Goal: Information Seeking & Learning: Learn about a topic

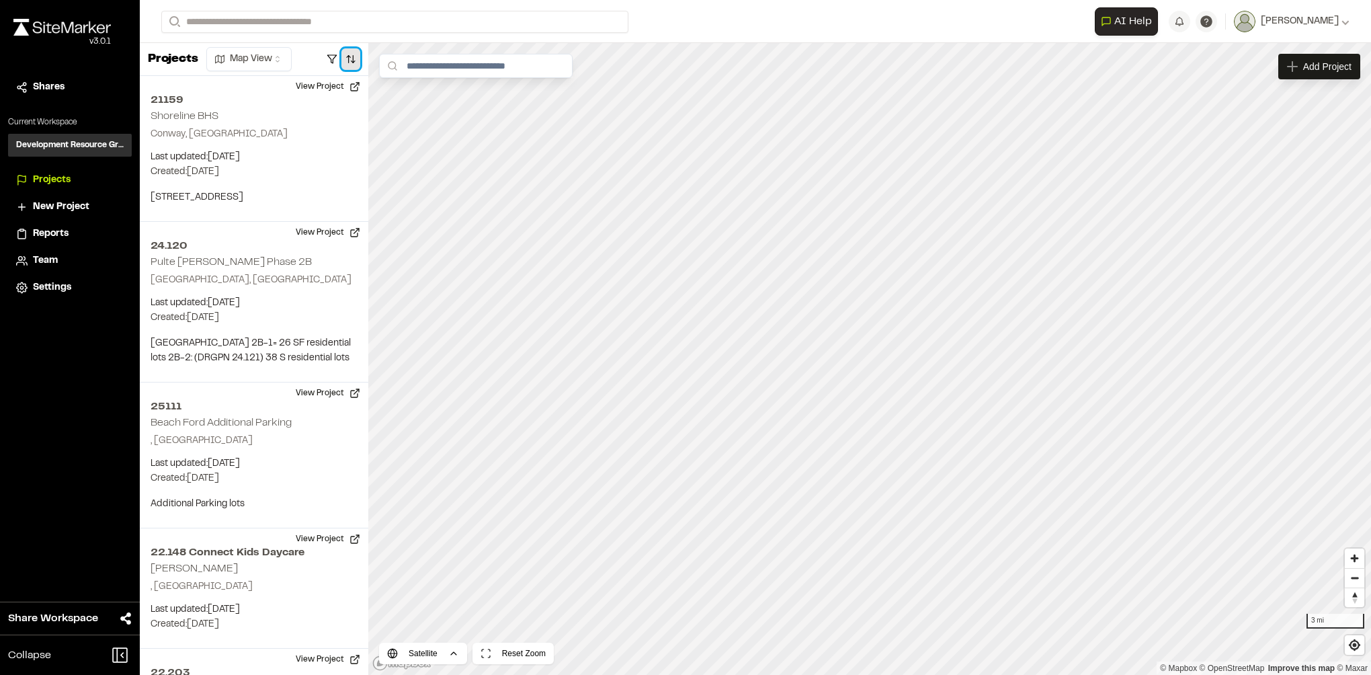
click at [349, 60] on button "button" at bounding box center [350, 59] width 19 height 22
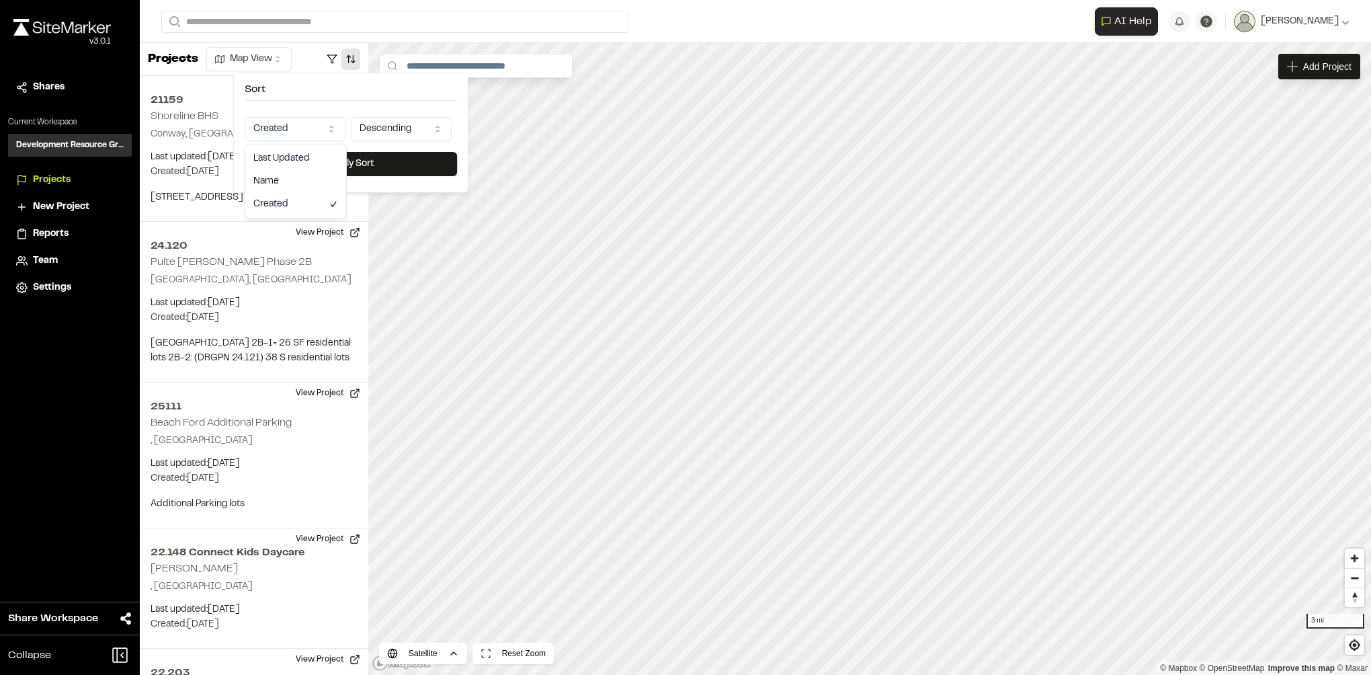
click at [292, 122] on html "**********" at bounding box center [685, 337] width 1371 height 675
click at [319, 161] on button "Apply Sort" at bounding box center [351, 164] width 212 height 24
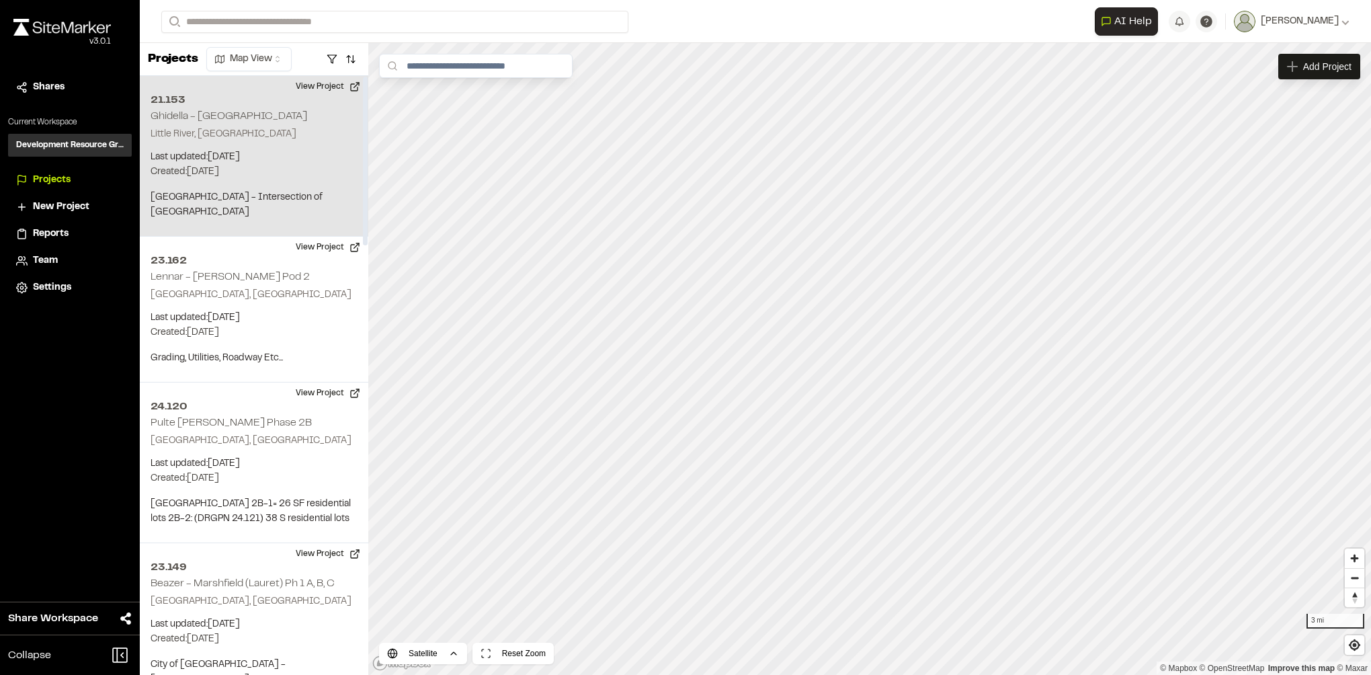
click at [288, 135] on p "Little River, SC" at bounding box center [254, 134] width 207 height 15
click at [271, 205] on p "Horry County - Intersection of Wampee Road and Bell Road" at bounding box center [254, 205] width 207 height 30
click at [341, 90] on button "View Project" at bounding box center [328, 87] width 81 height 22
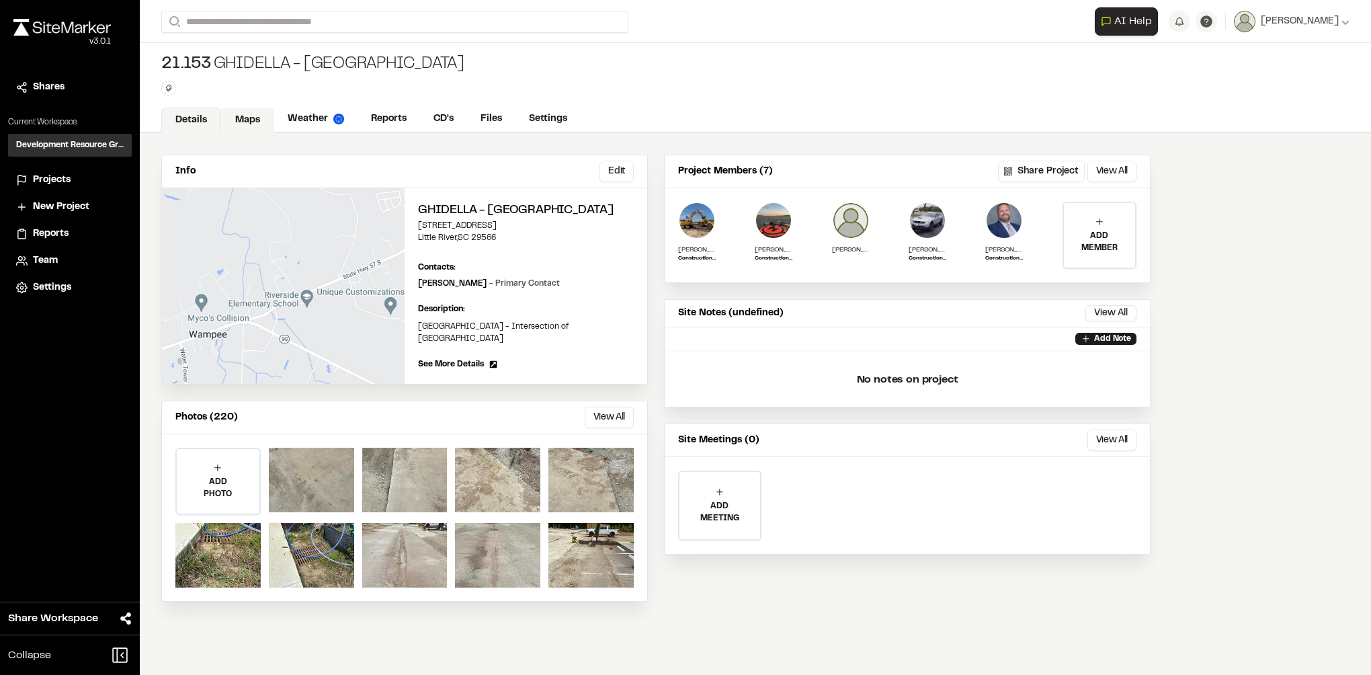
click at [243, 112] on link "Maps" at bounding box center [247, 121] width 53 height 26
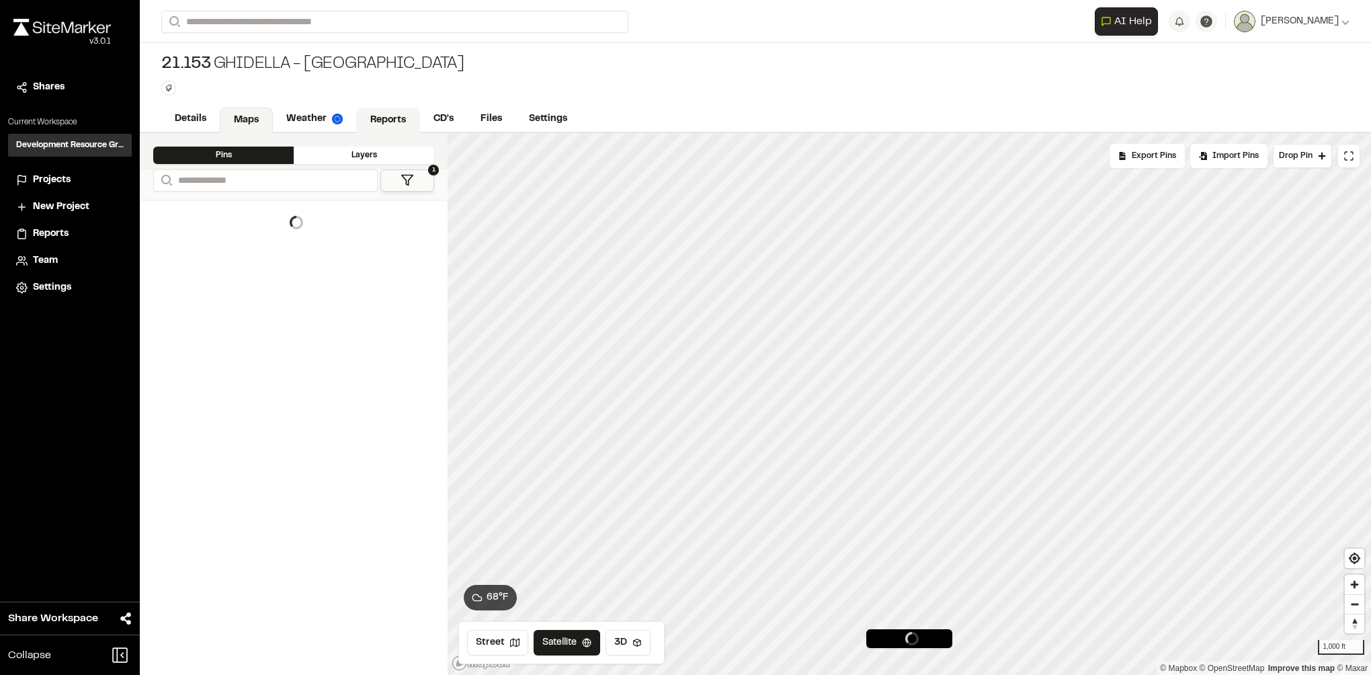
click at [388, 113] on link "Reports" at bounding box center [388, 121] width 64 height 26
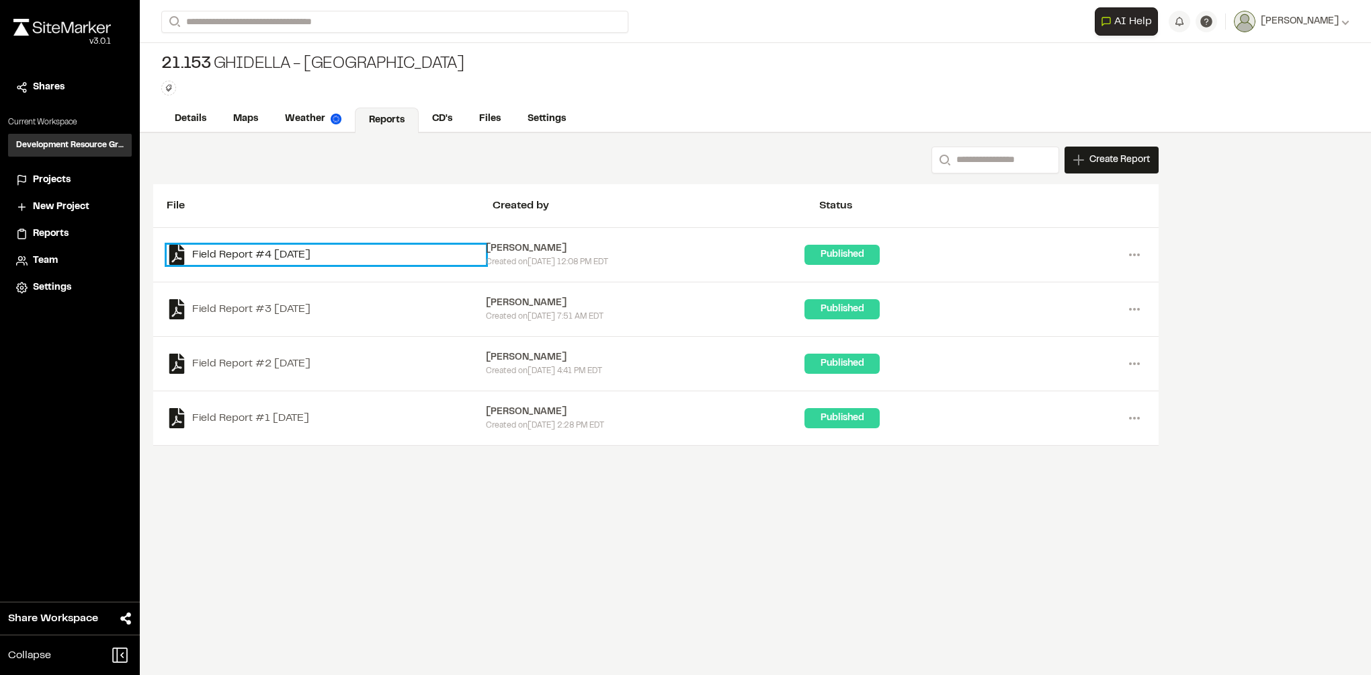
click at [306, 249] on link "Field Report #4 2025-05-27" at bounding box center [326, 255] width 319 height 20
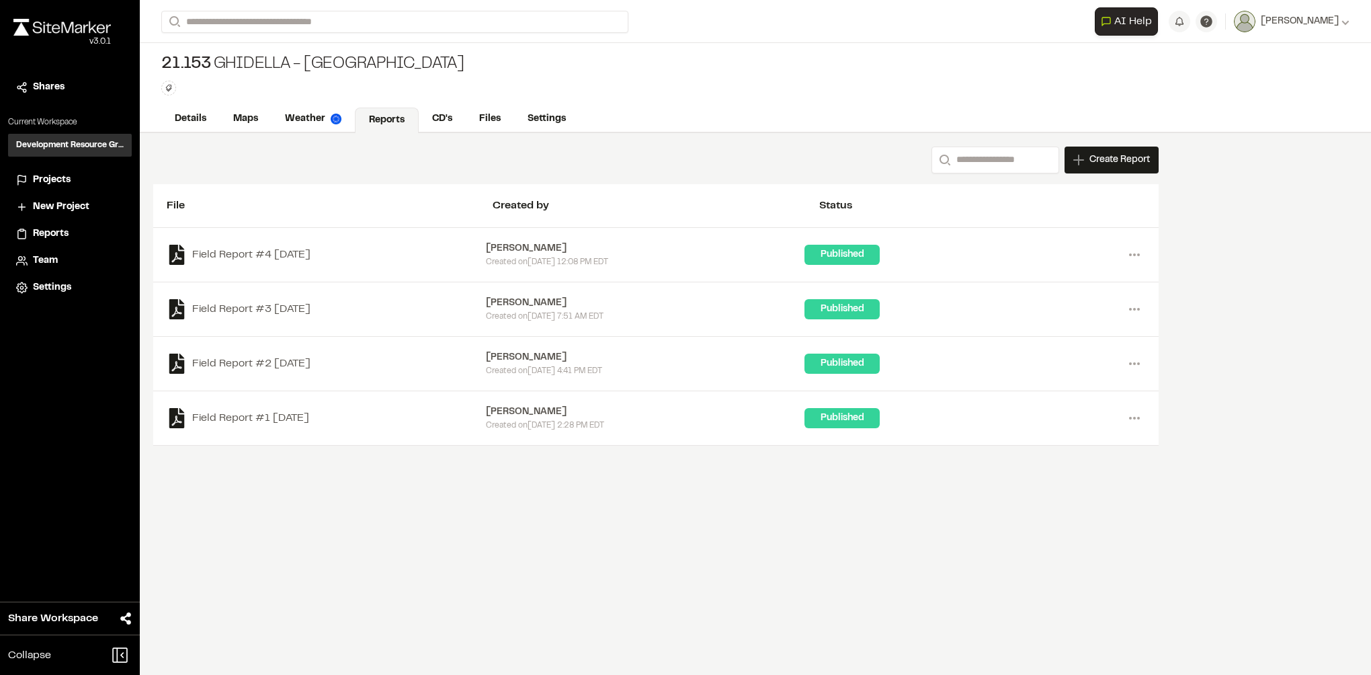
drag, startPoint x: 527, startPoint y: 384, endPoint x: 547, endPoint y: 384, distance: 20.2
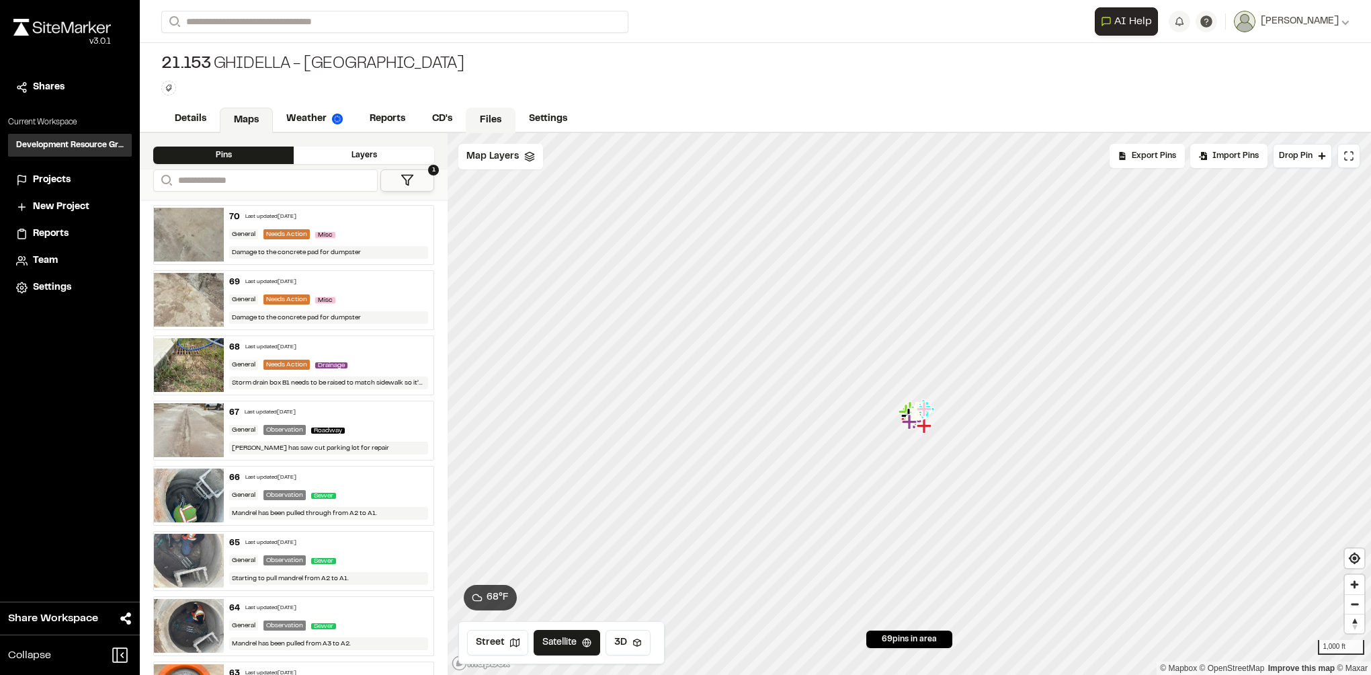
click at [483, 126] on link "Files" at bounding box center [491, 121] width 50 height 26
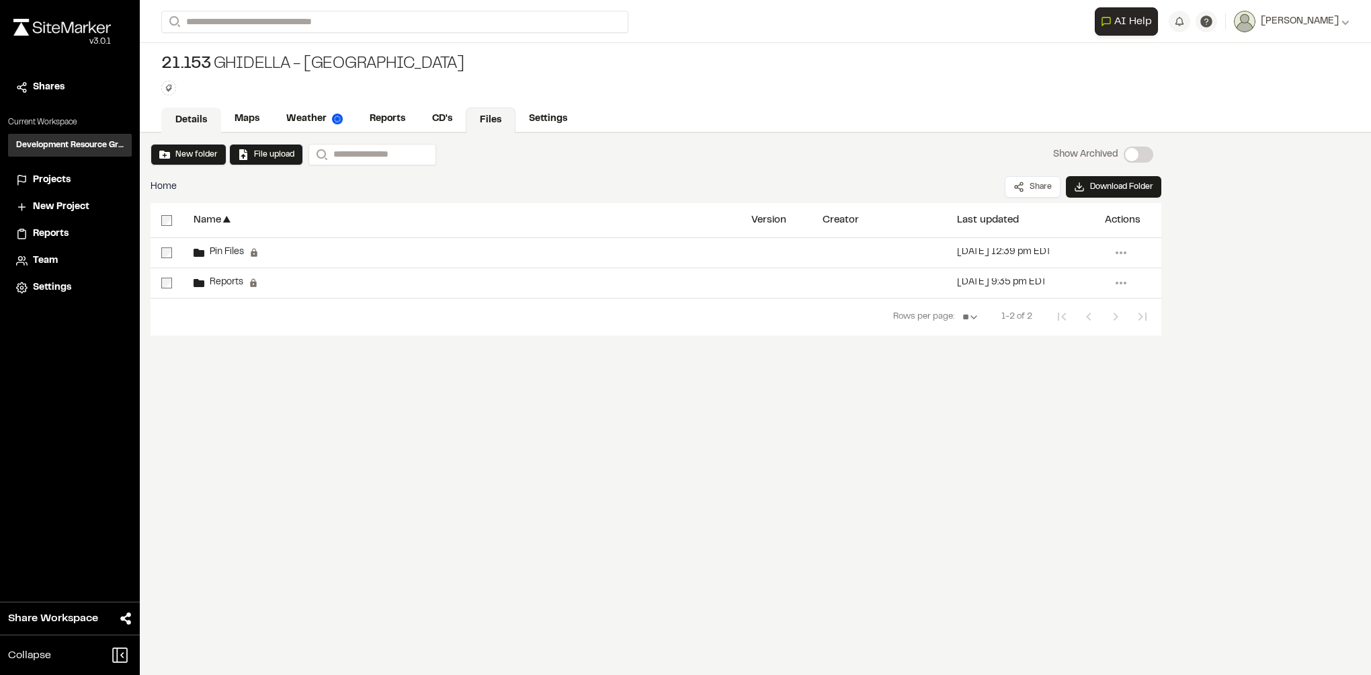
click at [190, 111] on link "Details" at bounding box center [191, 121] width 60 height 26
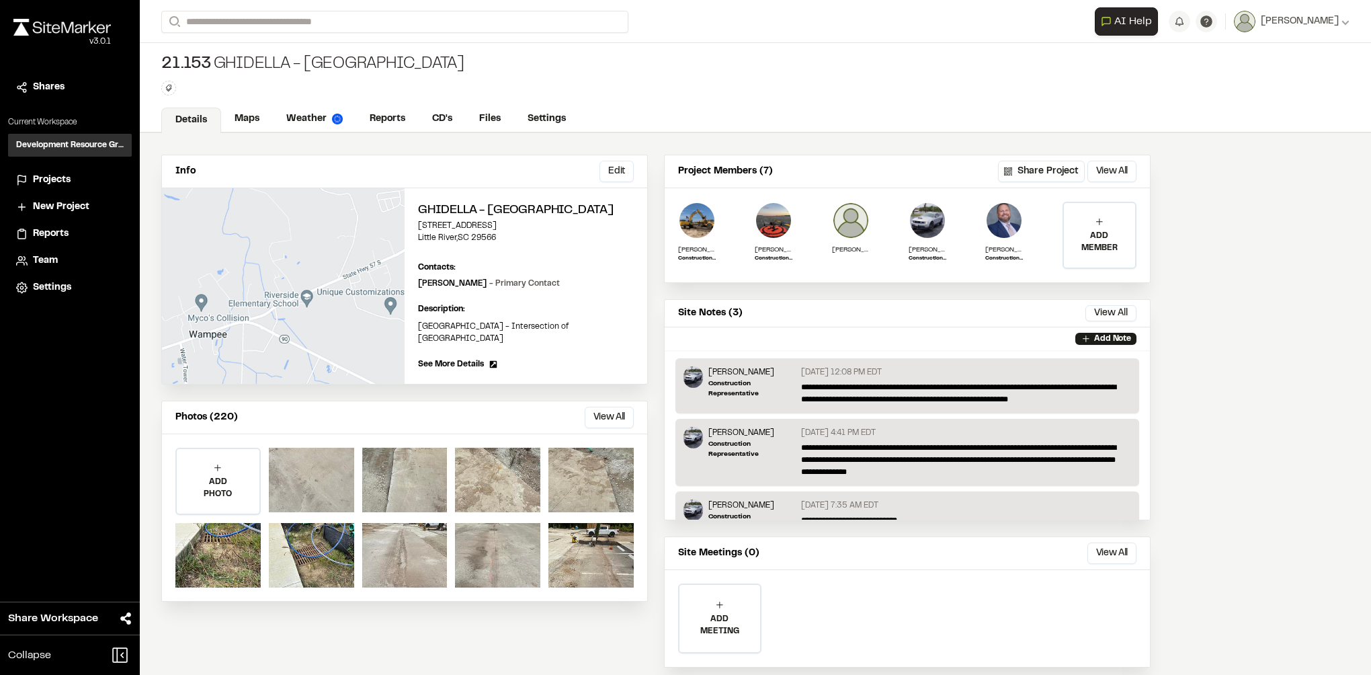
click at [303, 501] on div at bounding box center [311, 480] width 85 height 65
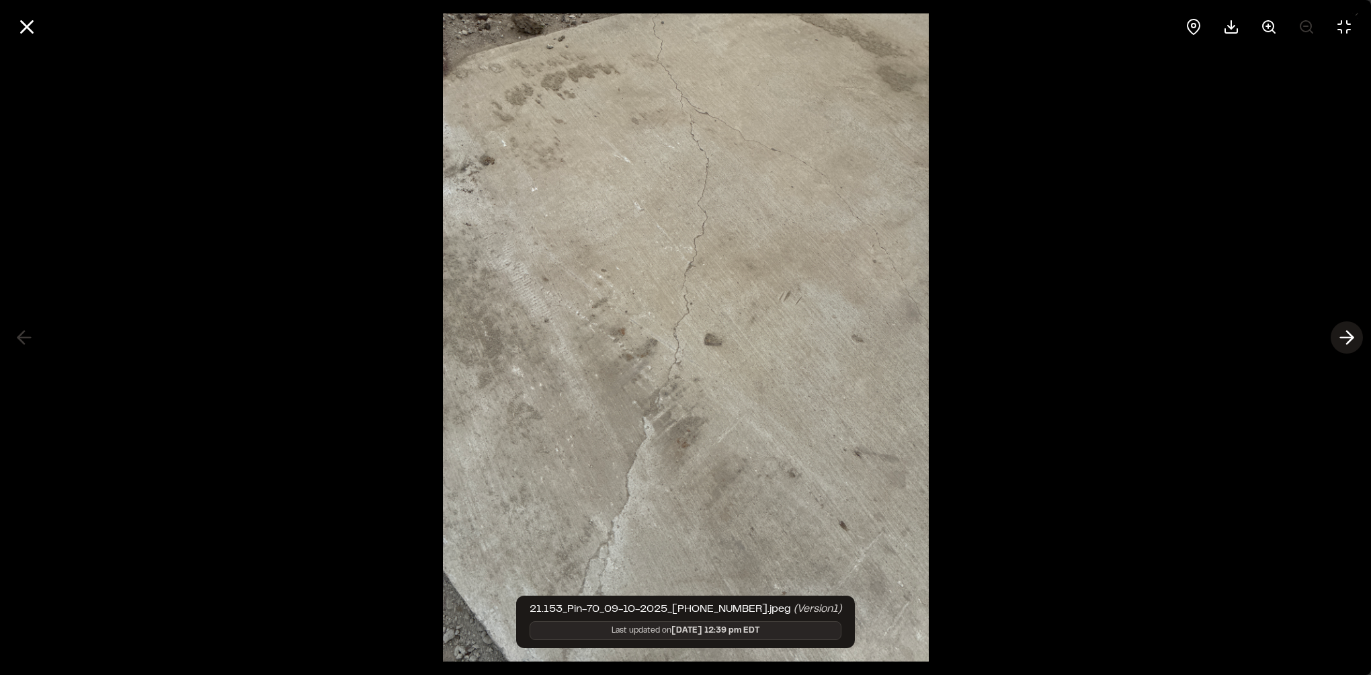
click at [1344, 336] on icon at bounding box center [1347, 337] width 22 height 23
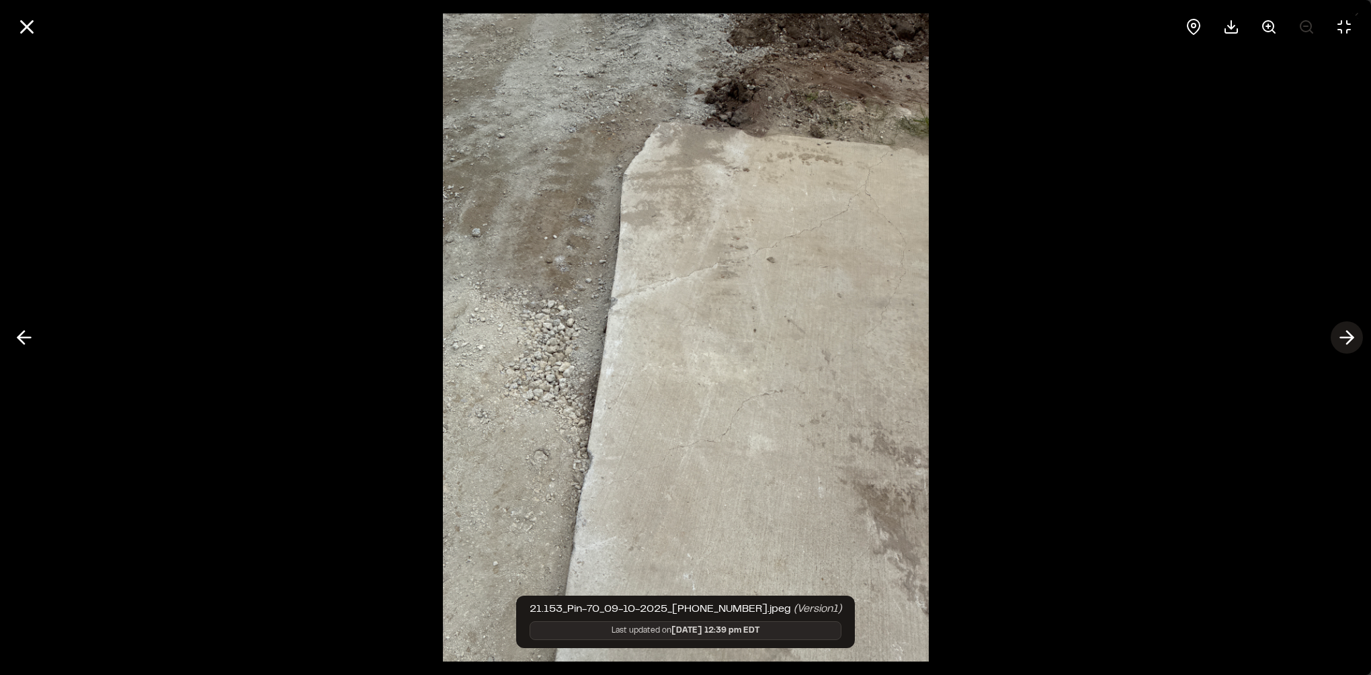
click at [1344, 336] on icon at bounding box center [1347, 337] width 22 height 23
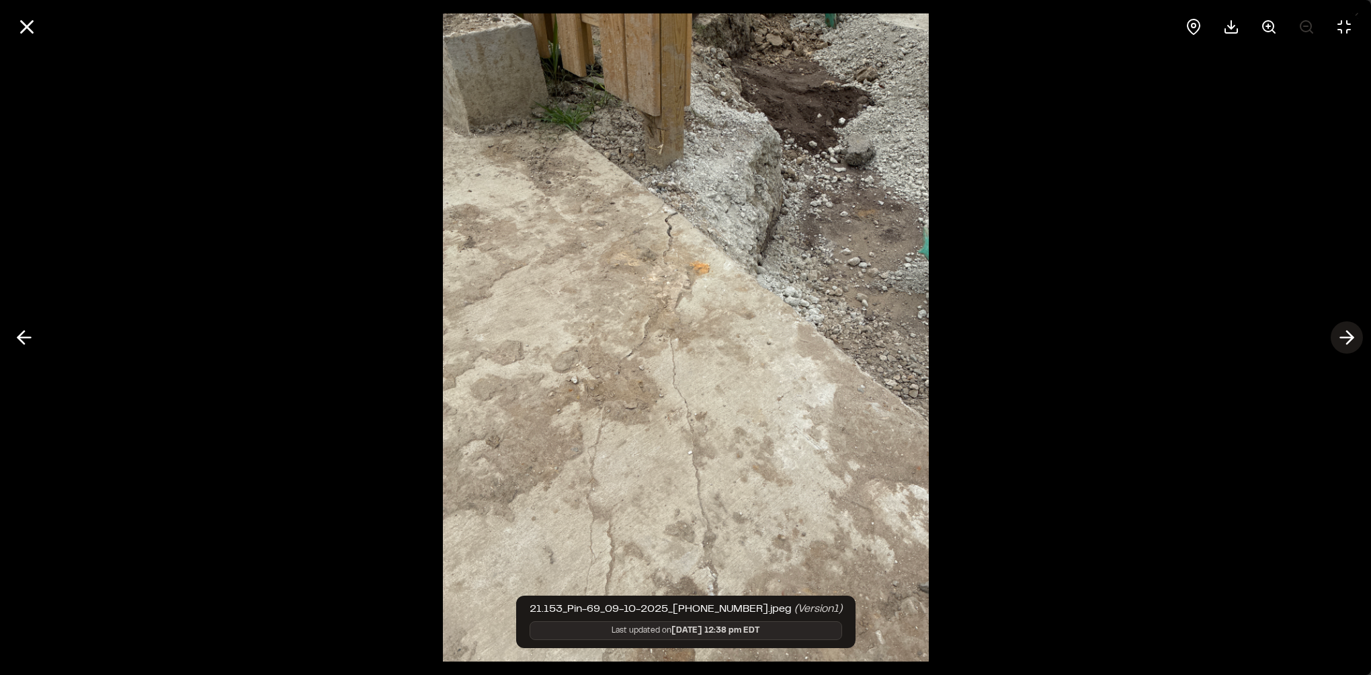
click at [1344, 336] on icon at bounding box center [1347, 337] width 22 height 23
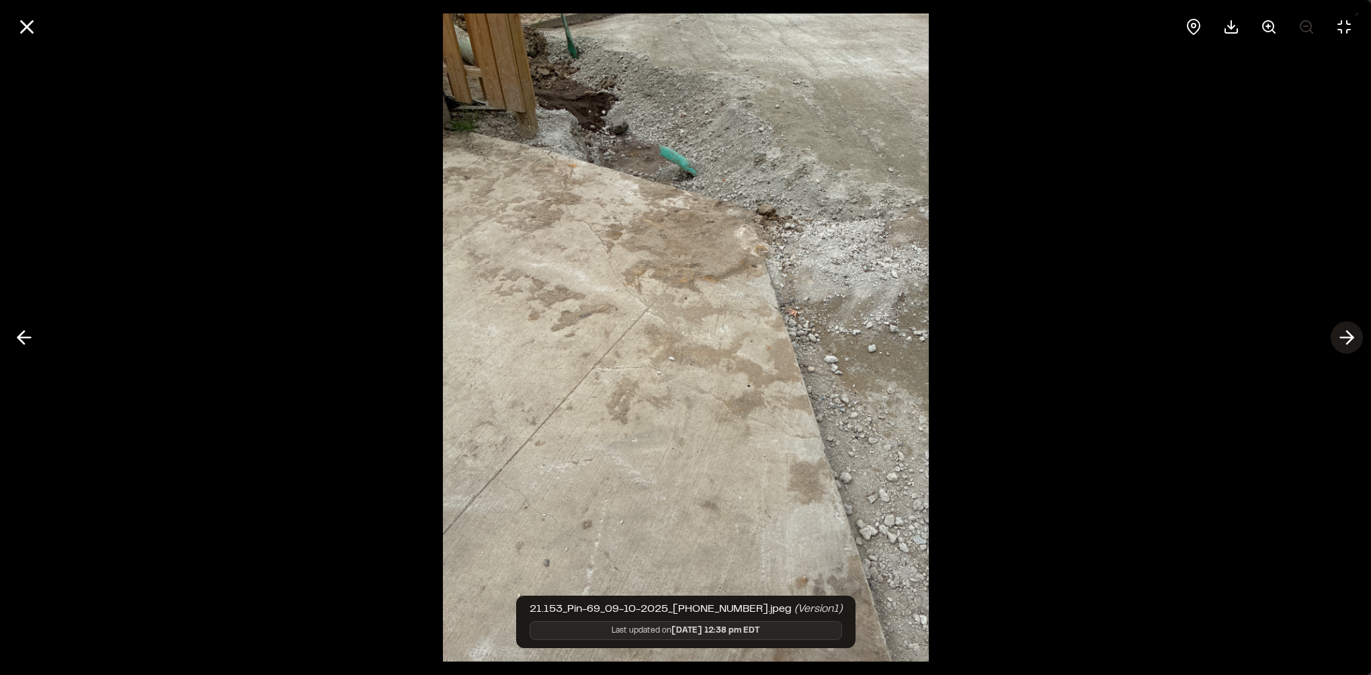
click at [1344, 336] on icon at bounding box center [1347, 337] width 22 height 23
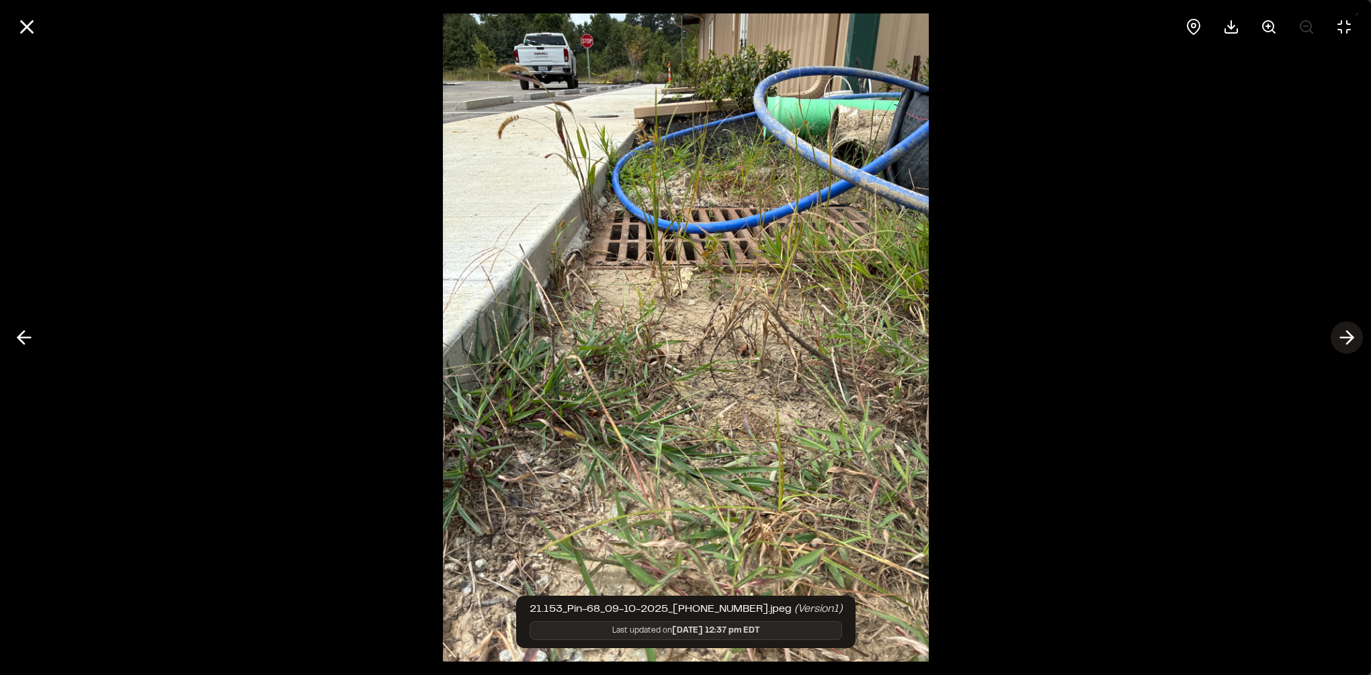
click at [1344, 336] on icon at bounding box center [1347, 337] width 22 height 23
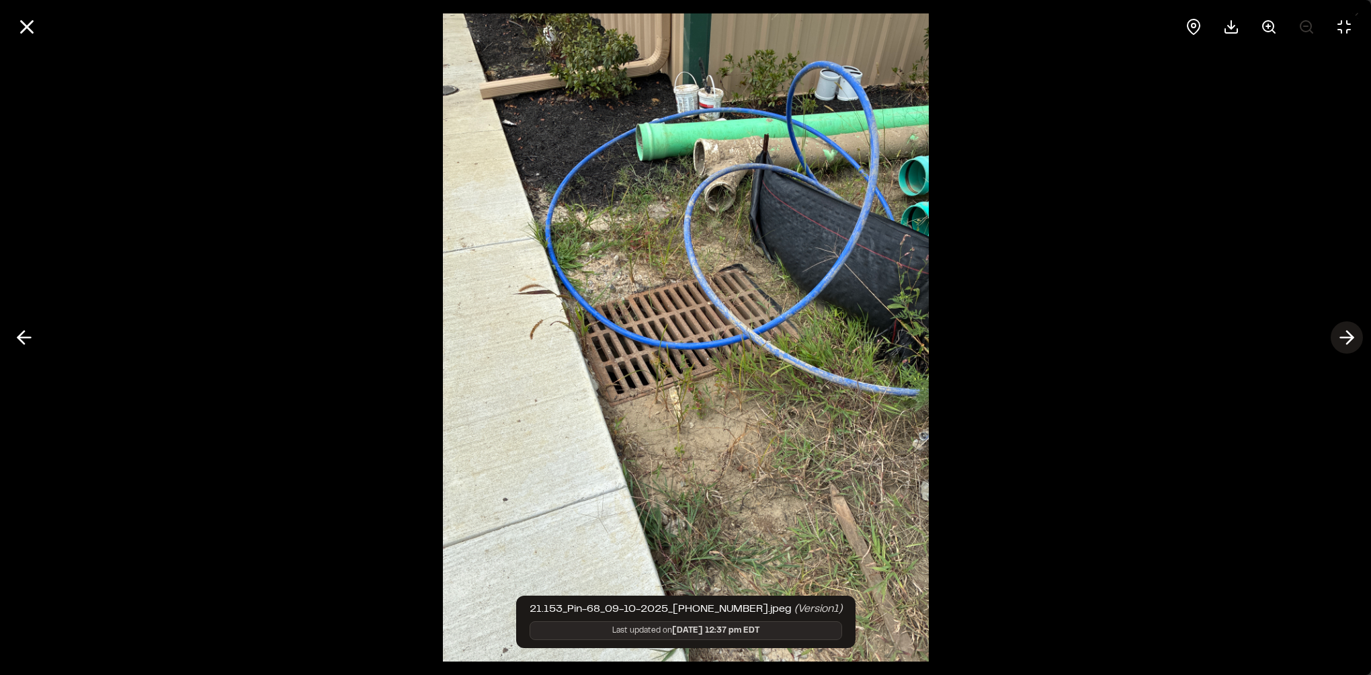
click at [1344, 336] on icon at bounding box center [1347, 337] width 22 height 23
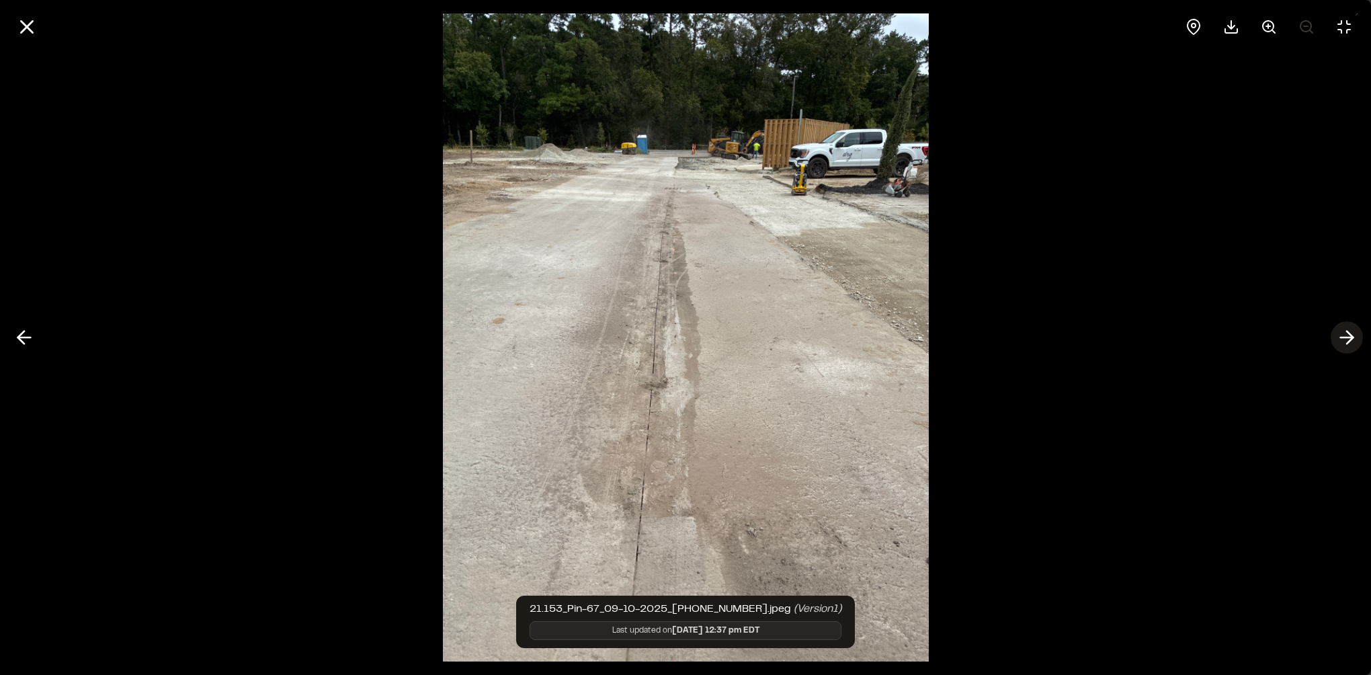
click at [1344, 336] on icon at bounding box center [1347, 337] width 22 height 23
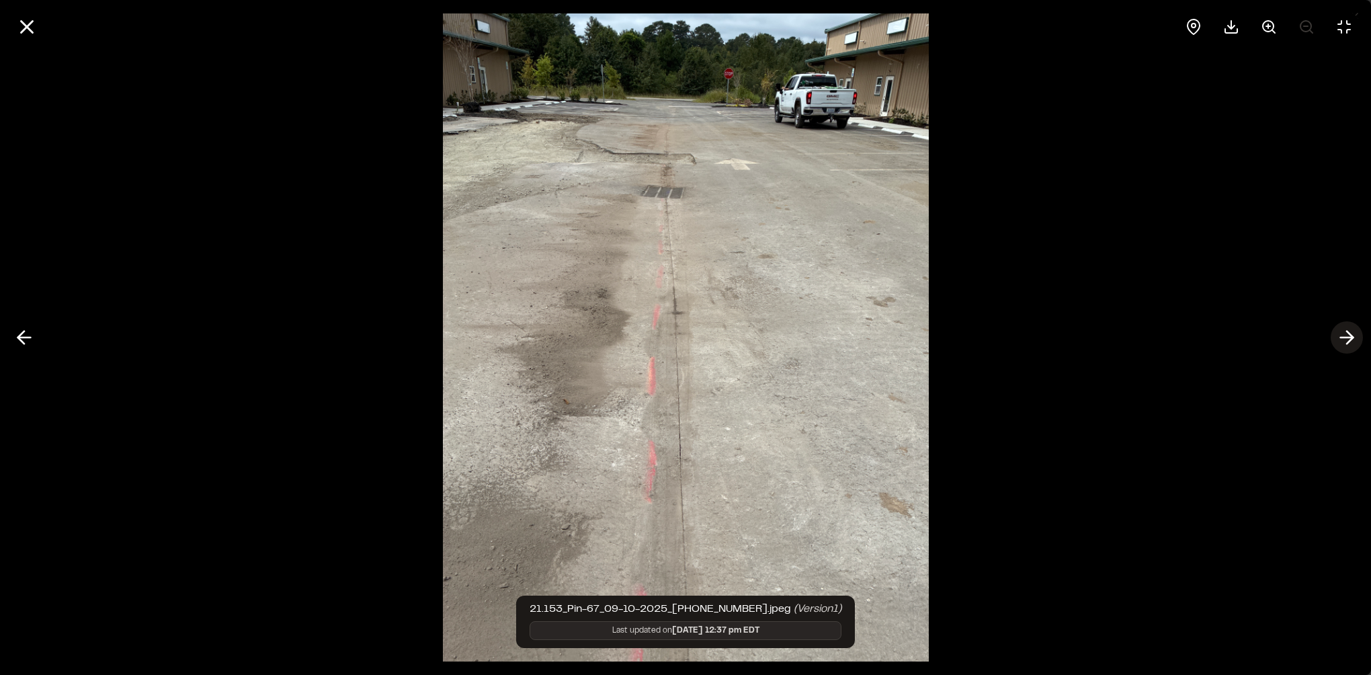
click at [1344, 336] on icon at bounding box center [1347, 337] width 22 height 23
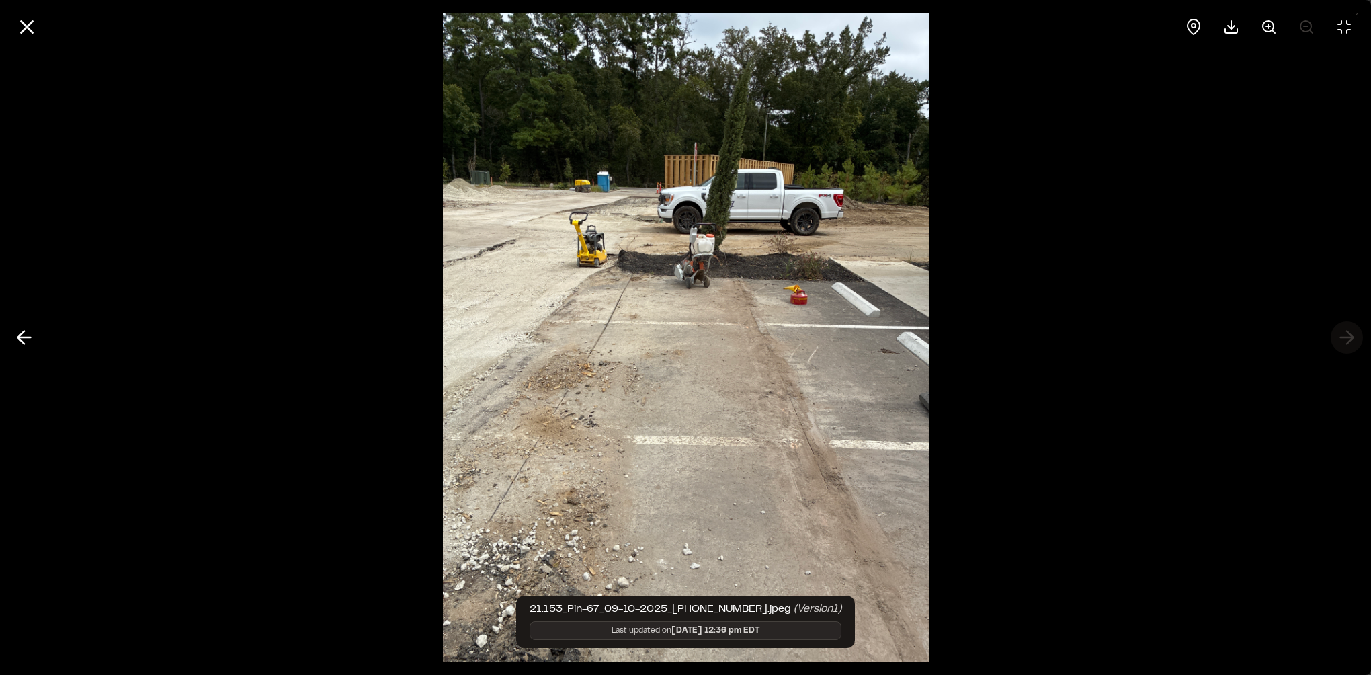
click at [1344, 336] on div at bounding box center [685, 337] width 1371 height 675
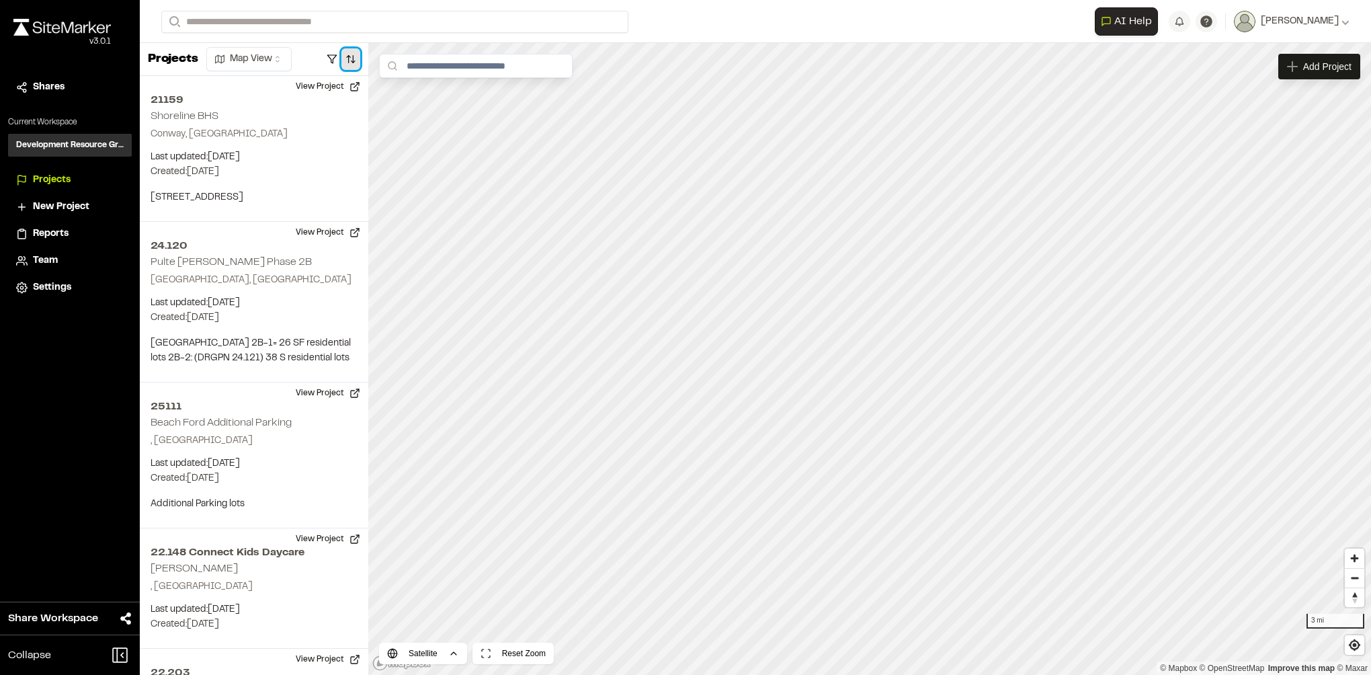
click at [345, 59] on button "button" at bounding box center [350, 59] width 19 height 22
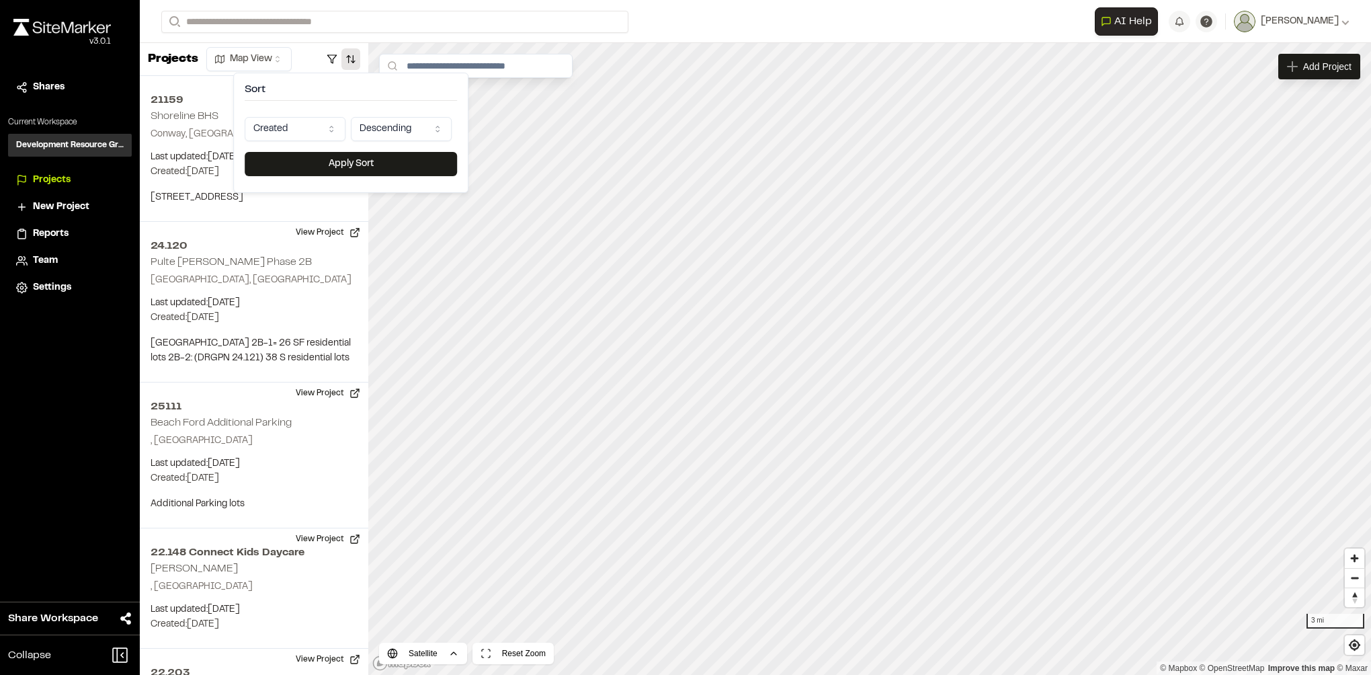
click at [298, 133] on html "**********" at bounding box center [685, 337] width 1371 height 675
click at [226, 19] on input "Search" at bounding box center [394, 22] width 467 height 22
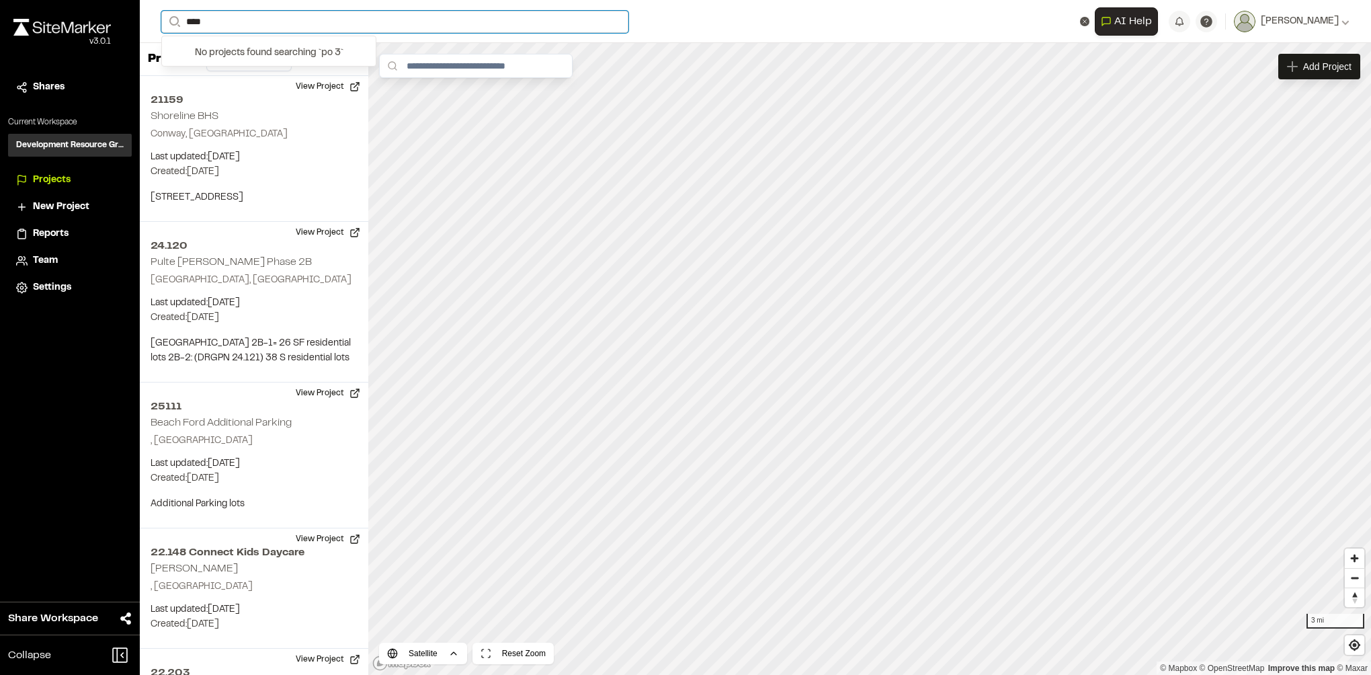
click at [198, 22] on input "****" at bounding box center [394, 22] width 467 height 22
type input "*****"
click at [0, 0] on div "No projects found searching ` pod 3 `" at bounding box center [0, 0] width 0 height 0
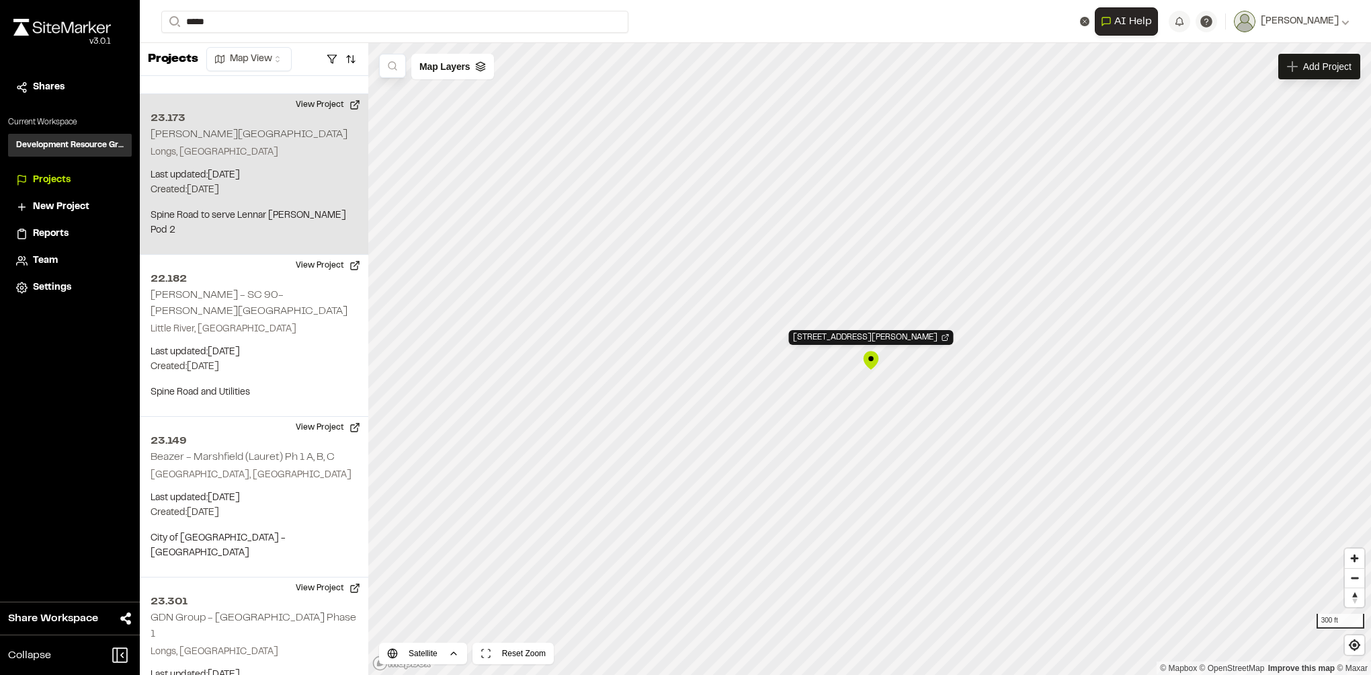
scroll to position [863, 0]
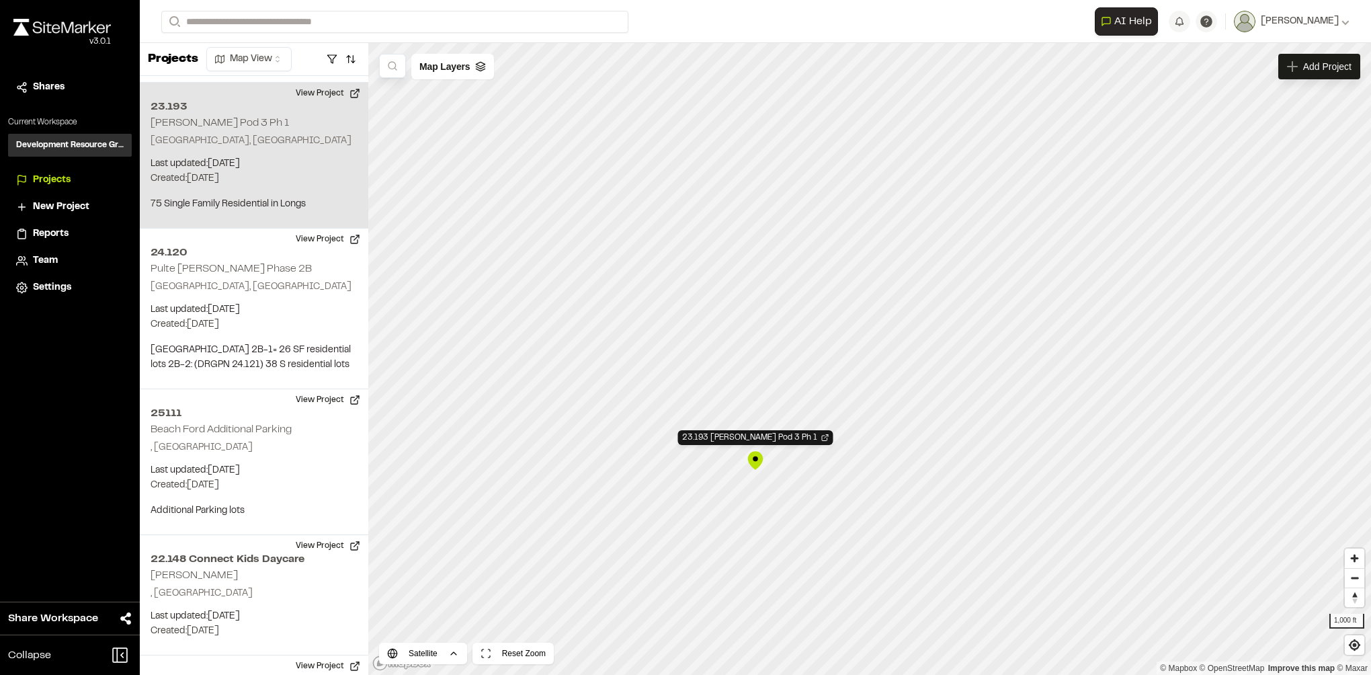
scroll to position [145, 0]
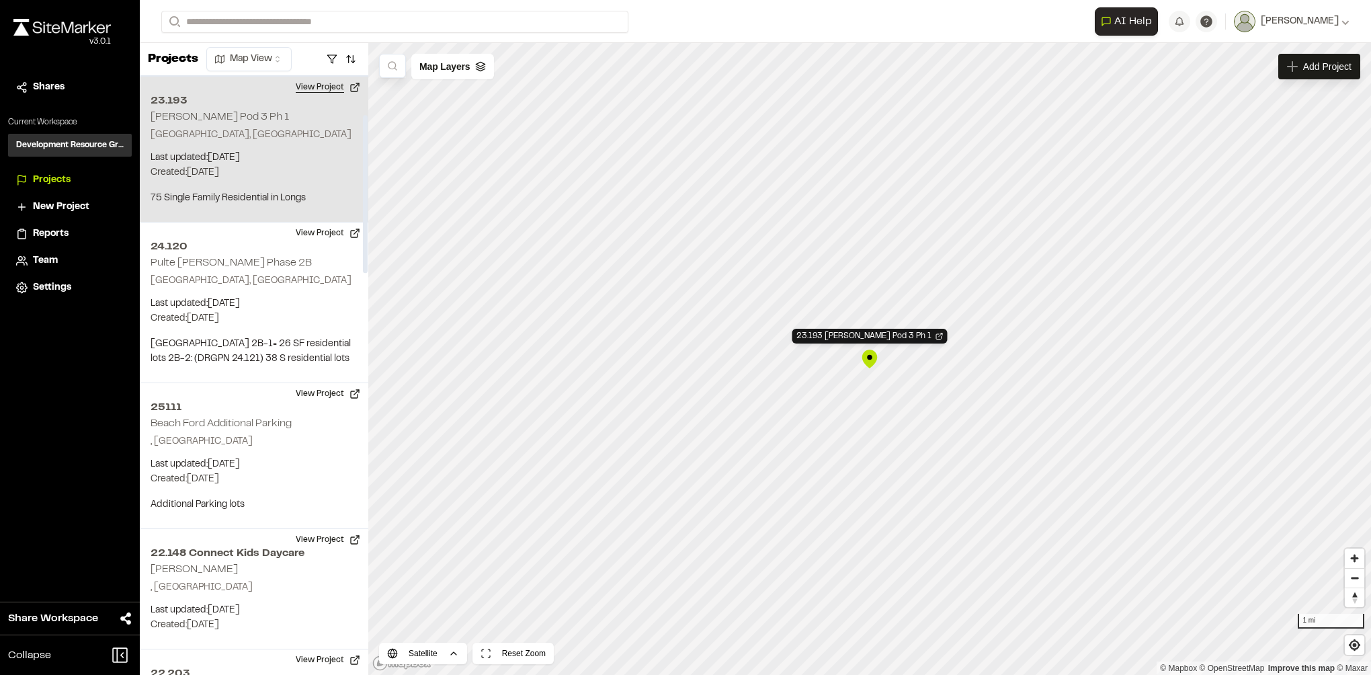
click at [340, 87] on button "View Project" at bounding box center [328, 88] width 81 height 22
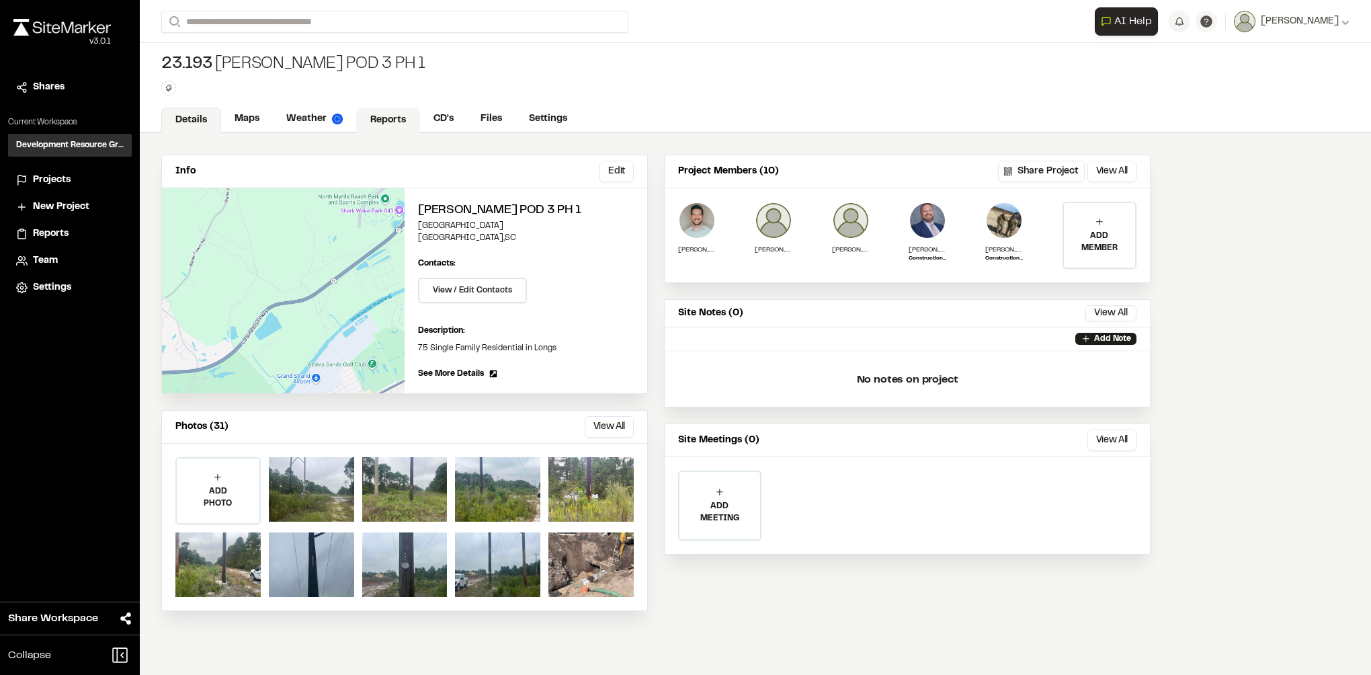
click at [403, 121] on link "Reports" at bounding box center [388, 121] width 64 height 26
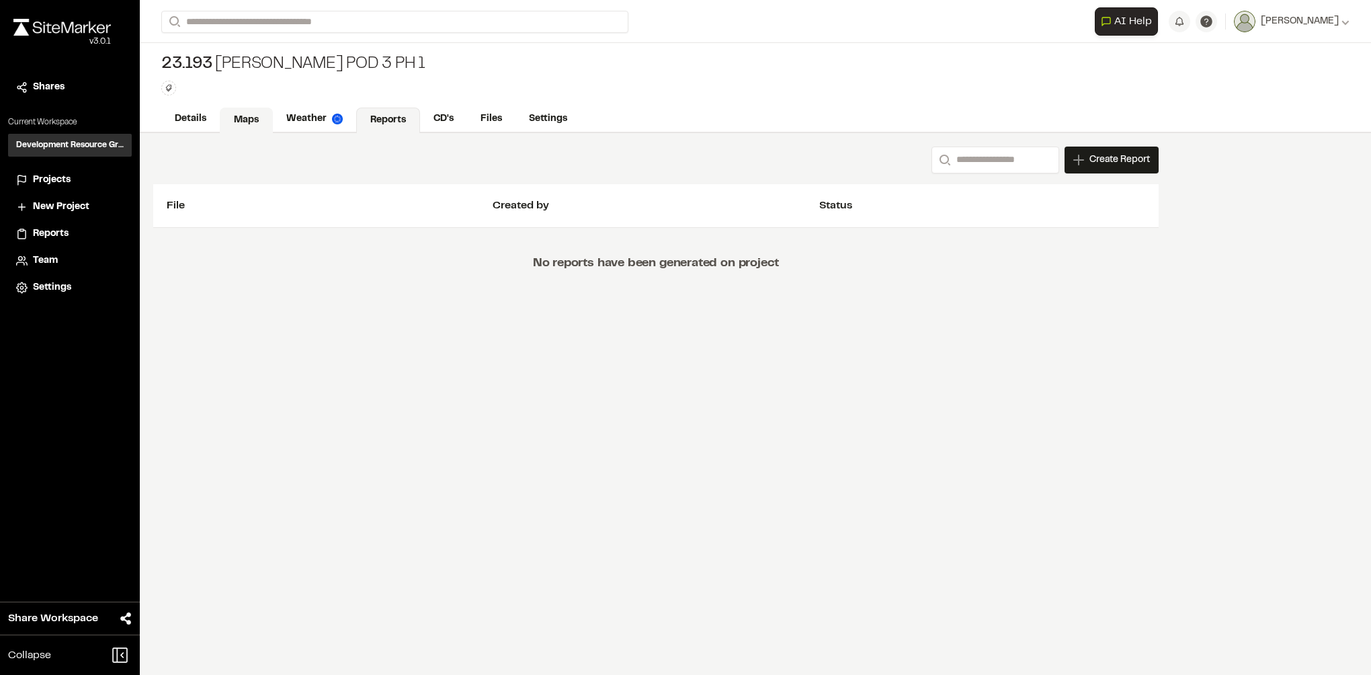
click at [250, 118] on link "Maps" at bounding box center [246, 121] width 53 height 26
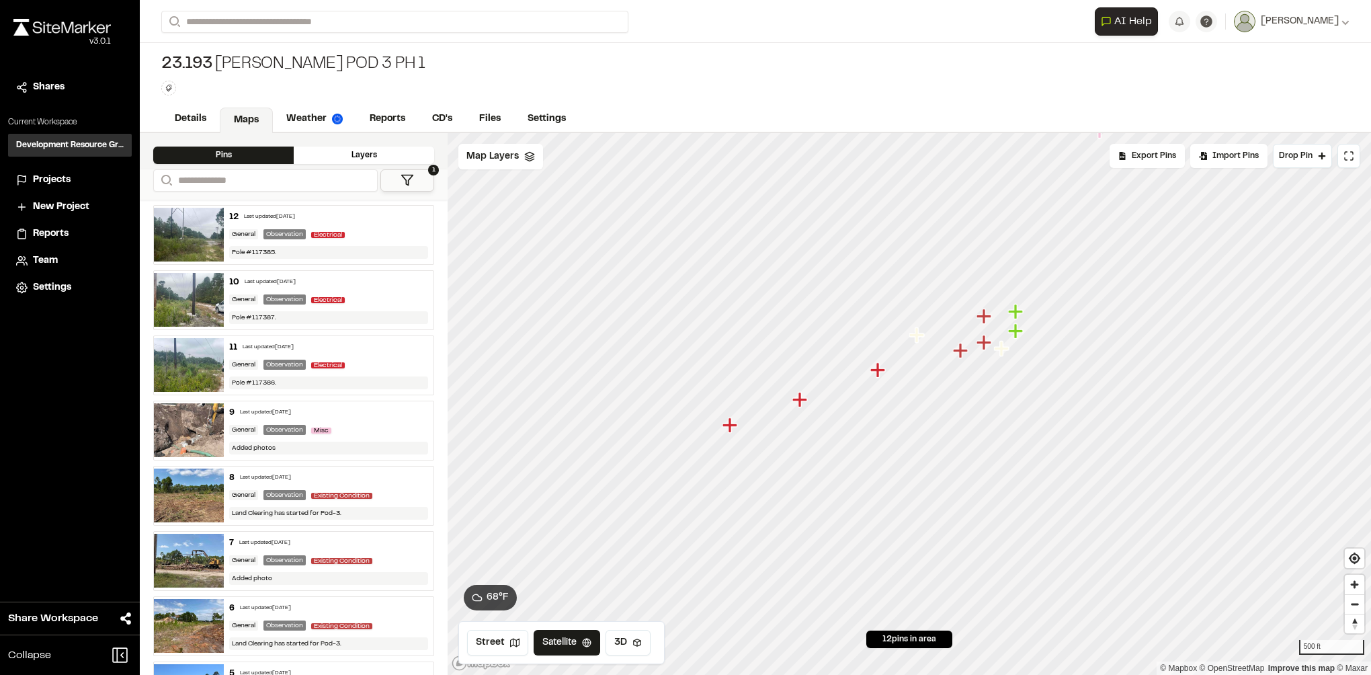
click at [328, 220] on div "12 Last updated [DATE]" at bounding box center [328, 217] width 199 height 12
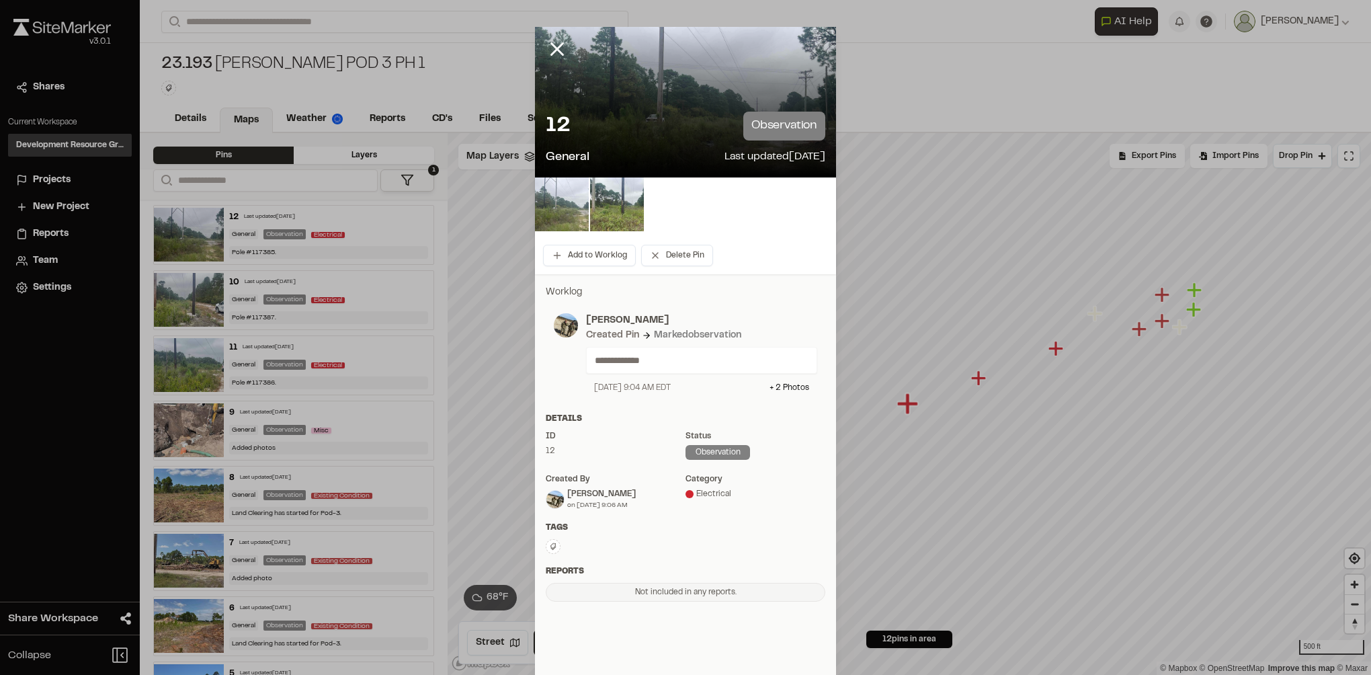
click at [568, 202] on img at bounding box center [562, 204] width 54 height 54
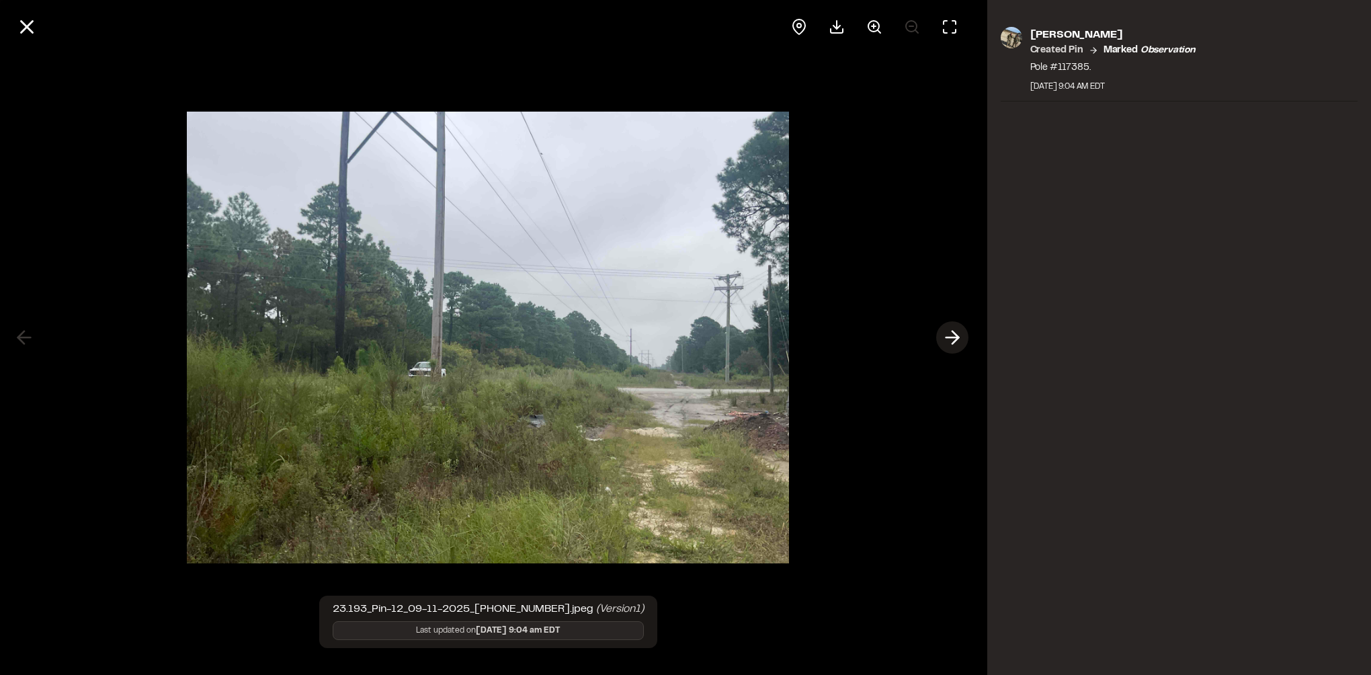
click at [949, 345] on icon at bounding box center [953, 337] width 22 height 23
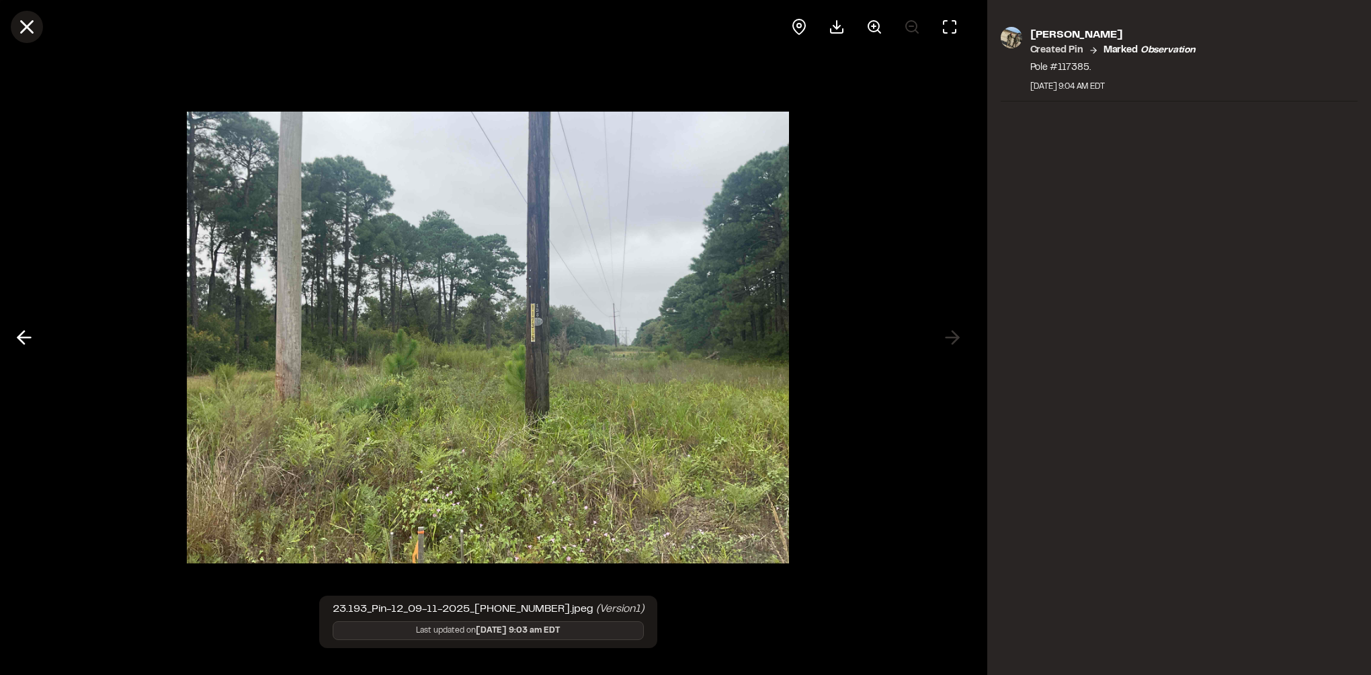
click at [32, 24] on icon at bounding box center [26, 26] width 23 height 23
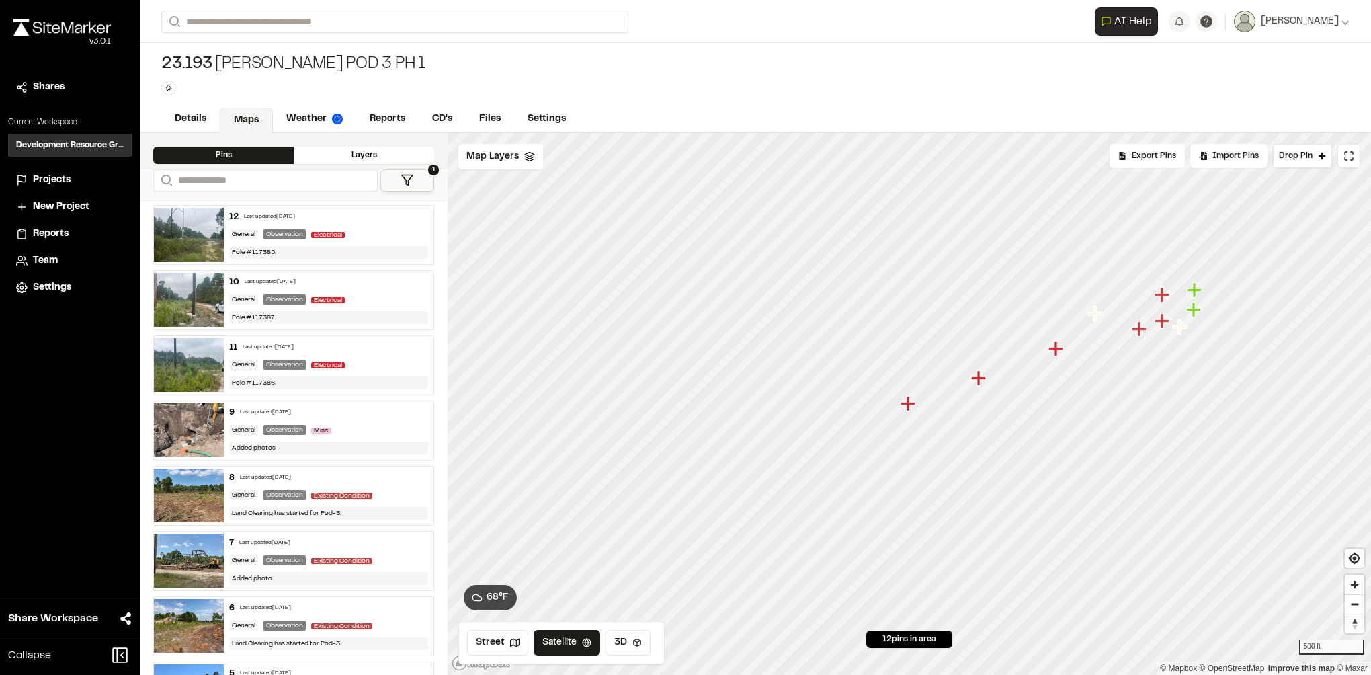
click at [979, 378] on icon "Map marker" at bounding box center [978, 377] width 15 height 15
click at [906, 399] on icon "Map marker" at bounding box center [908, 403] width 15 height 15
click at [388, 347] on div "11 Last updated [DATE]" at bounding box center [328, 347] width 199 height 12
click at [381, 278] on div "10 Last updated [DATE]" at bounding box center [328, 282] width 199 height 12
click at [382, 347] on div "11 Last updated [DATE]" at bounding box center [328, 347] width 199 height 12
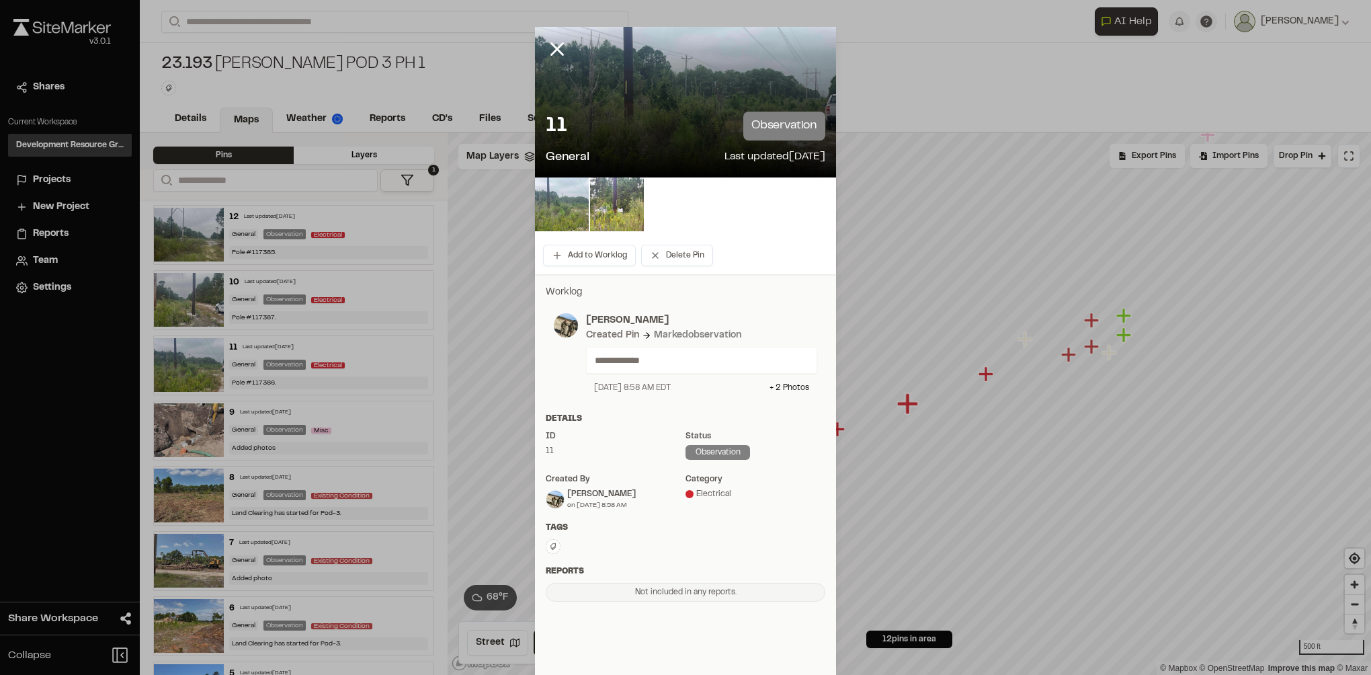
click at [565, 201] on img at bounding box center [562, 204] width 54 height 54
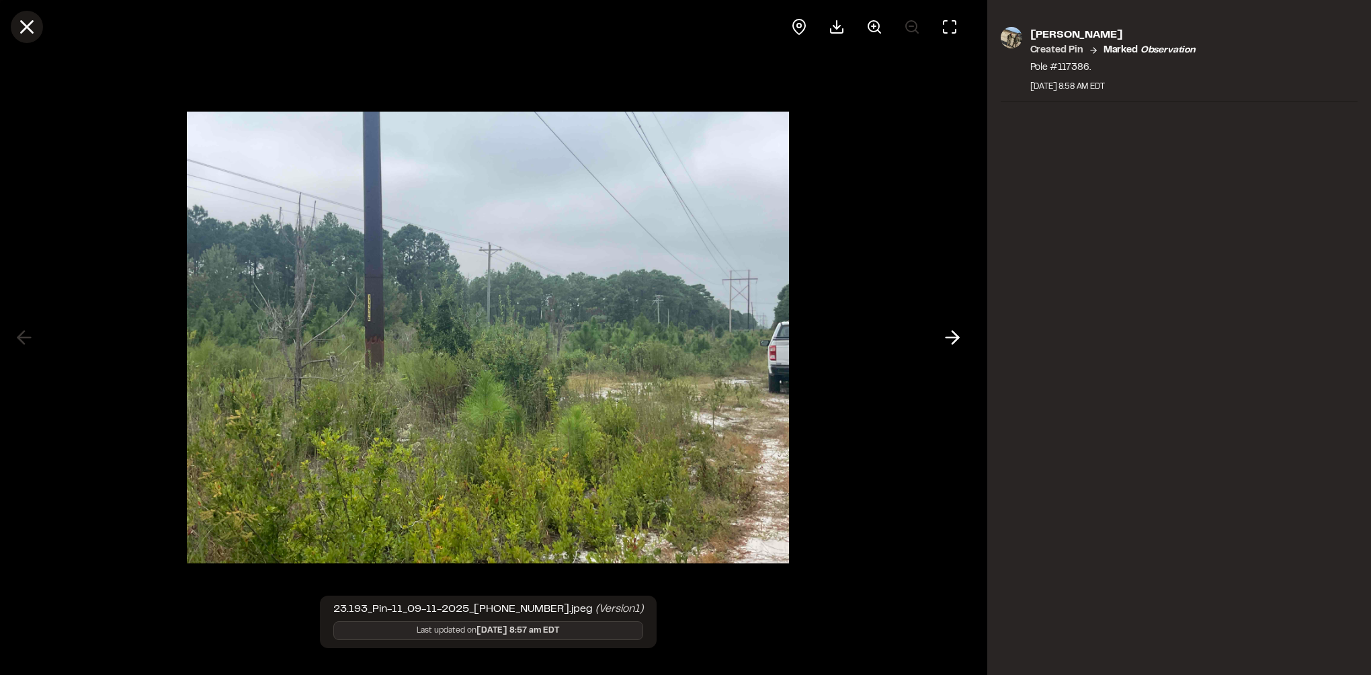
click at [27, 24] on icon at bounding box center [26, 26] width 23 height 23
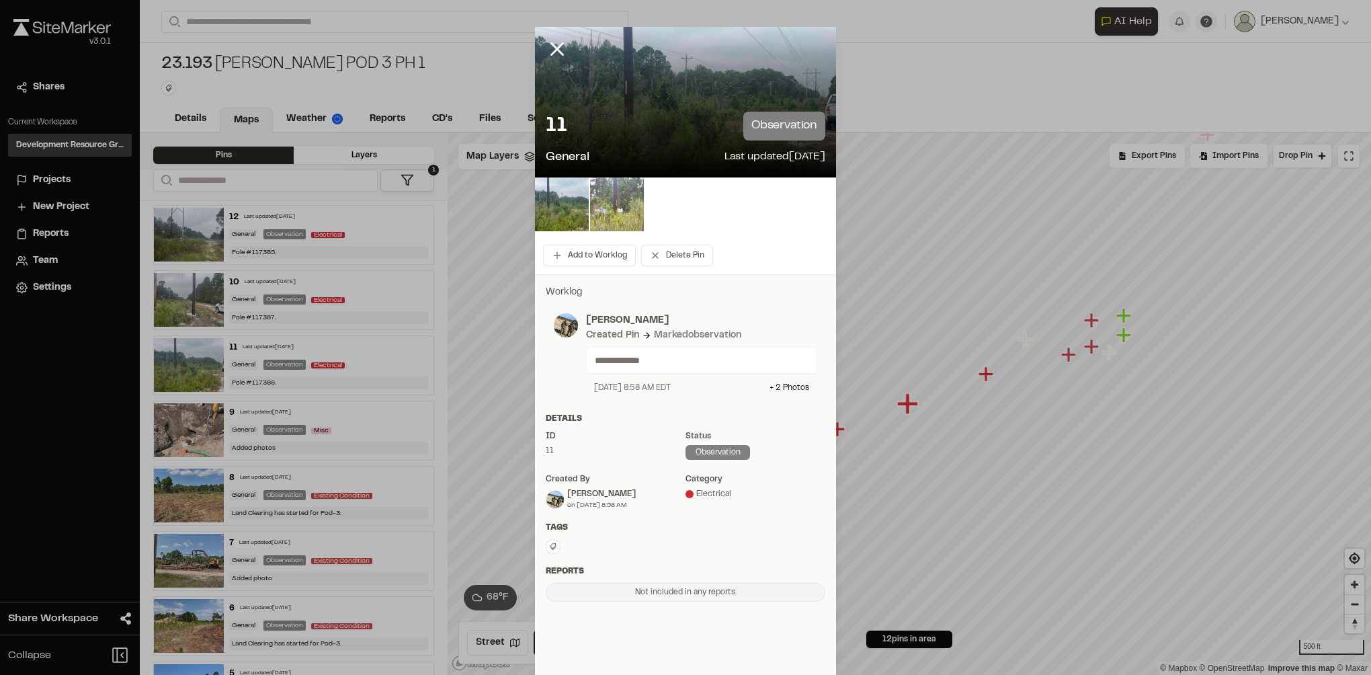
click at [603, 202] on img at bounding box center [617, 204] width 54 height 54
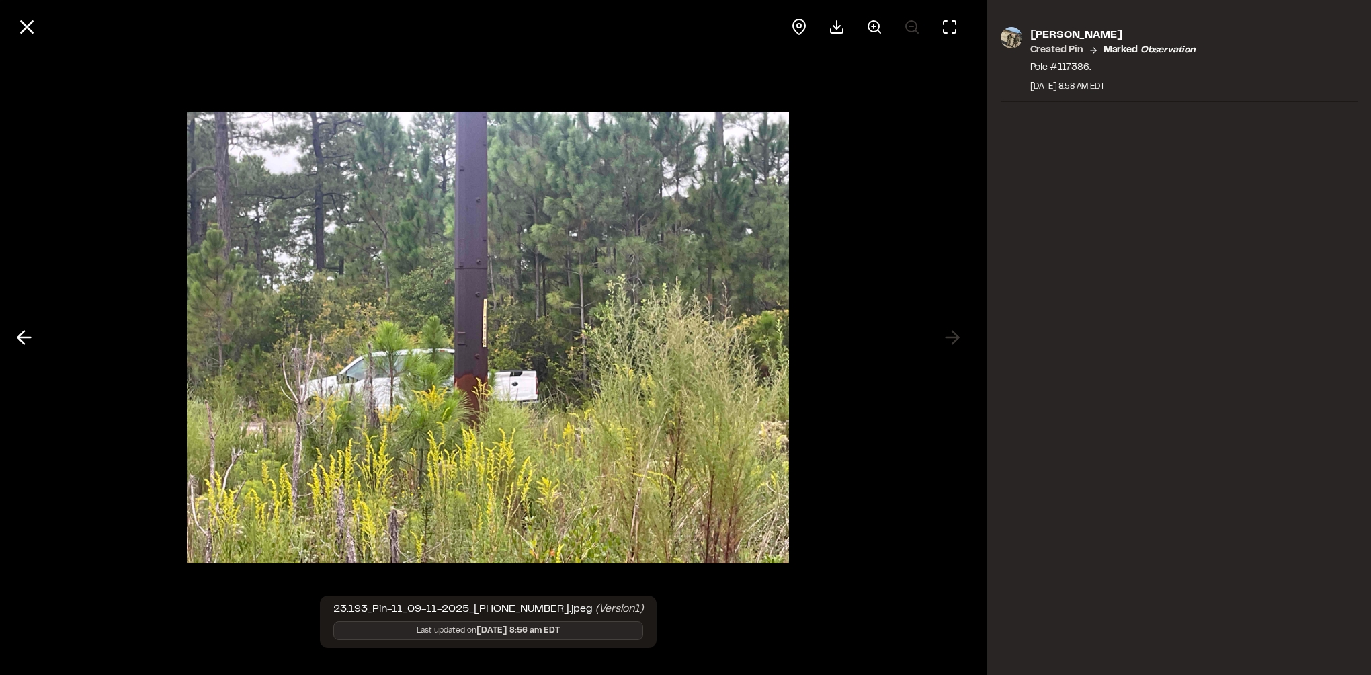
drag, startPoint x: 556, startPoint y: 290, endPoint x: 530, endPoint y: 260, distance: 39.1
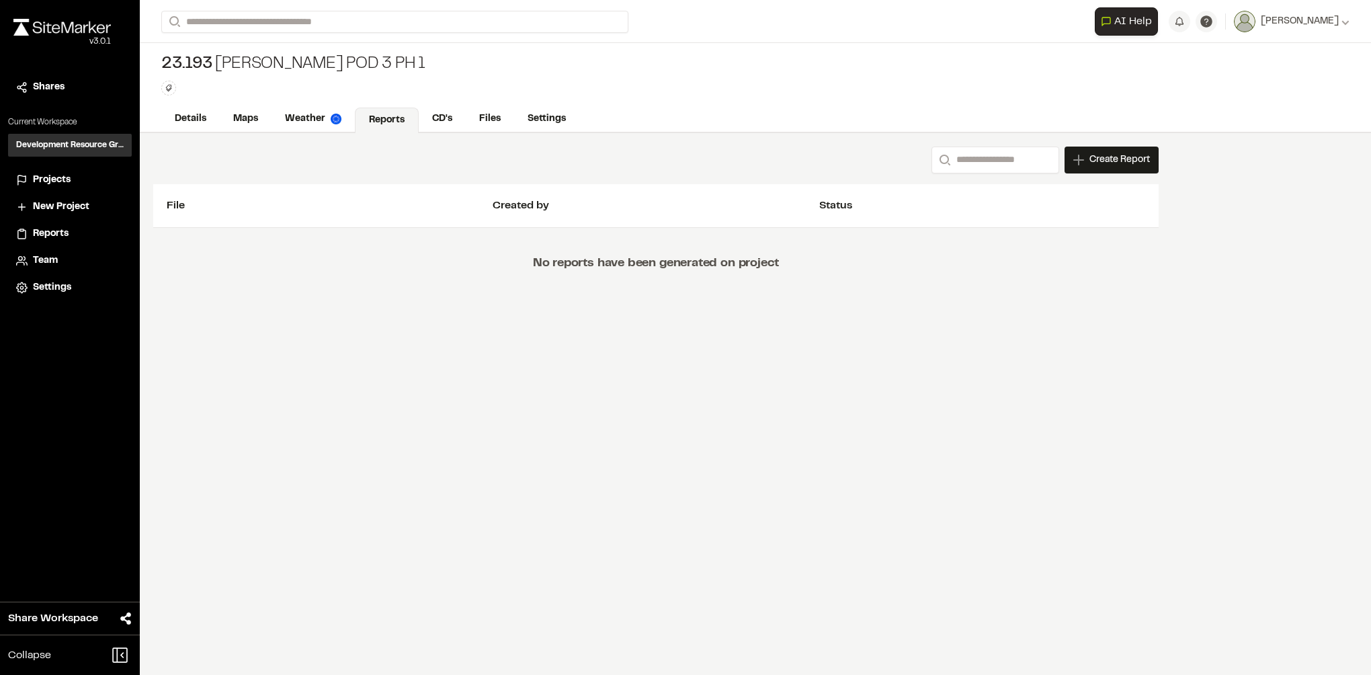
drag, startPoint x: 558, startPoint y: 302, endPoint x: 542, endPoint y: 285, distance: 23.8
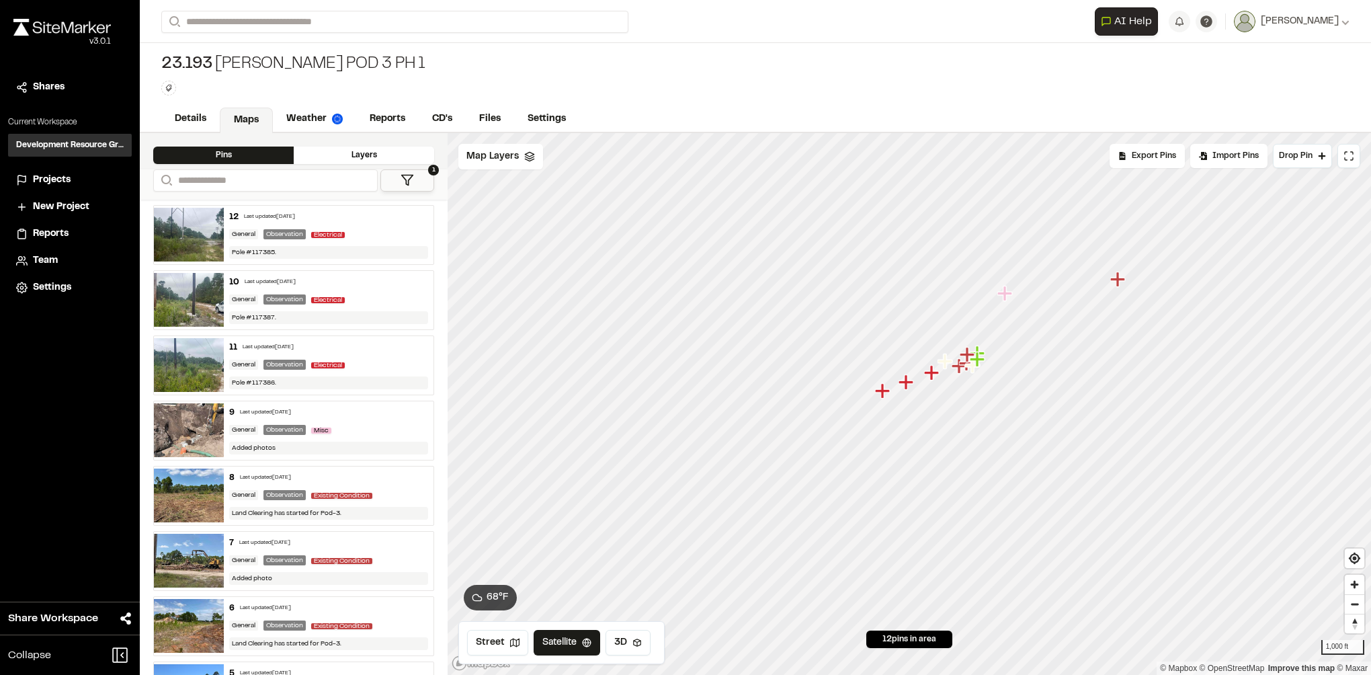
click at [938, 376] on icon "Map marker" at bounding box center [932, 372] width 17 height 17
click at [712, 132] on div "Details Maps Weather Reports CD's Files Settings" at bounding box center [755, 119] width 1231 height 27
click at [528, 166] on div "Map Layers" at bounding box center [500, 157] width 85 height 26
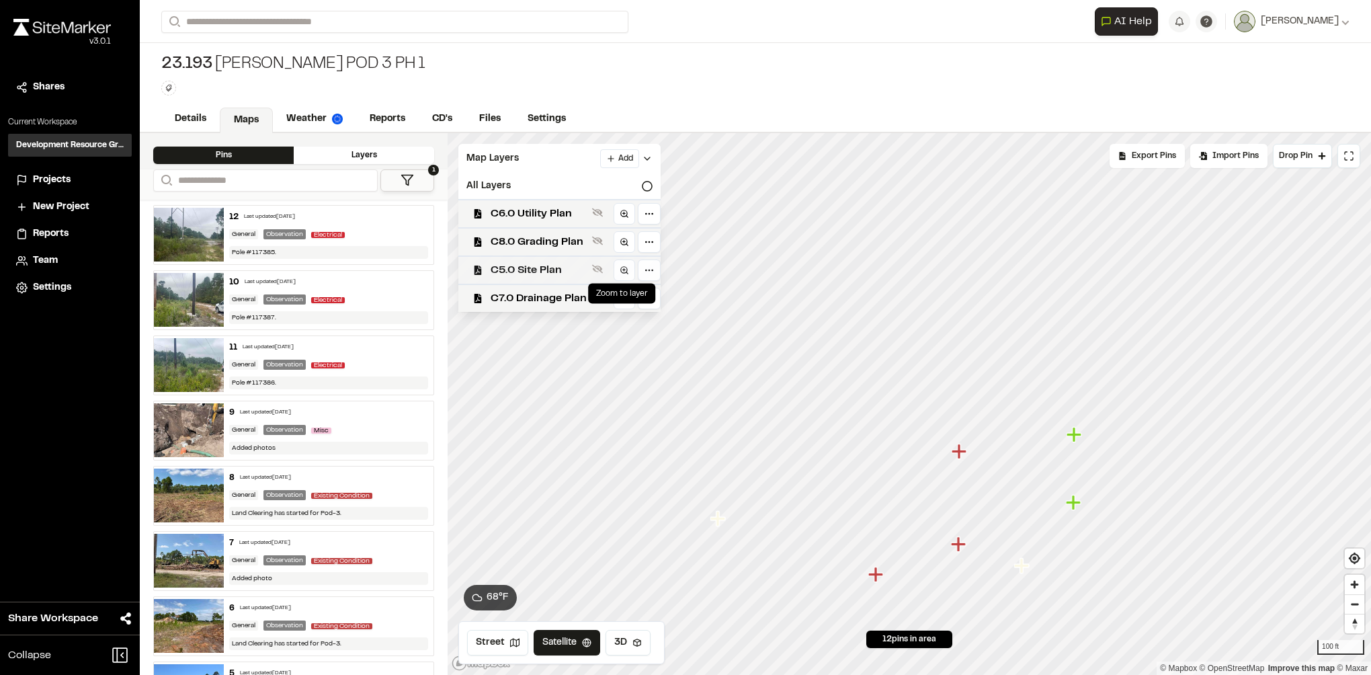
click at [586, 264] on span "C5.0 Site Plan" at bounding box center [539, 270] width 96 height 16
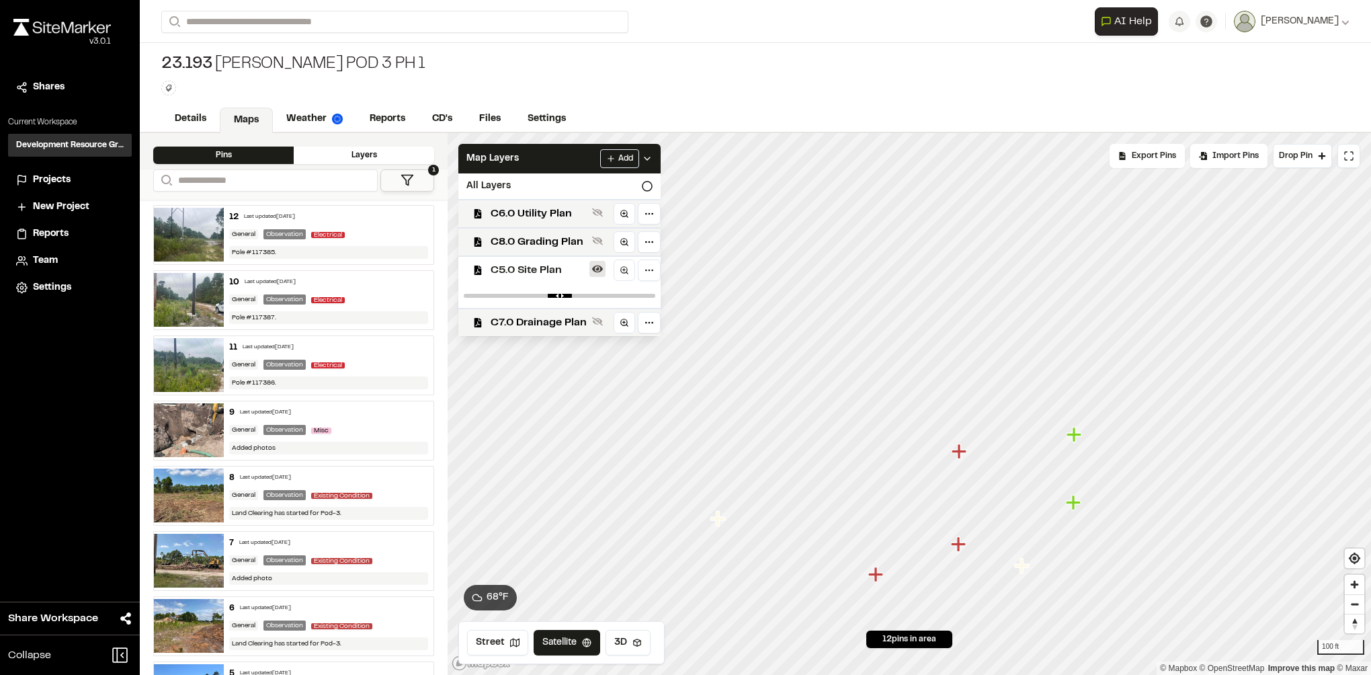
click at [602, 267] on icon at bounding box center [597, 268] width 11 height 7
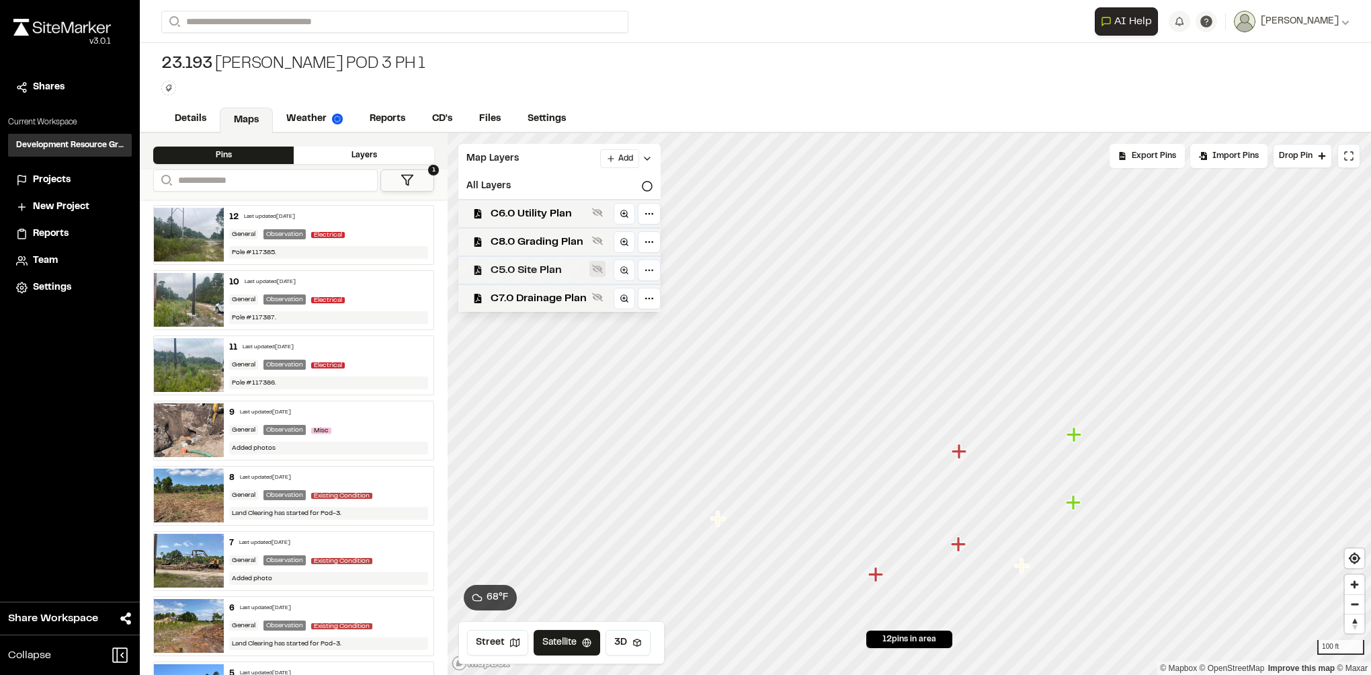
click at [602, 267] on icon at bounding box center [597, 268] width 11 height 11
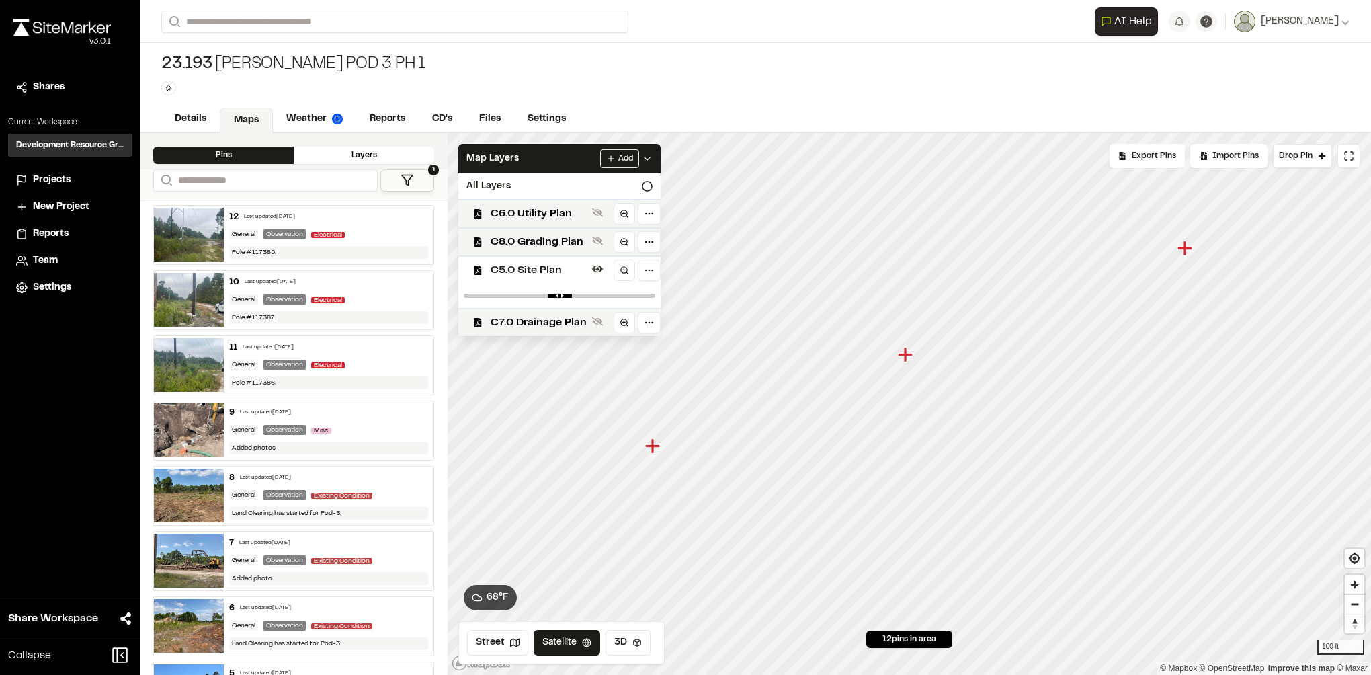
click at [900, 355] on icon "Map marker" at bounding box center [905, 354] width 15 height 15
click at [917, 399] on icon "Map marker" at bounding box center [909, 403] width 17 height 17
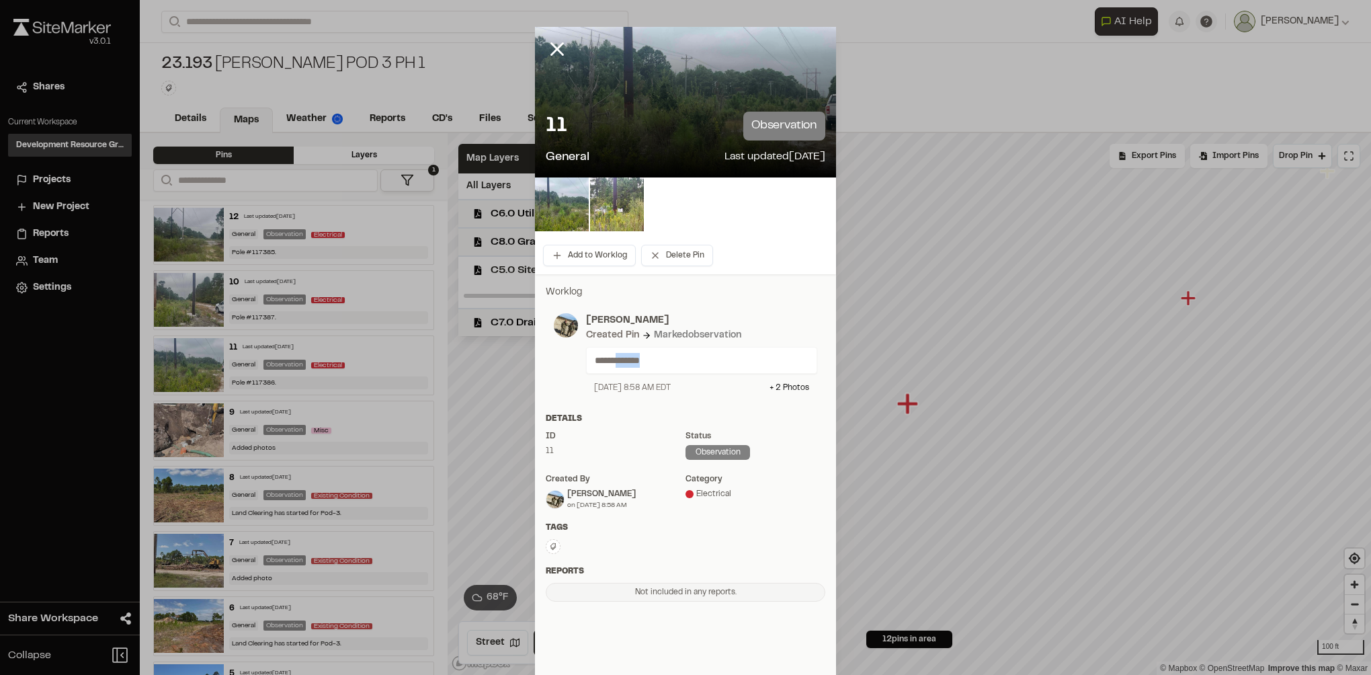
drag, startPoint x: 657, startPoint y: 357, endPoint x: 617, endPoint y: 364, distance: 40.2
click at [617, 364] on p "**********" at bounding box center [696, 360] width 203 height 15
click at [641, 360] on p "**********" at bounding box center [696, 360] width 203 height 15
drag, startPoint x: 618, startPoint y: 361, endPoint x: 646, endPoint y: 358, distance: 27.7
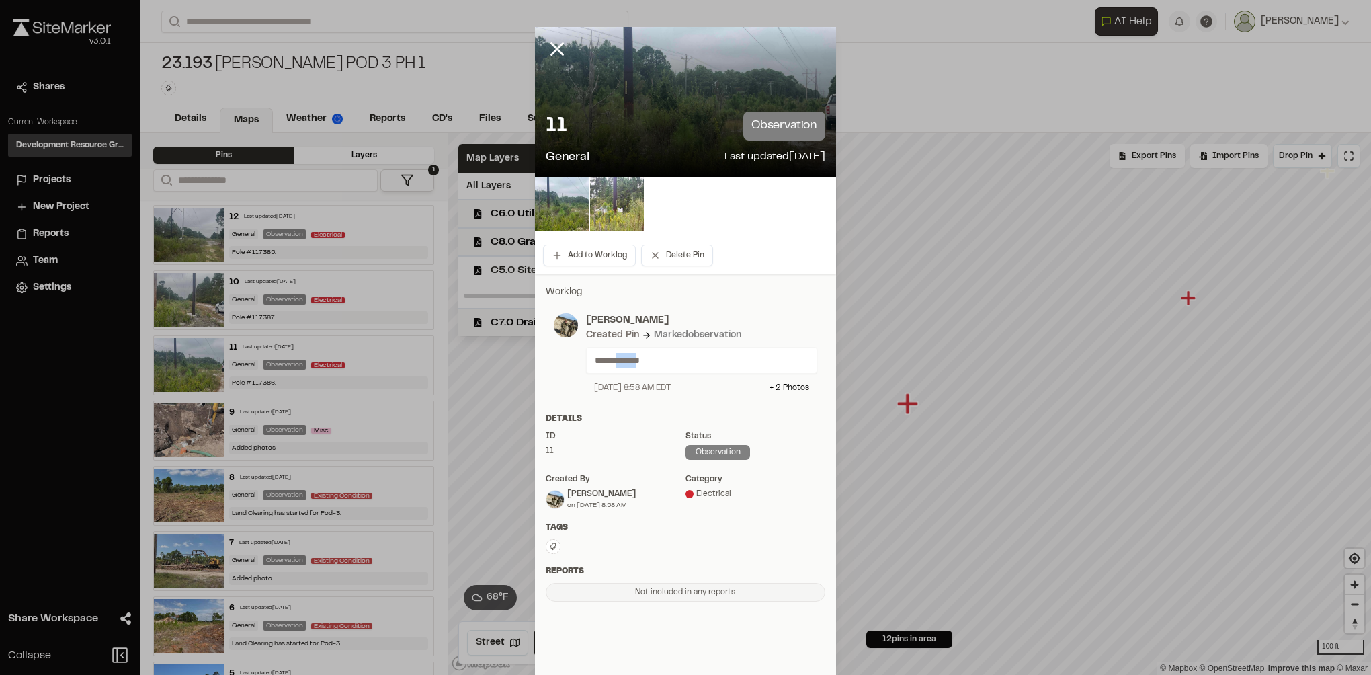
click at [646, 358] on p "**********" at bounding box center [696, 360] width 203 height 15
copy p "******"
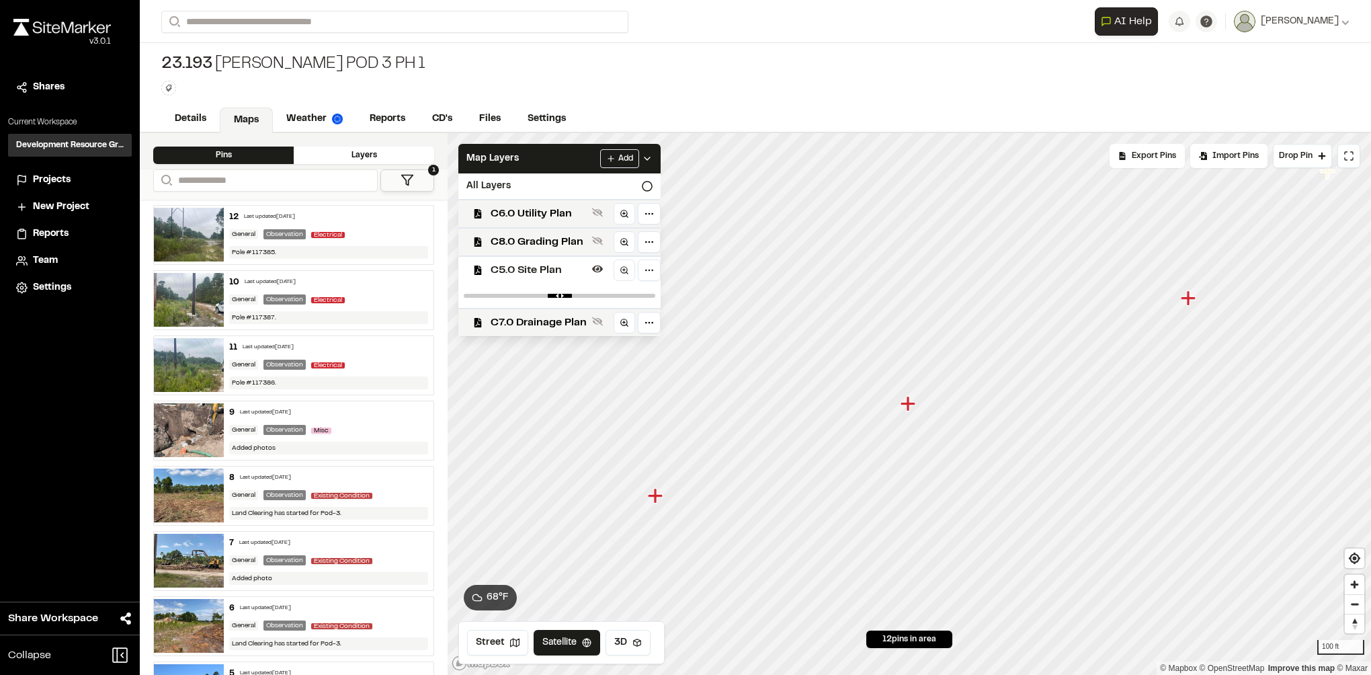
click at [1192, 298] on icon "Map marker" at bounding box center [1188, 297] width 15 height 15
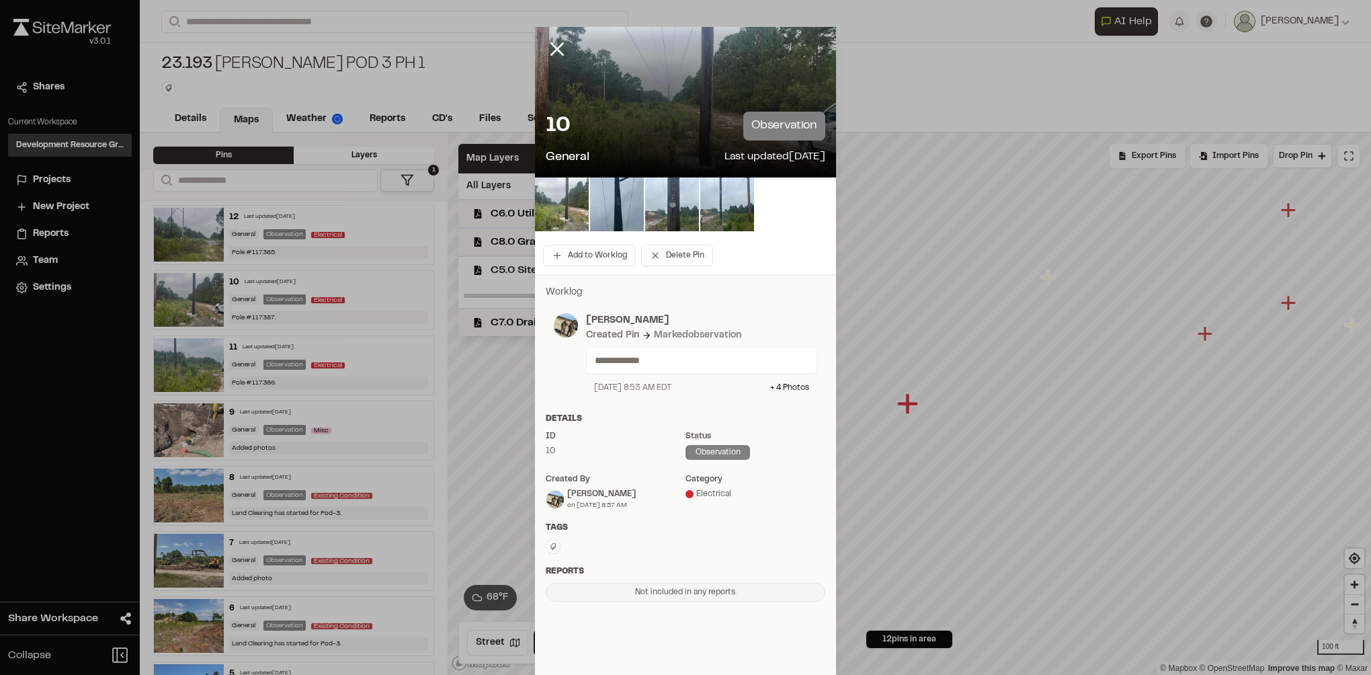
click at [606, 113] on div "10 observation" at bounding box center [686, 126] width 280 height 29
click at [567, 202] on img at bounding box center [562, 204] width 54 height 54
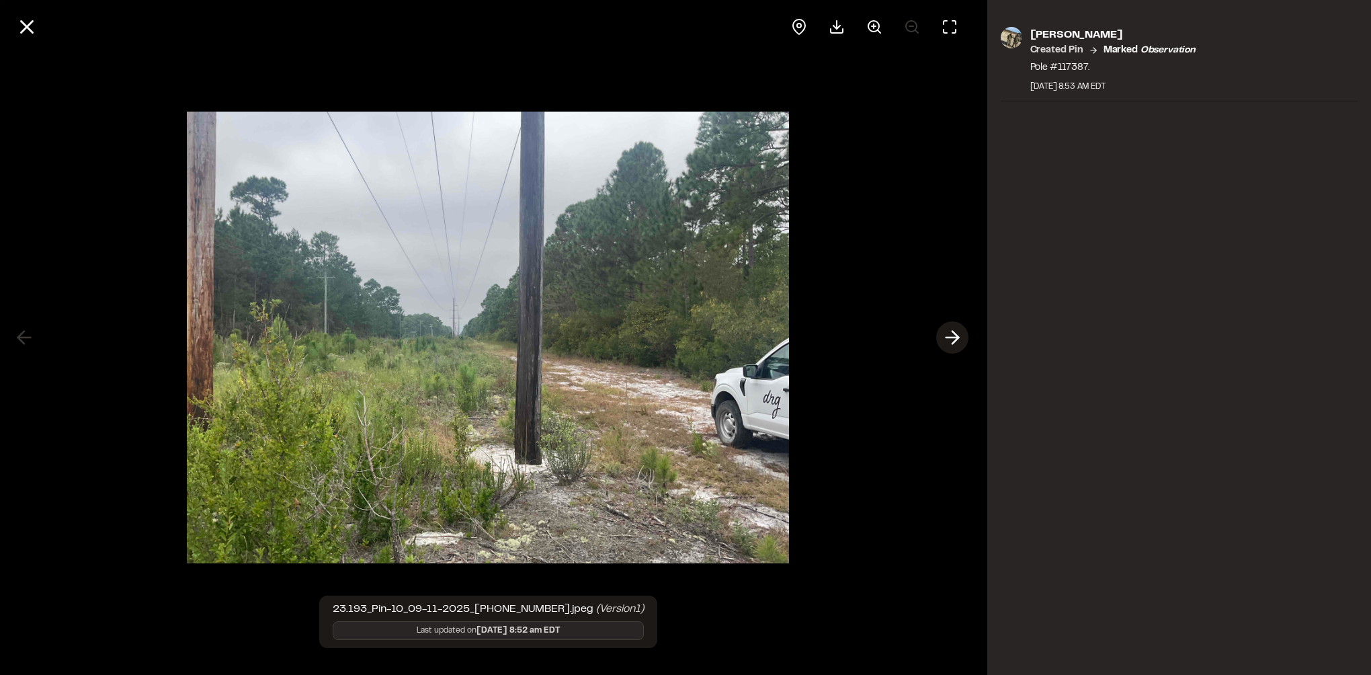
click at [938, 341] on button at bounding box center [952, 337] width 32 height 32
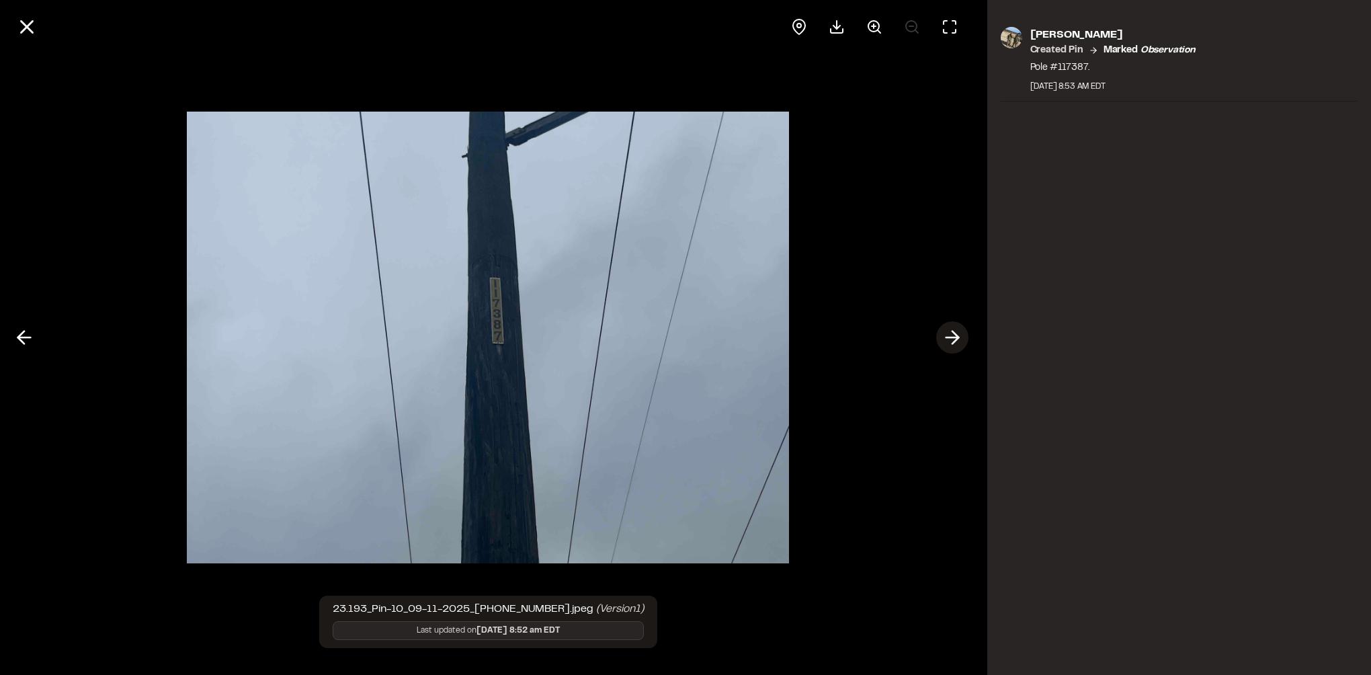
click at [938, 341] on button at bounding box center [952, 337] width 32 height 32
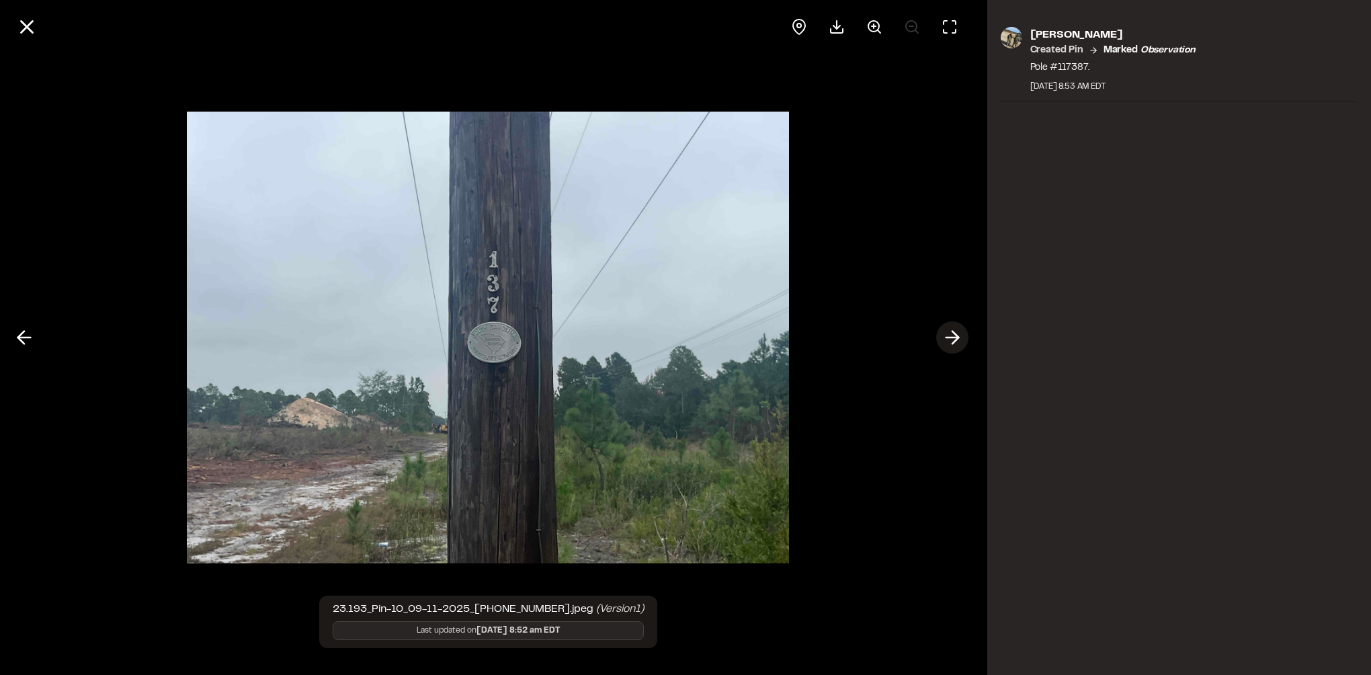
click at [938, 341] on button at bounding box center [952, 337] width 32 height 32
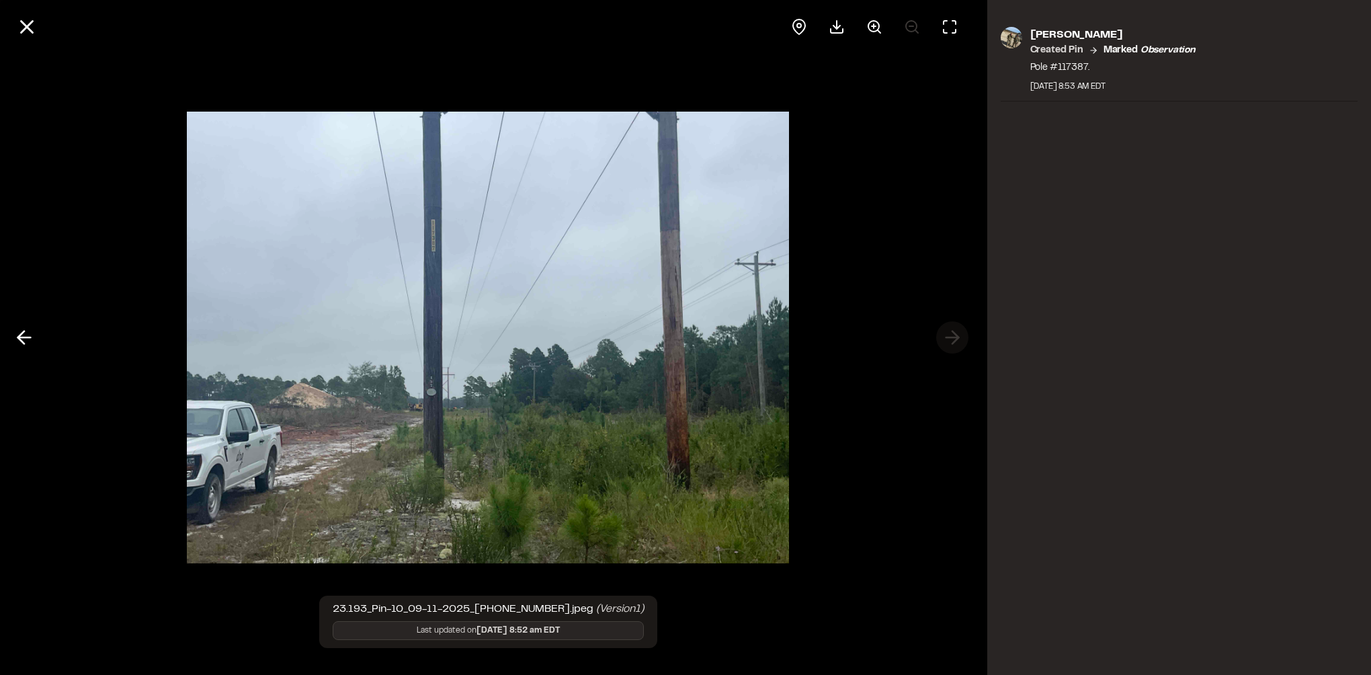
click at [938, 341] on div at bounding box center [488, 337] width 976 height 675
click at [783, 261] on img at bounding box center [488, 337] width 602 height 478
click at [30, 340] on icon at bounding box center [24, 337] width 22 height 23
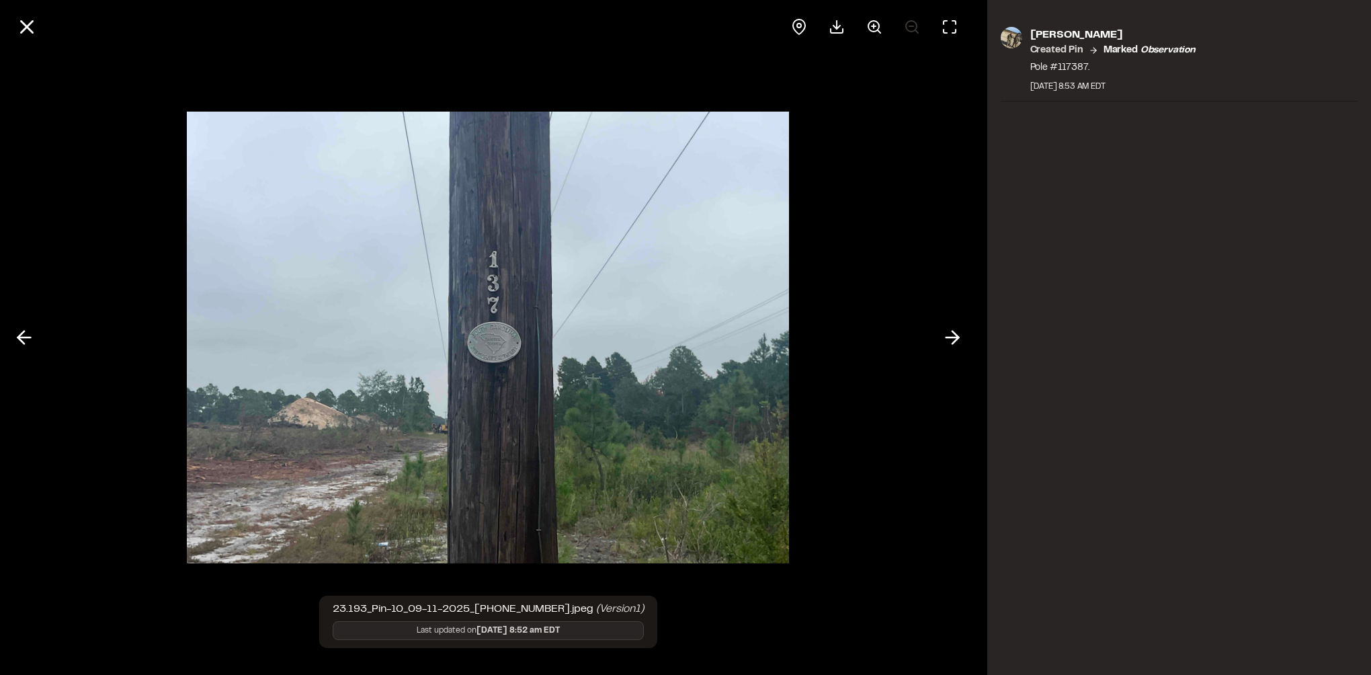
click at [45, 331] on div at bounding box center [488, 337] width 976 height 675
click at [22, 335] on icon at bounding box center [24, 337] width 22 height 23
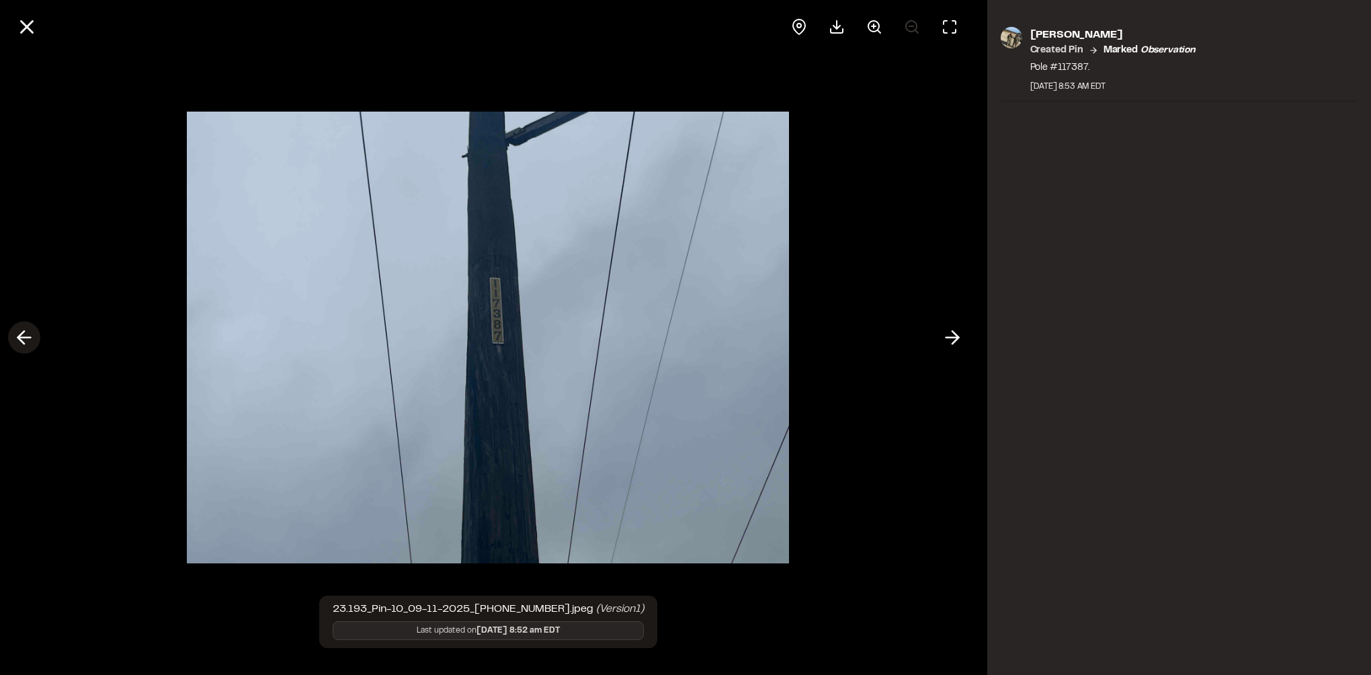
click at [27, 337] on line at bounding box center [24, 337] width 13 height 0
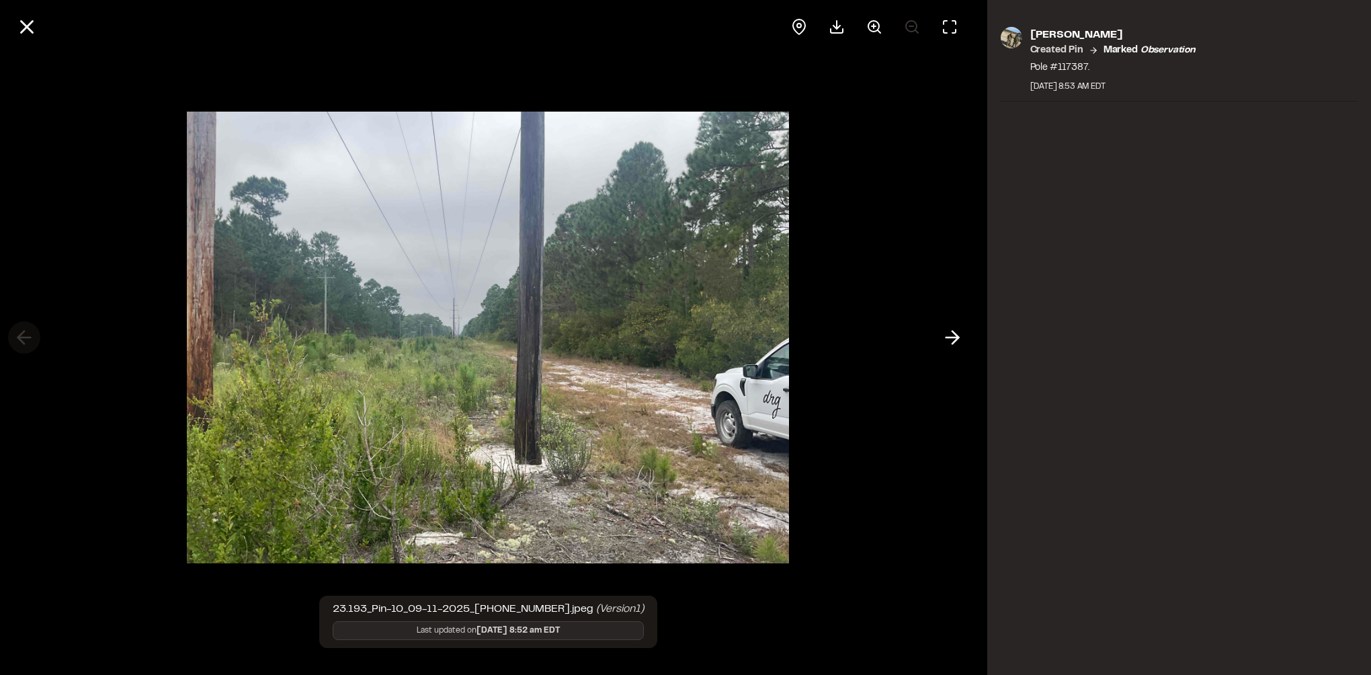
click at [27, 336] on div at bounding box center [488, 337] width 976 height 675
click at [27, 16] on icon at bounding box center [26, 26] width 23 height 23
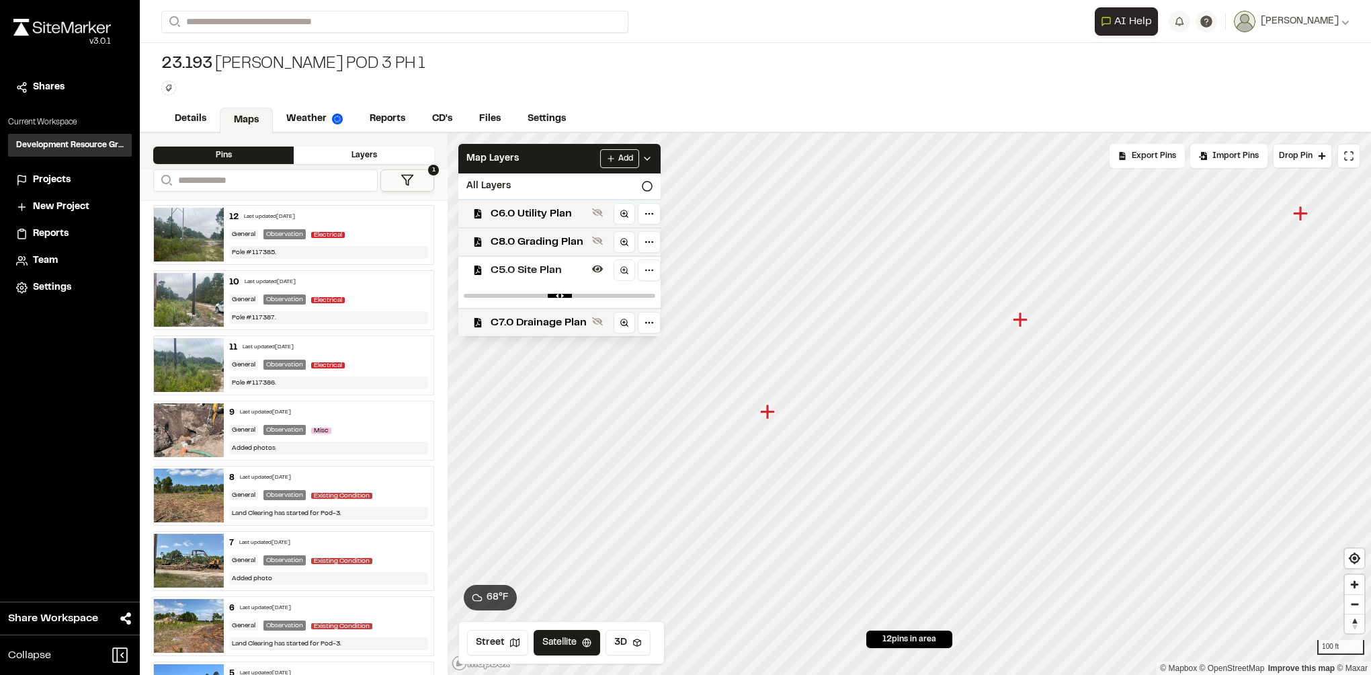
click at [773, 415] on icon "Map marker" at bounding box center [768, 411] width 17 height 17
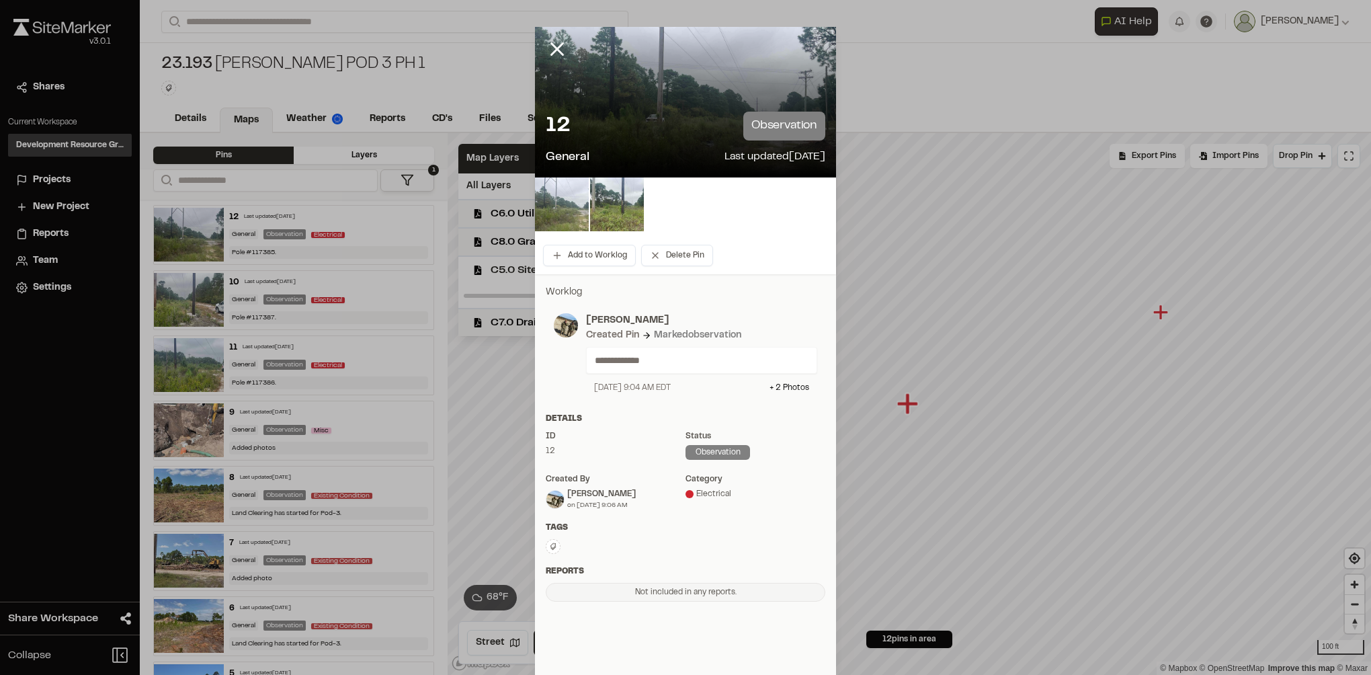
click at [549, 204] on img at bounding box center [562, 204] width 54 height 54
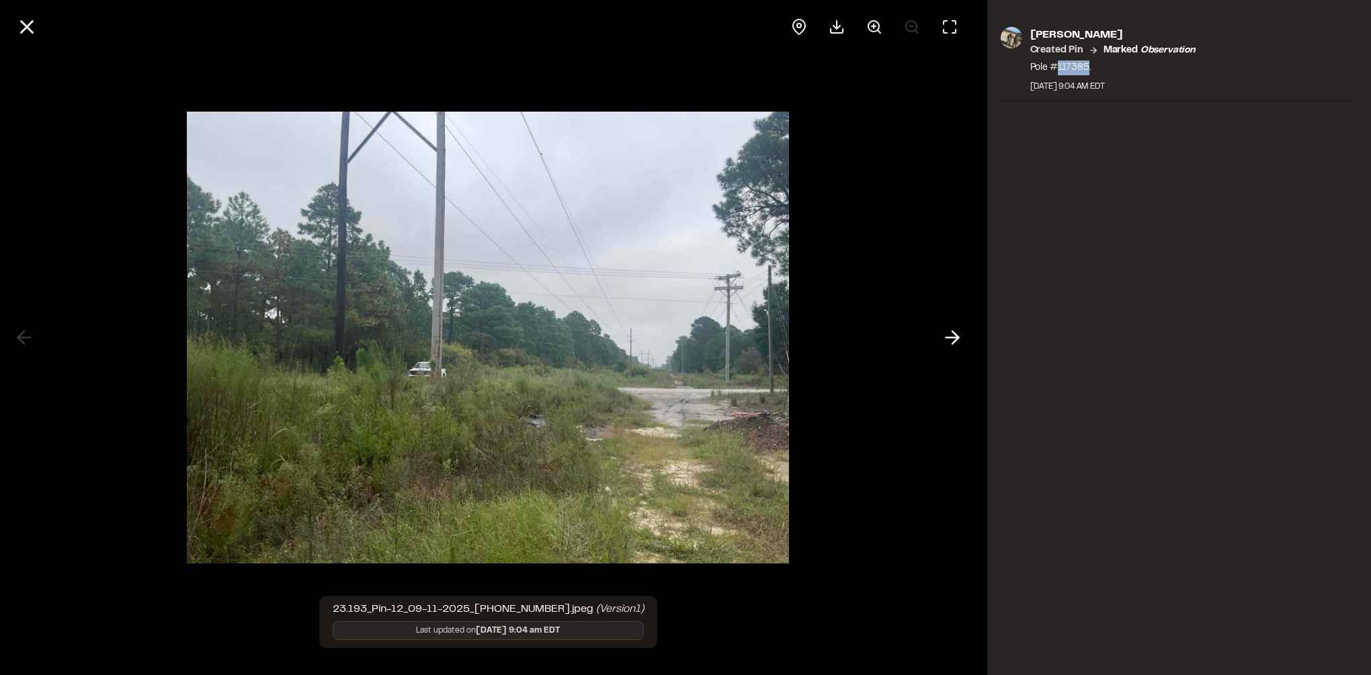
drag, startPoint x: 1089, startPoint y: 67, endPoint x: 1055, endPoint y: 69, distance: 33.7
click at [1055, 69] on p "Pole #117385." at bounding box center [1112, 67] width 165 height 15
copy p "117385"
click at [797, 480] on div at bounding box center [488, 337] width 976 height 675
click at [943, 336] on icon at bounding box center [953, 337] width 22 height 23
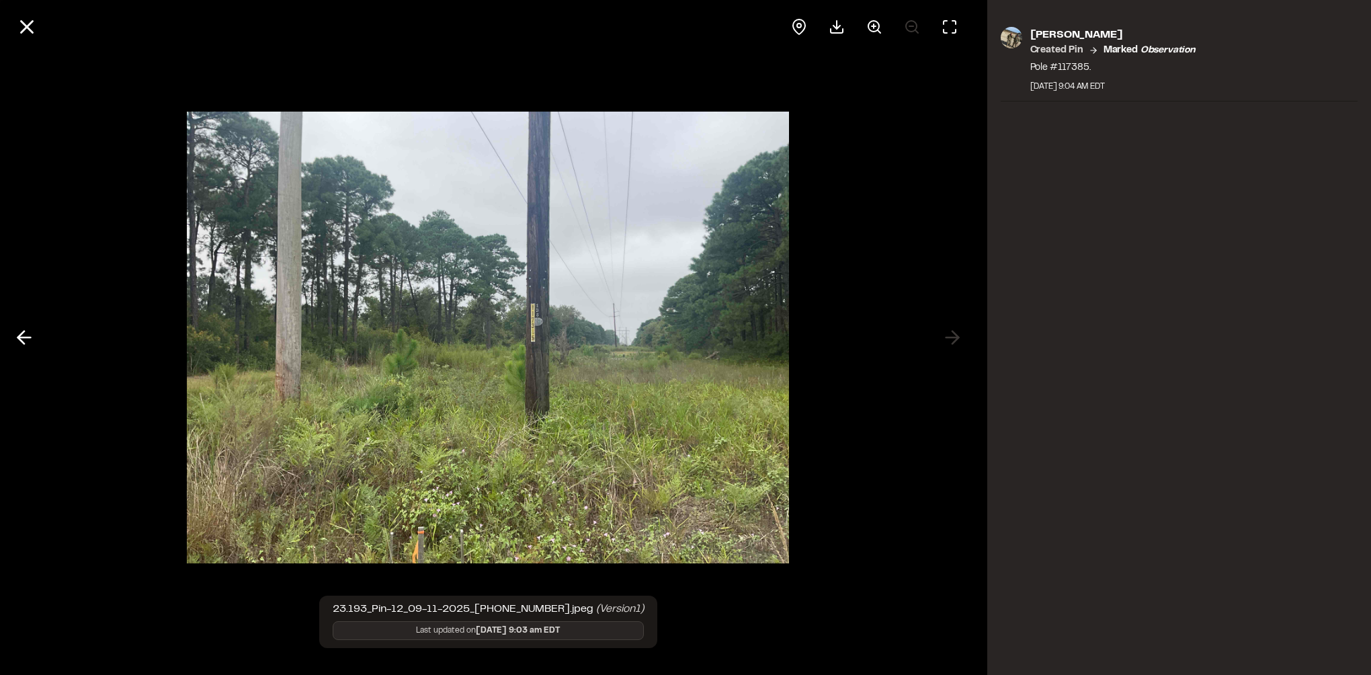
click at [775, 218] on img at bounding box center [488, 337] width 602 height 478
click at [16, 27] on icon at bounding box center [26, 26] width 23 height 23
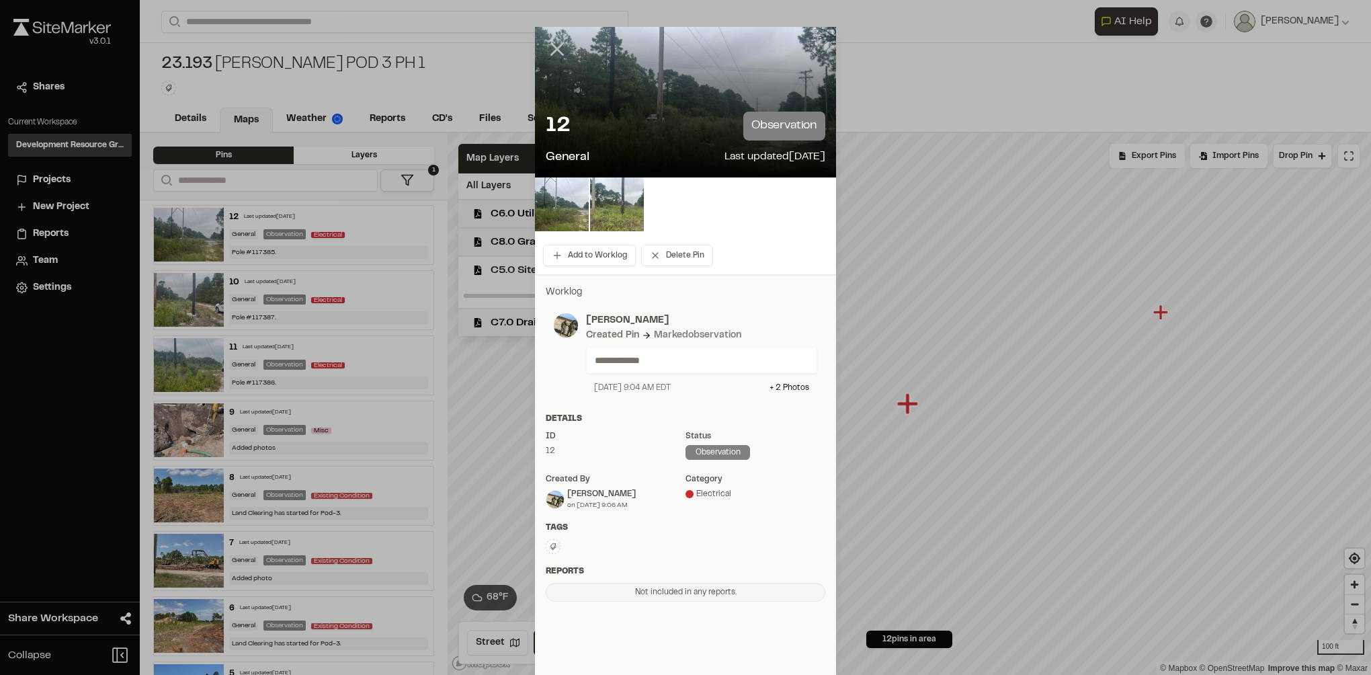
click at [546, 48] on icon at bounding box center [557, 49] width 23 height 23
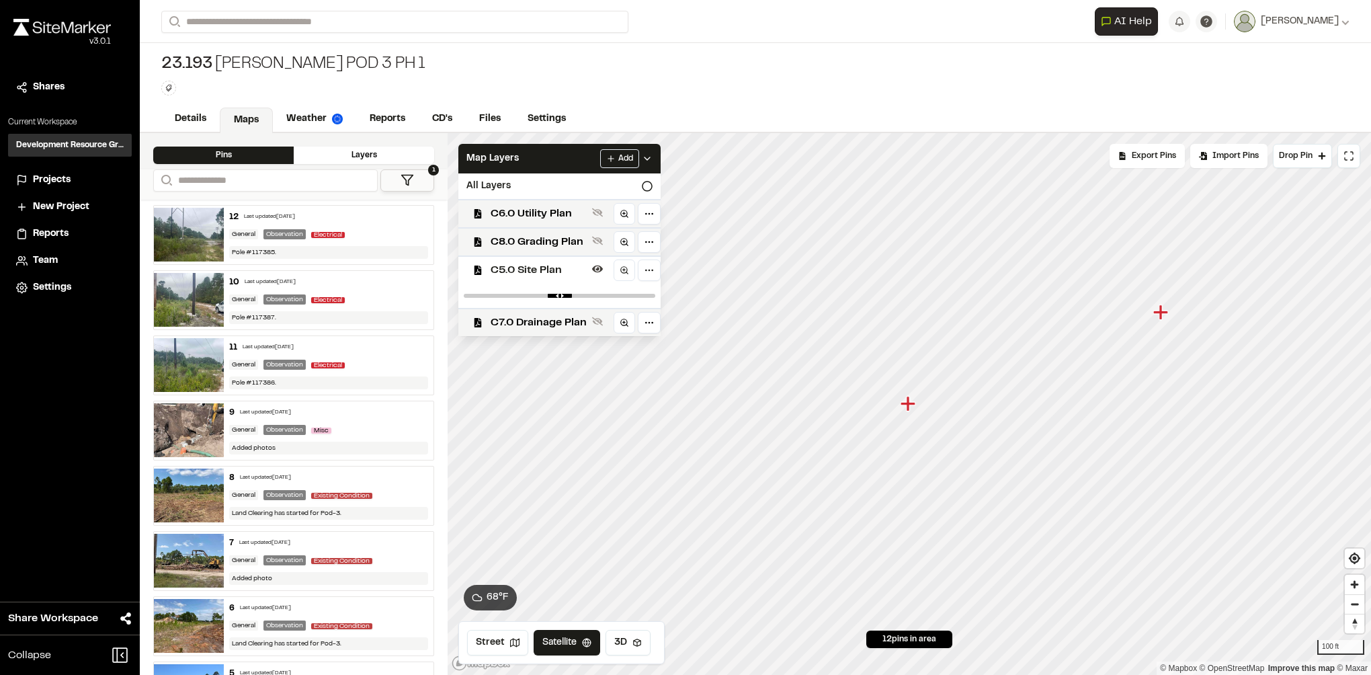
click at [376, 412] on div "9 Last updated [DATE]" at bounding box center [328, 413] width 199 height 12
click at [205, 431] on img at bounding box center [189, 430] width 70 height 54
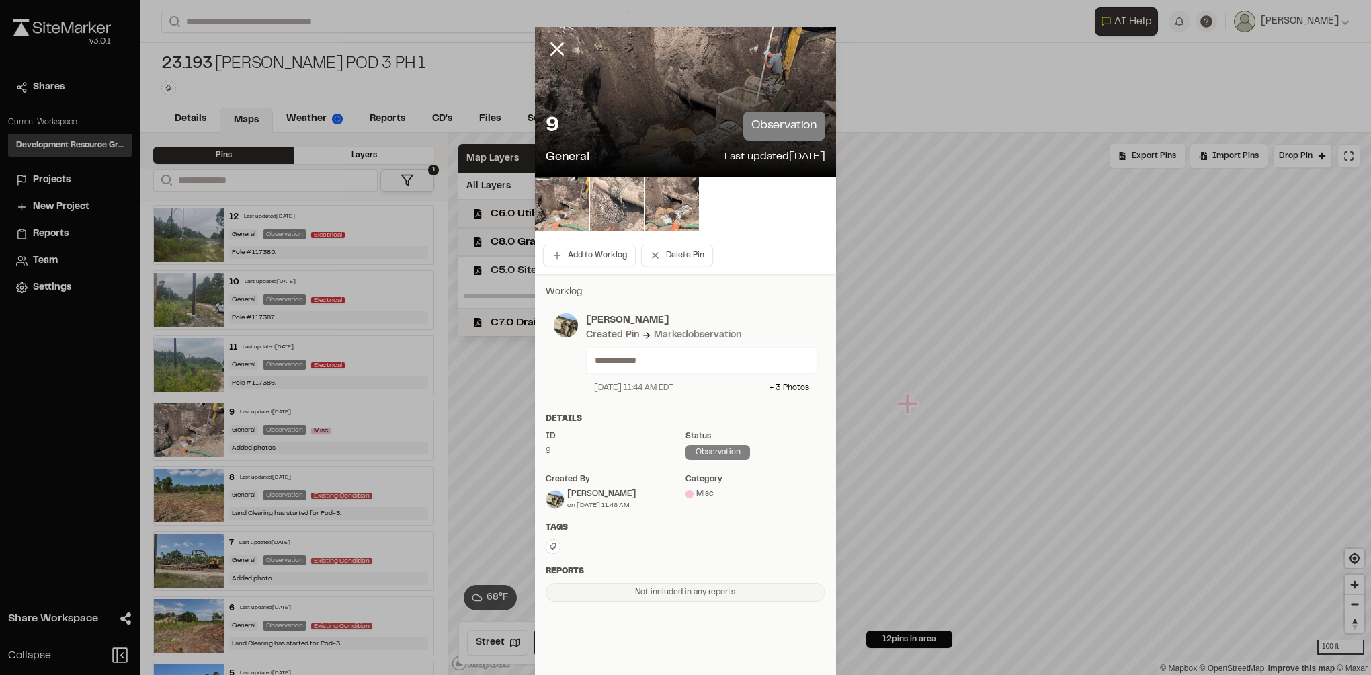
click at [626, 198] on img at bounding box center [617, 204] width 54 height 54
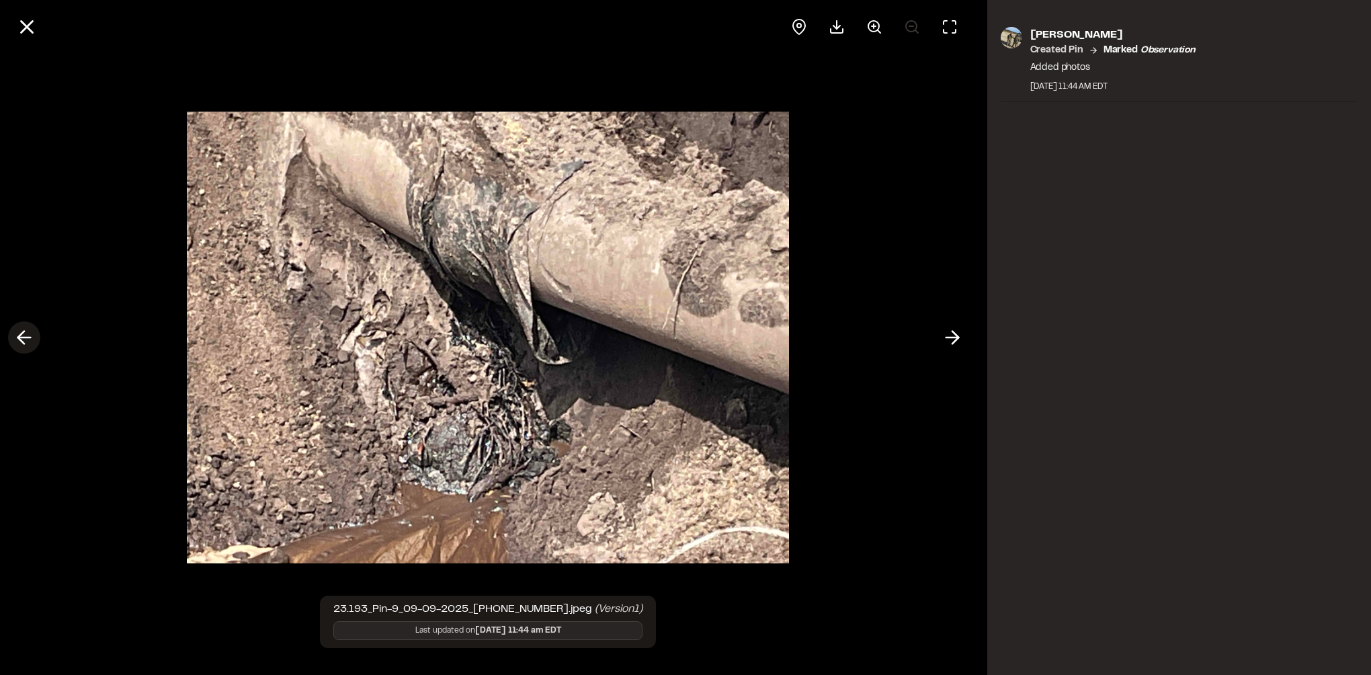
click at [25, 329] on icon at bounding box center [24, 337] width 22 height 23
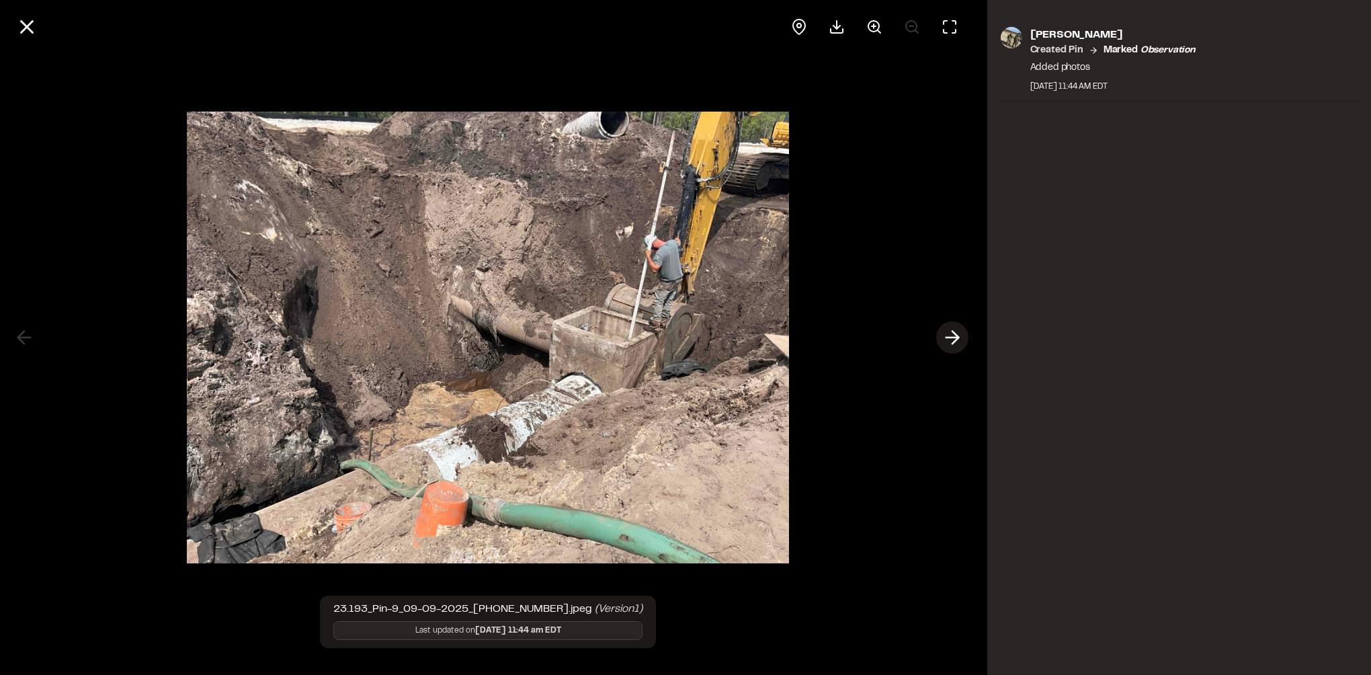
click at [944, 333] on icon at bounding box center [953, 337] width 22 height 23
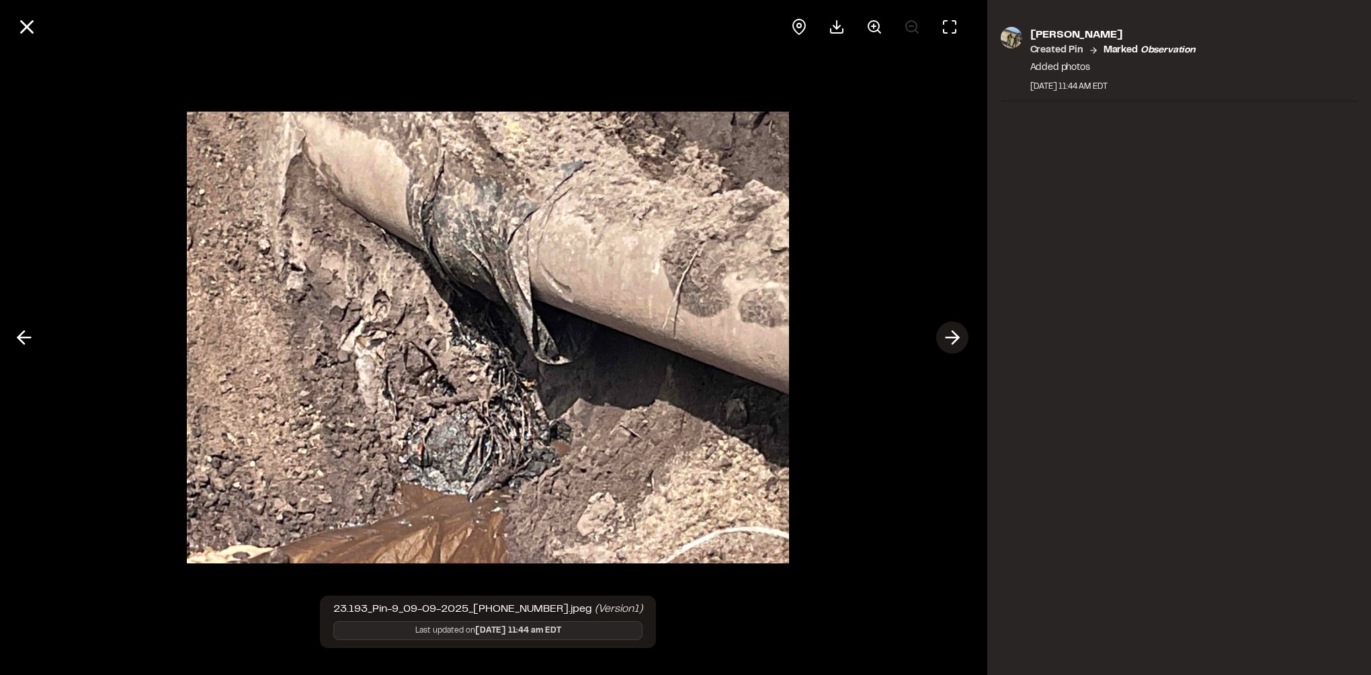
click at [944, 333] on icon at bounding box center [953, 337] width 22 height 23
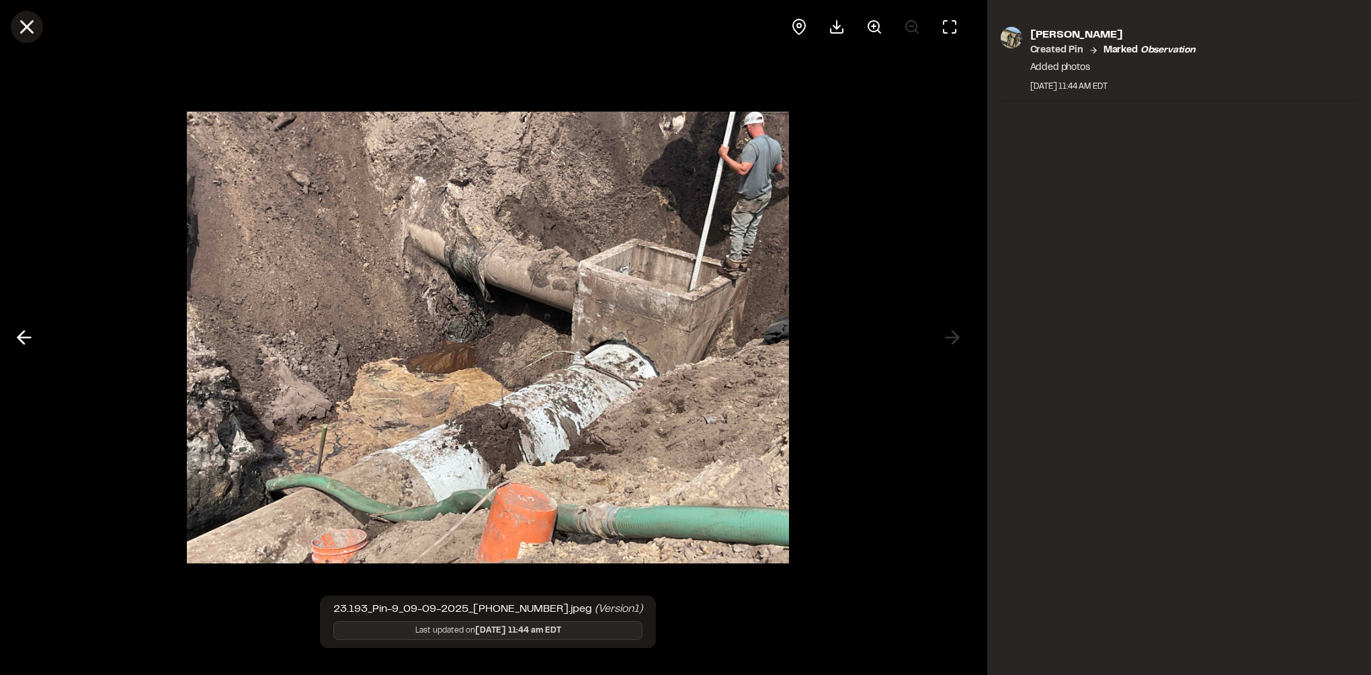
click at [32, 32] on line at bounding box center [27, 27] width 11 height 11
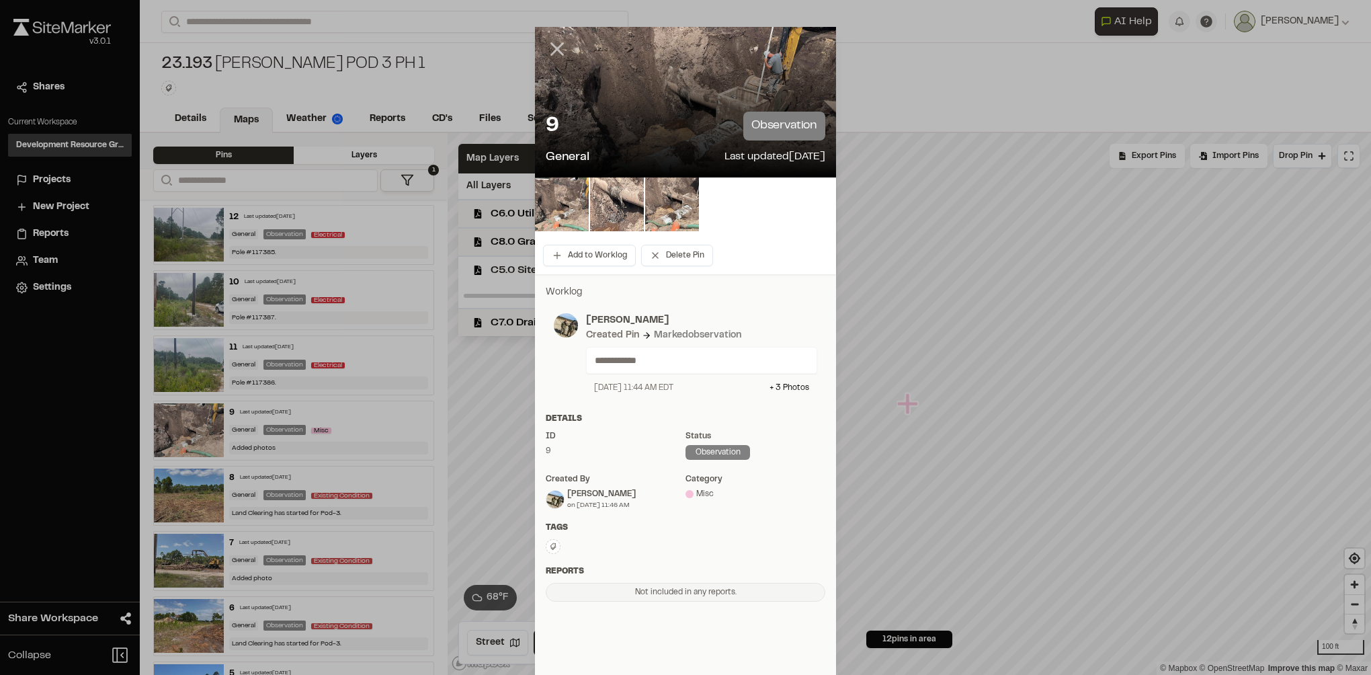
click at [554, 51] on line at bounding box center [557, 49] width 11 height 11
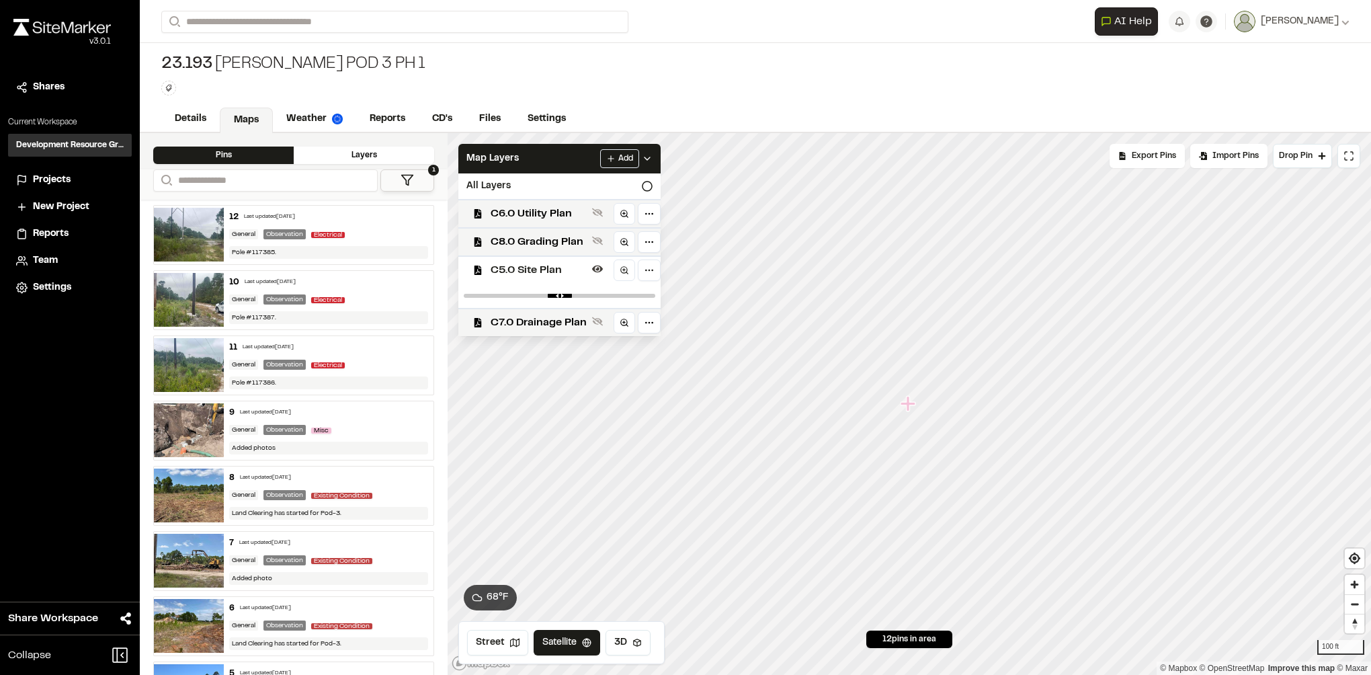
scroll to position [67, 0]
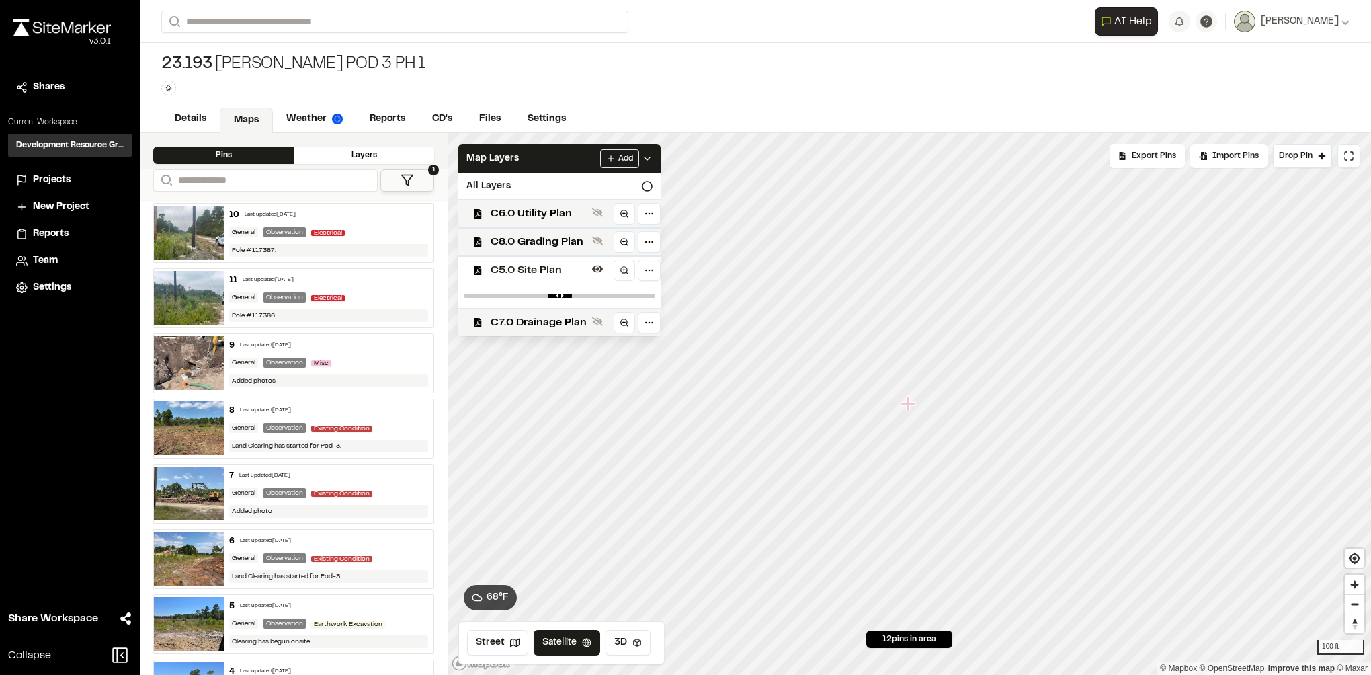
click at [390, 422] on div "General Observation Existing Condition" at bounding box center [328, 428] width 199 height 12
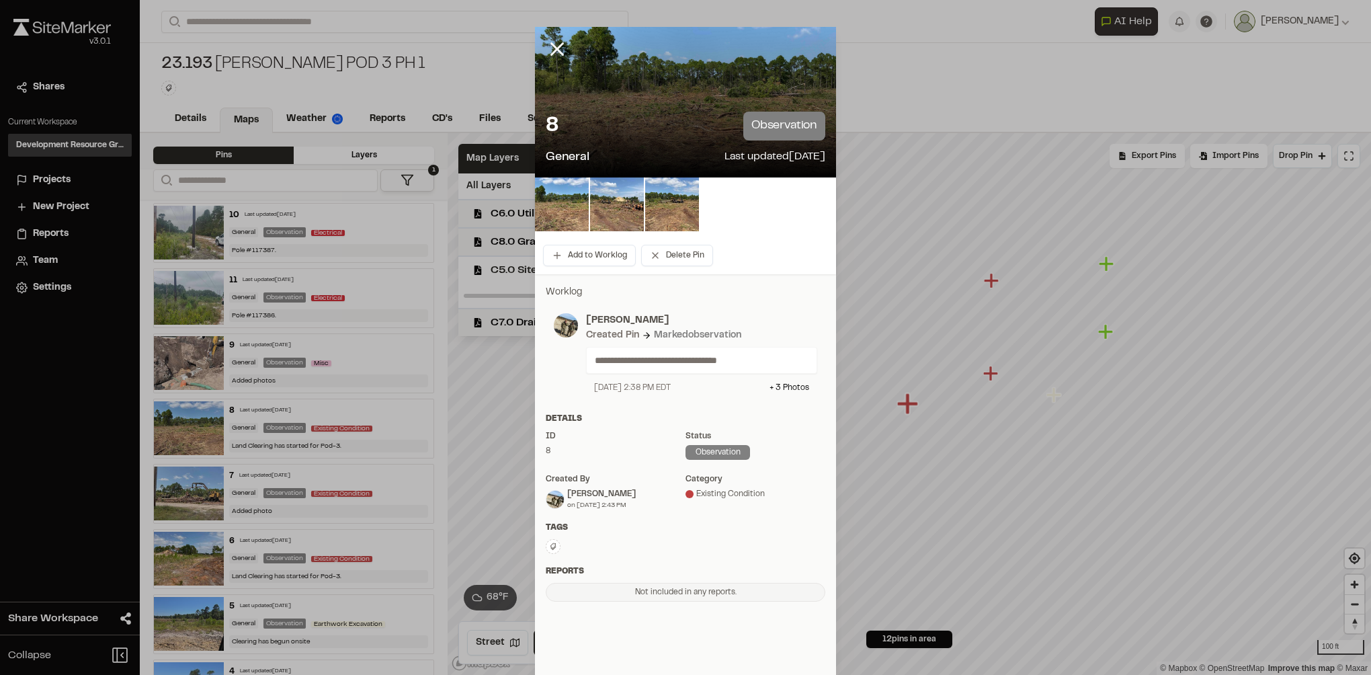
click at [634, 106] on div "8 observation General Last updated [DATE]" at bounding box center [685, 139] width 301 height 77
click at [549, 222] on img at bounding box center [562, 204] width 54 height 54
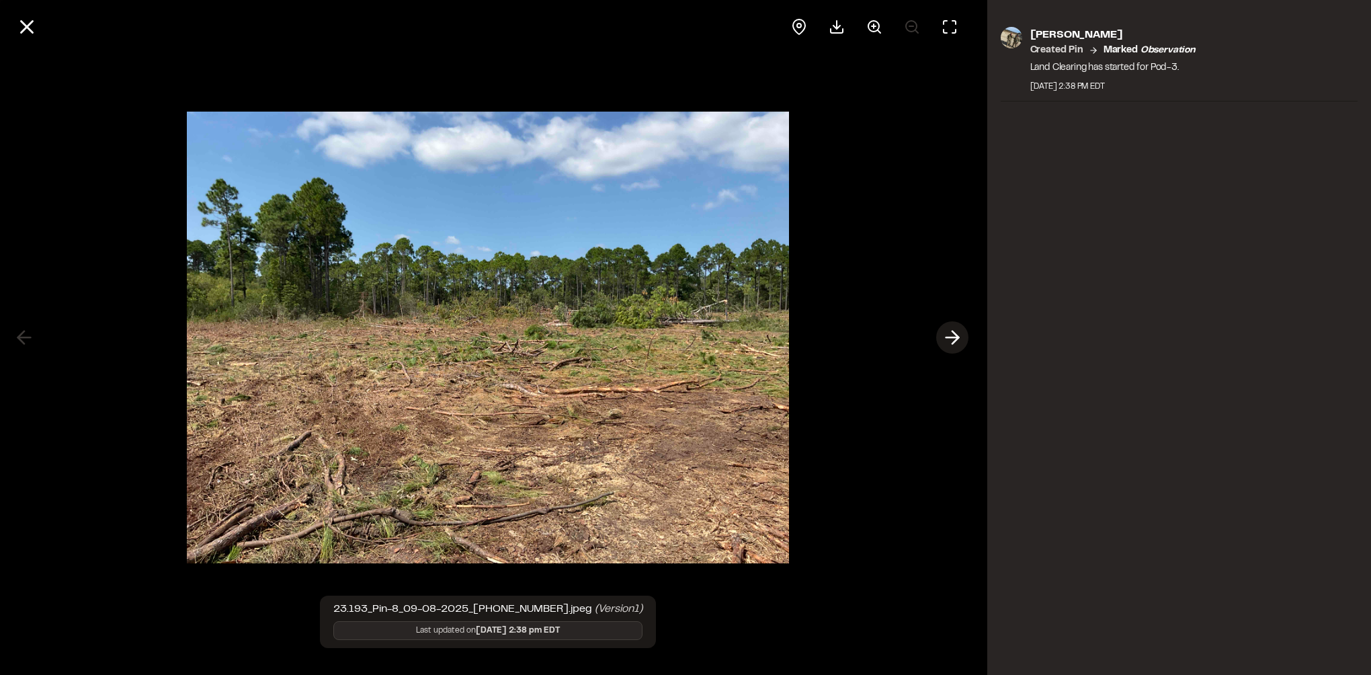
click at [958, 335] on icon at bounding box center [953, 337] width 22 height 23
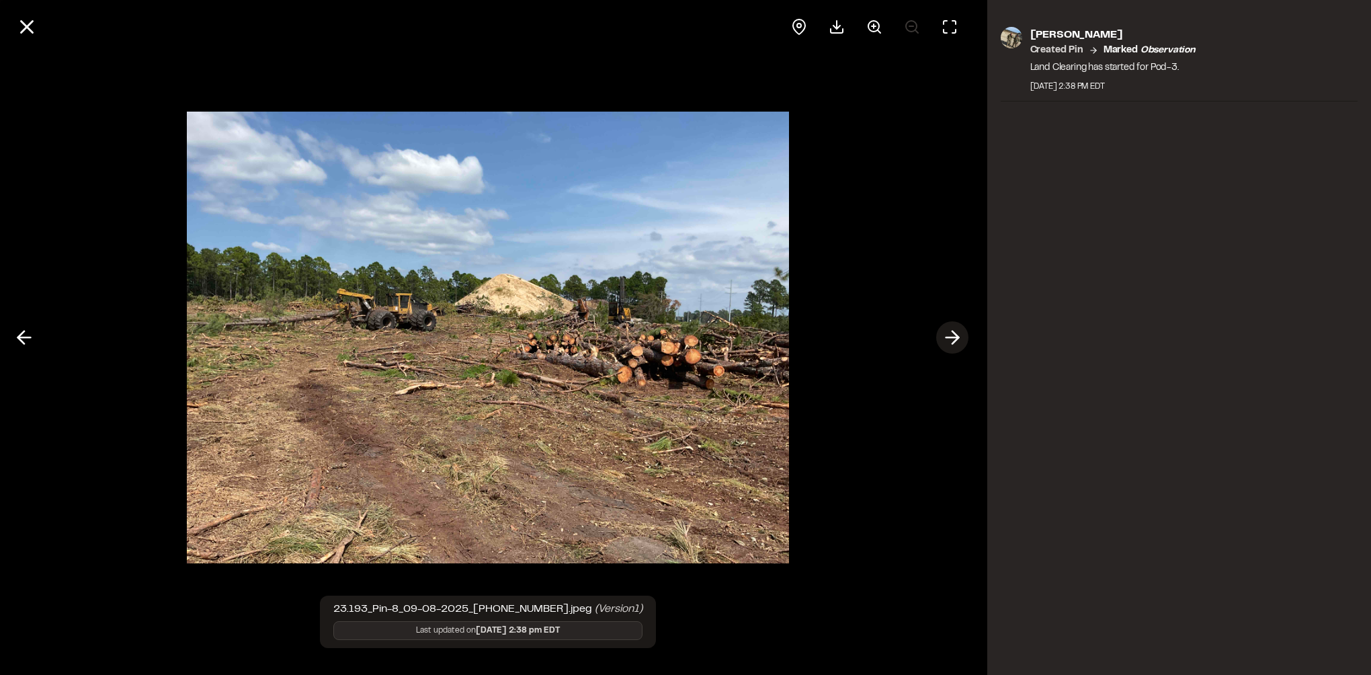
click at [952, 331] on polyline at bounding box center [955, 337] width 6 height 13
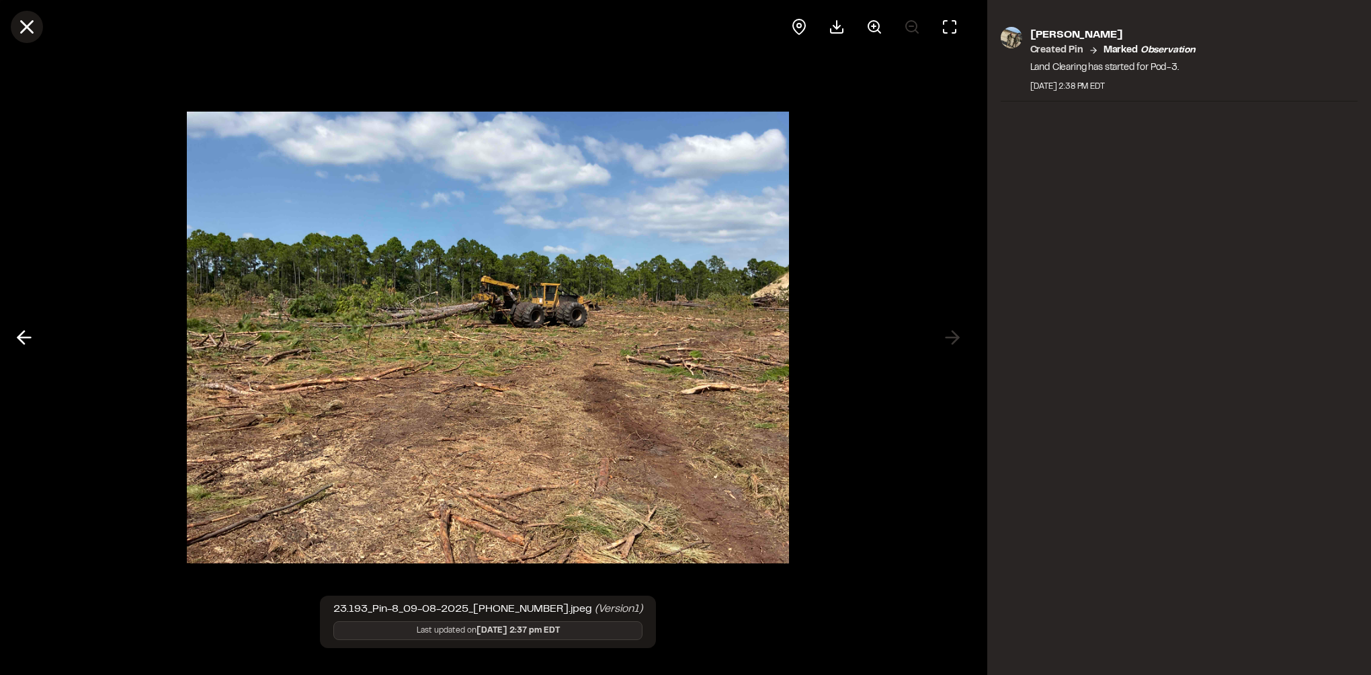
click at [30, 36] on icon at bounding box center [26, 26] width 23 height 23
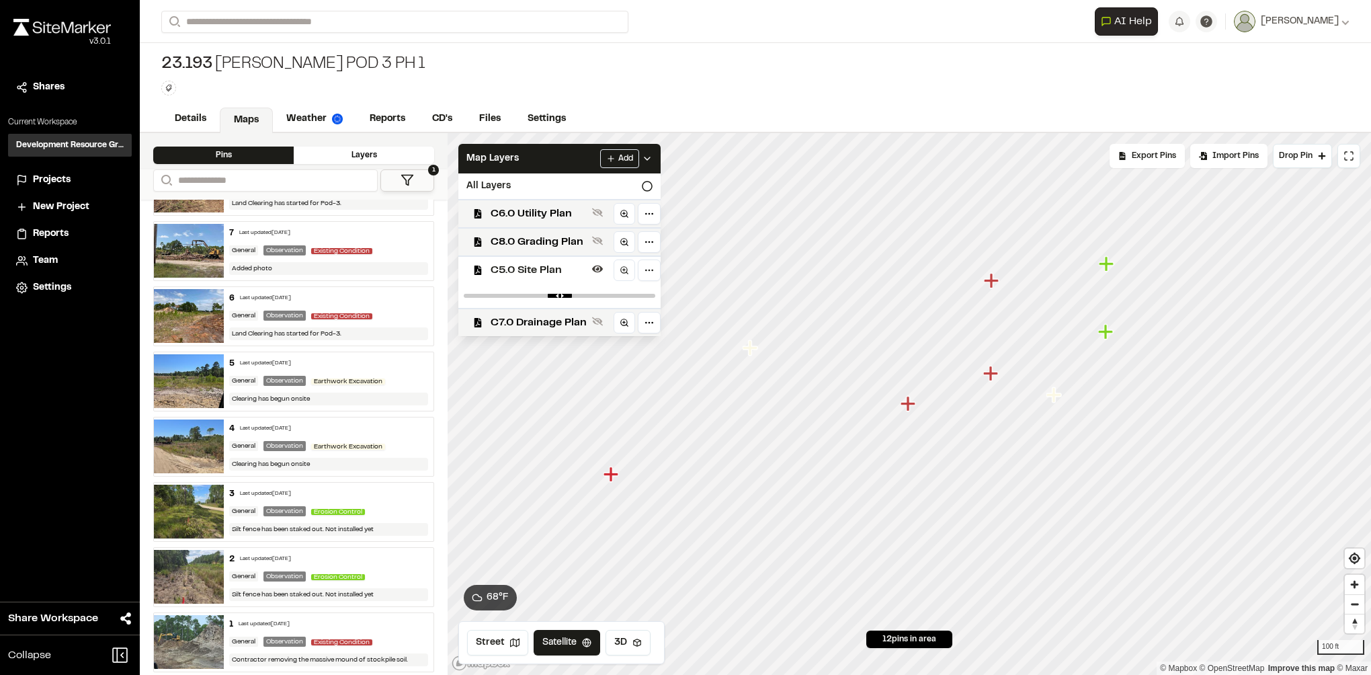
scroll to position [313, 0]
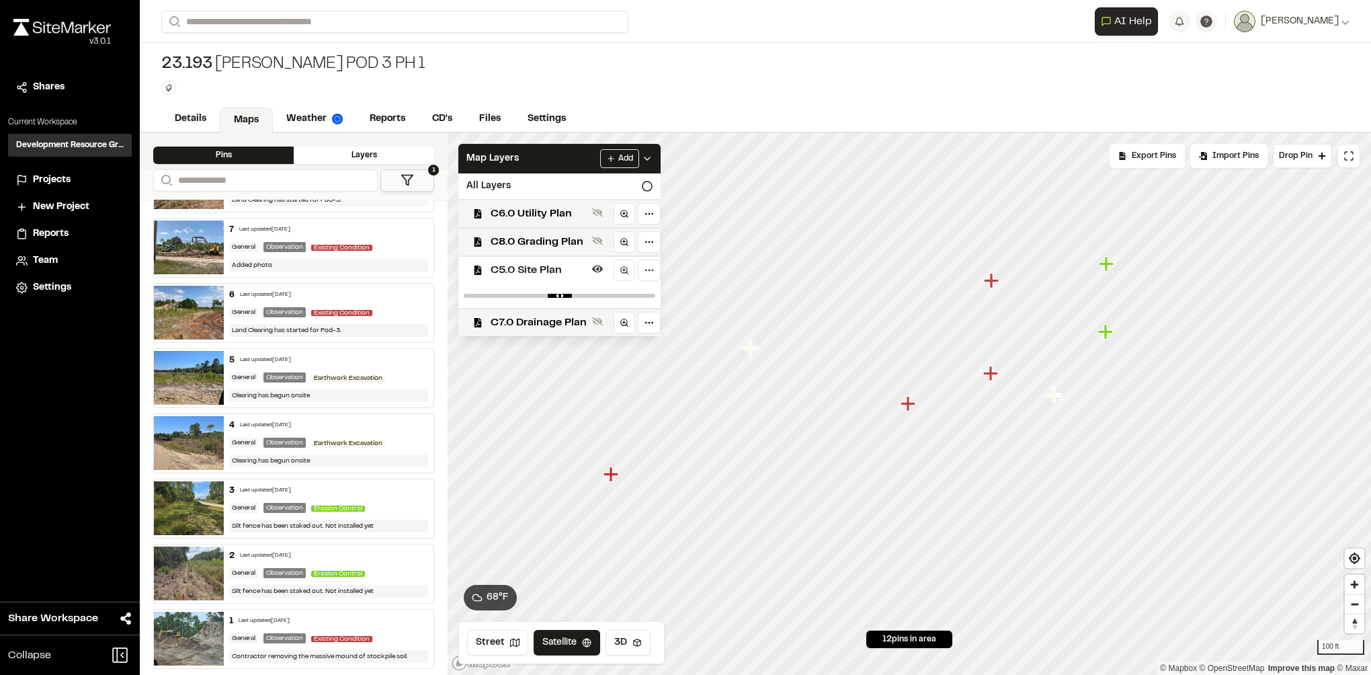
click at [199, 559] on img at bounding box center [189, 573] width 70 height 54
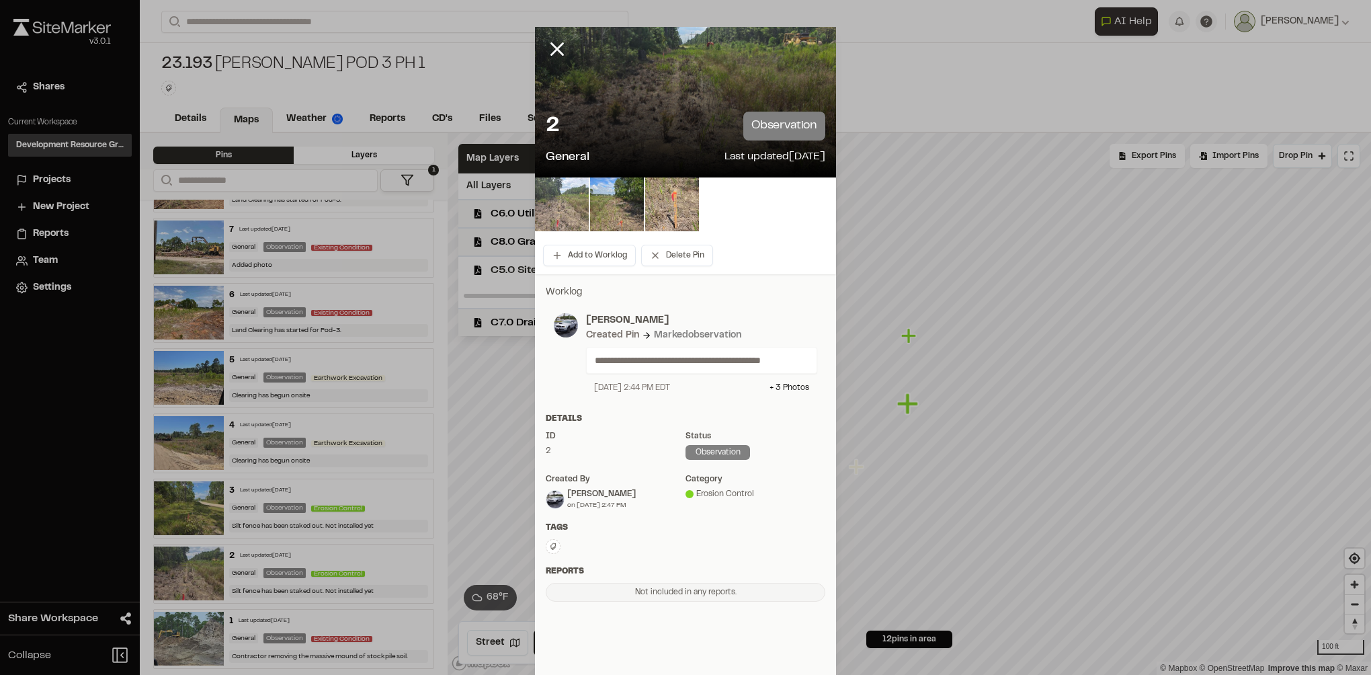
click at [555, 208] on img at bounding box center [562, 204] width 54 height 54
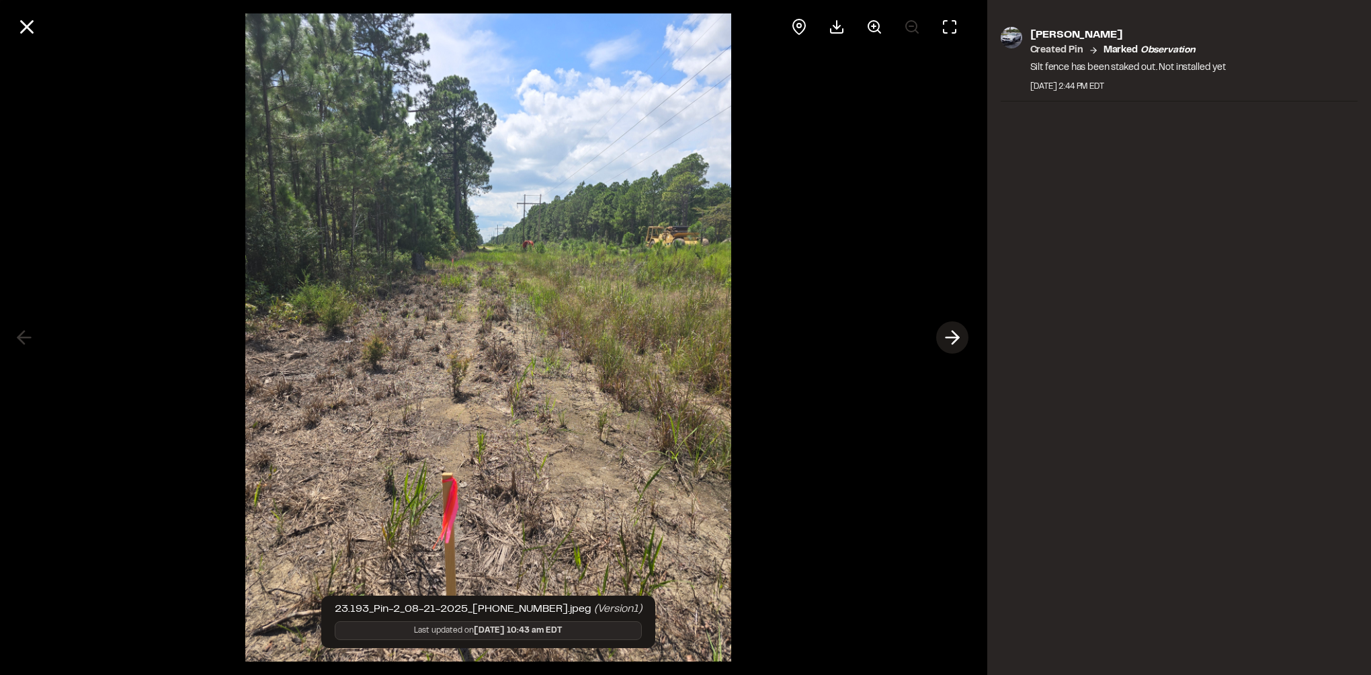
click at [954, 331] on icon at bounding box center [953, 337] width 22 height 23
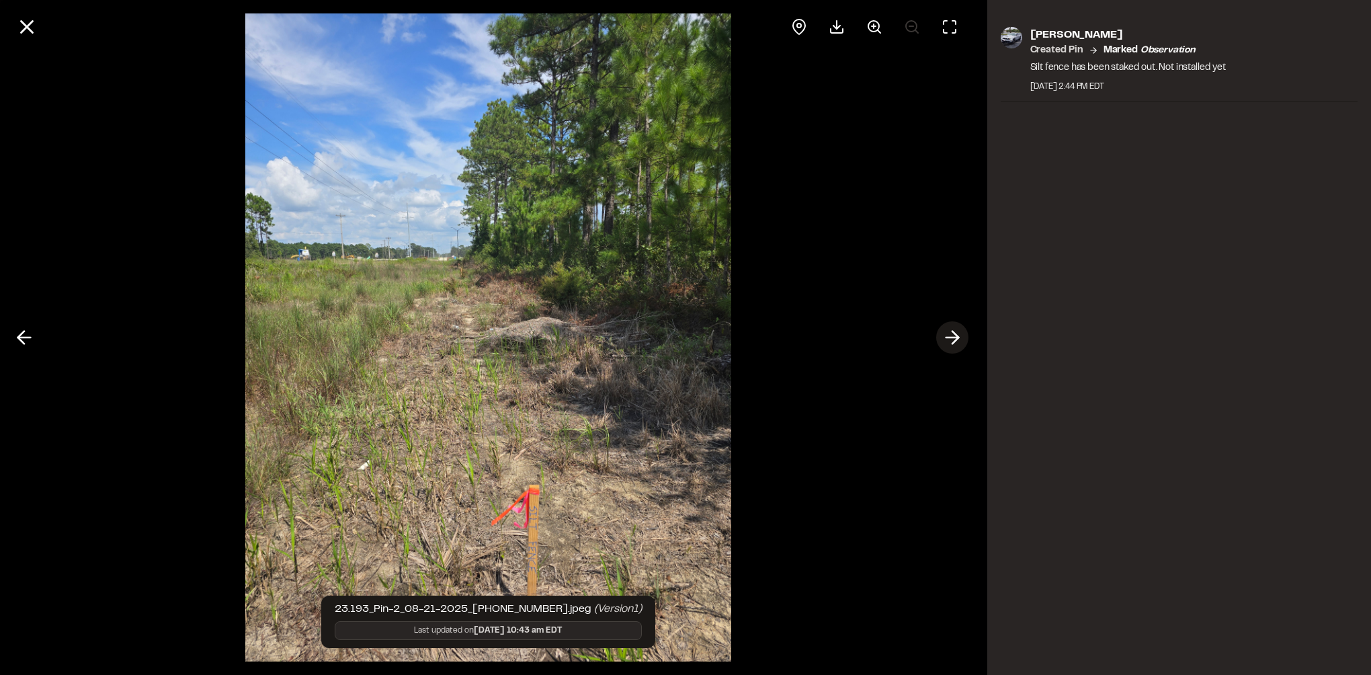
click at [954, 331] on icon at bounding box center [953, 337] width 22 height 23
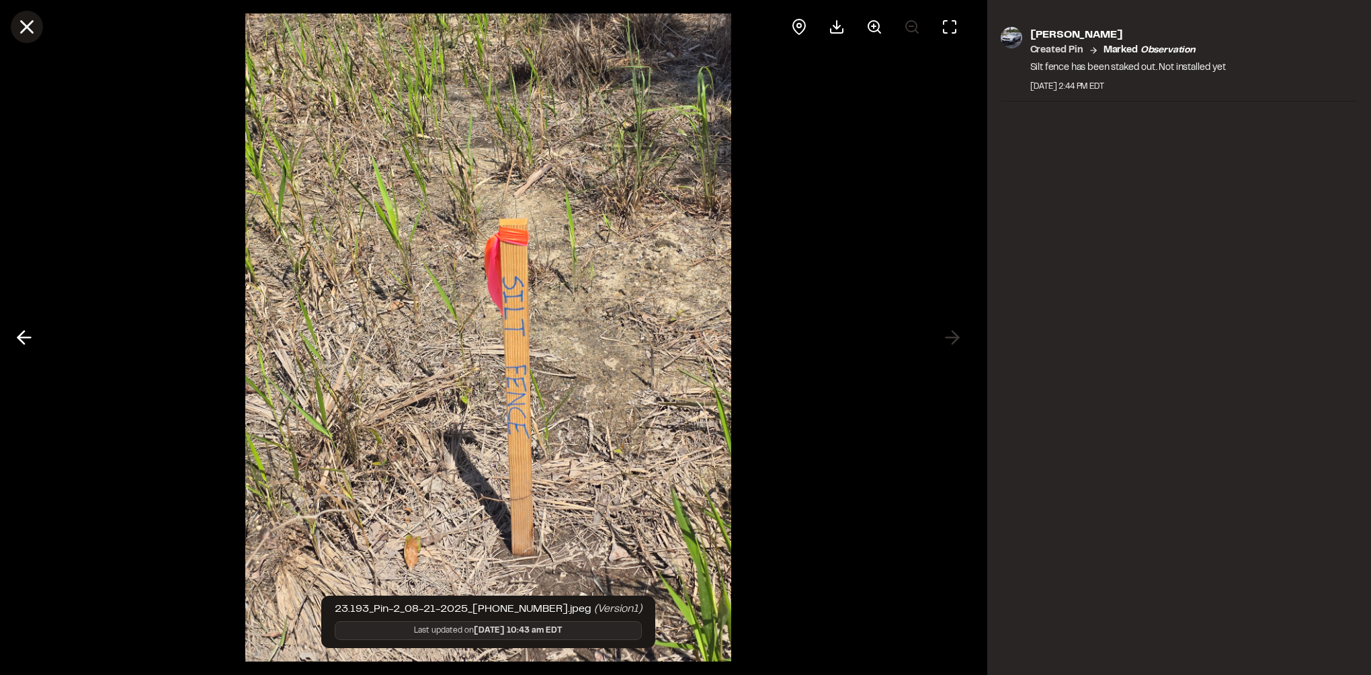
click at [40, 32] on button at bounding box center [27, 27] width 32 height 32
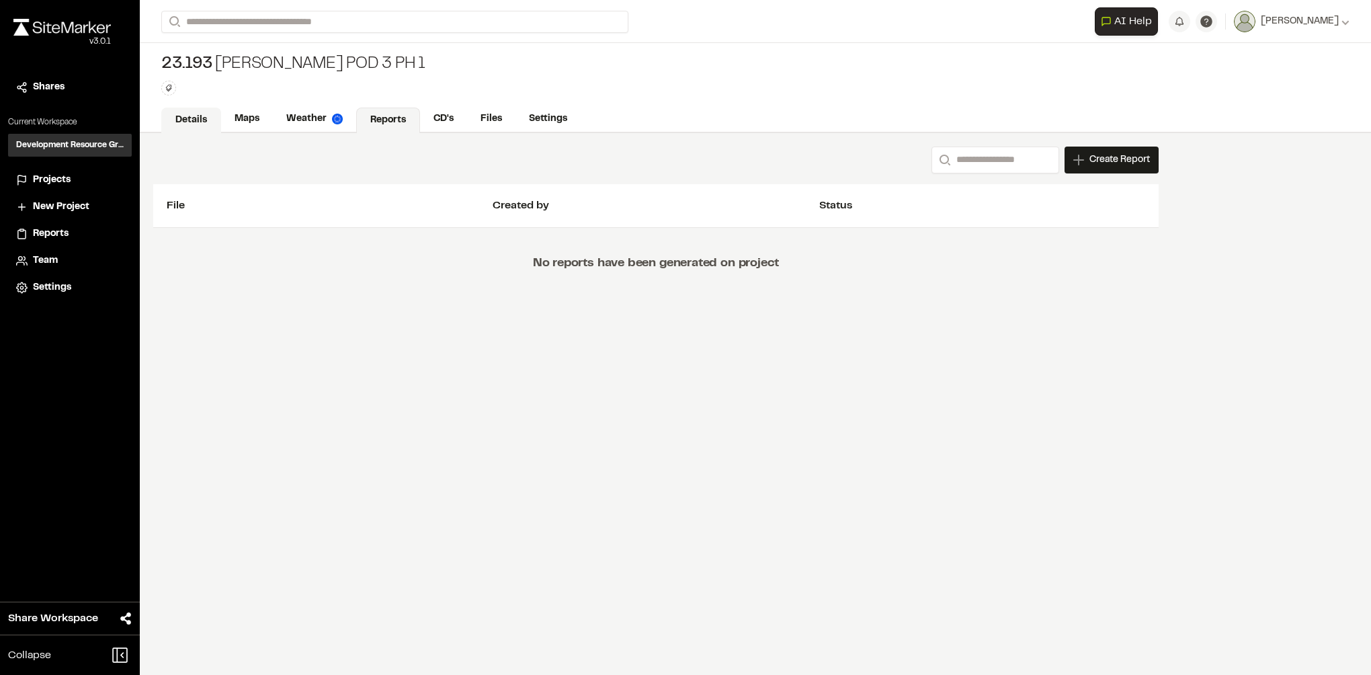
click at [196, 113] on link "Details" at bounding box center [191, 121] width 60 height 26
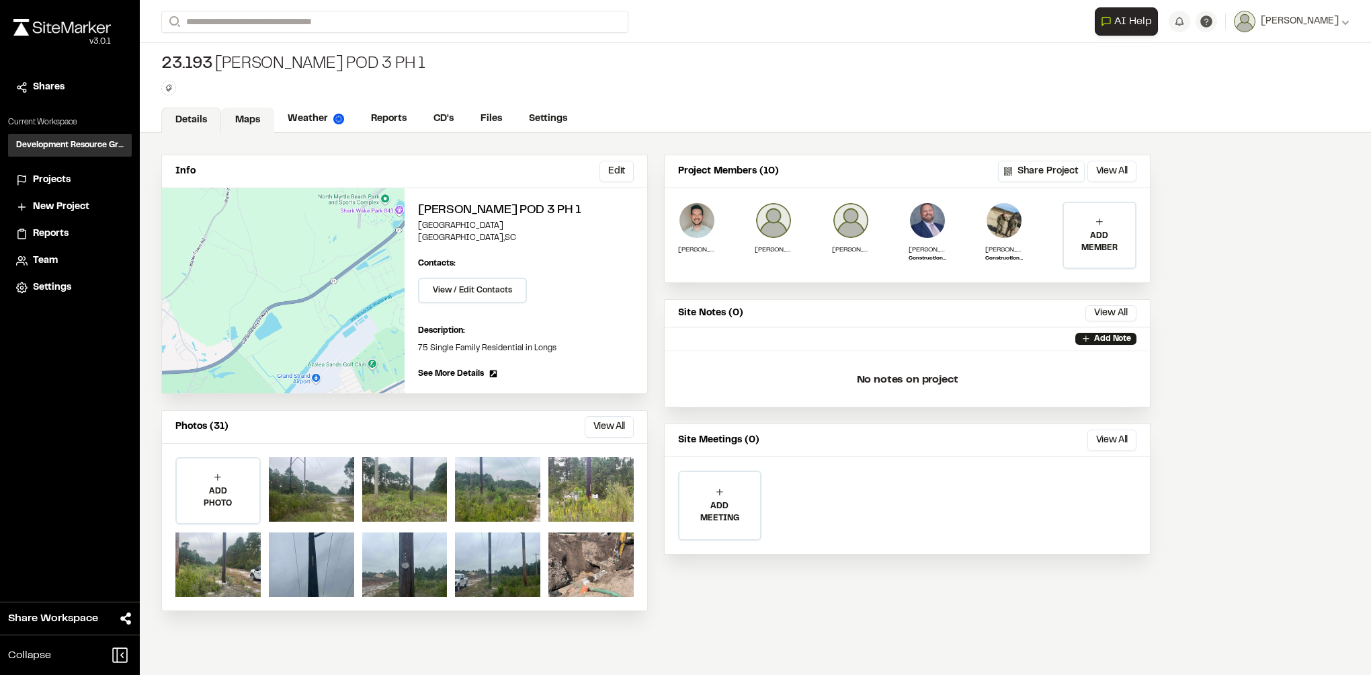
click at [231, 118] on link "Maps" at bounding box center [247, 121] width 53 height 26
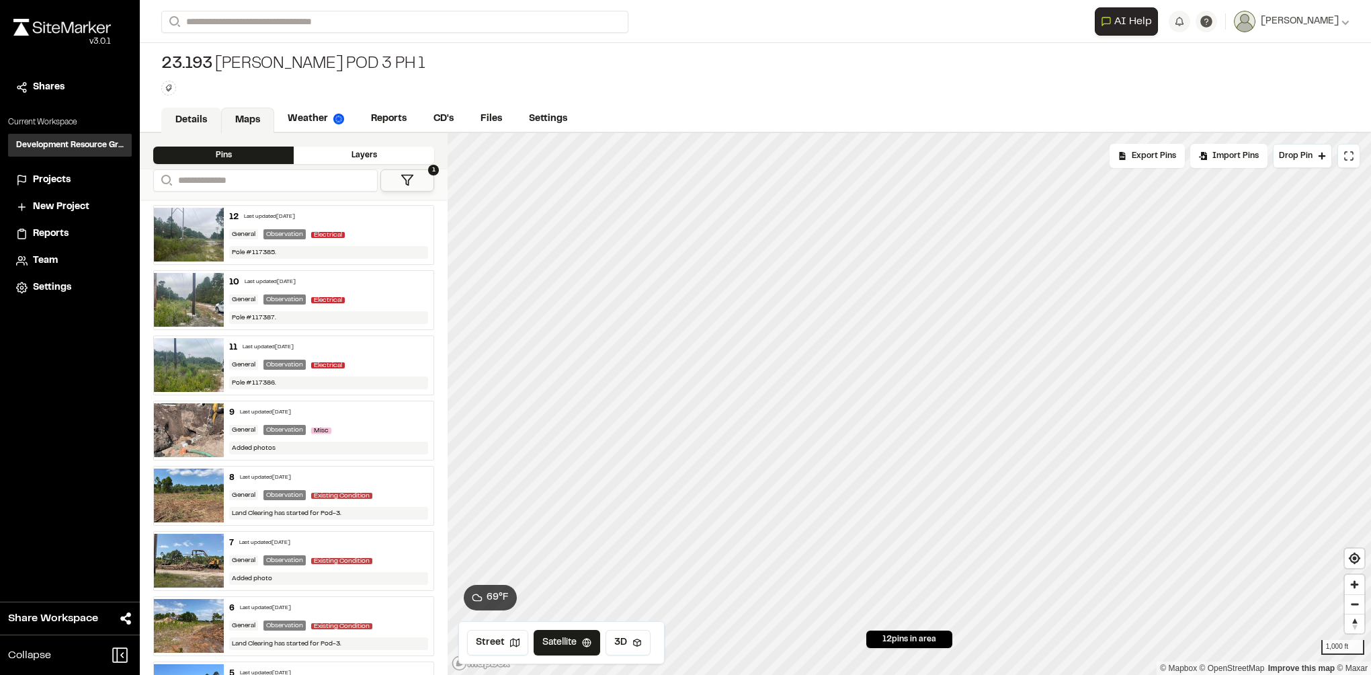
click at [180, 124] on link "Details" at bounding box center [191, 121] width 60 height 26
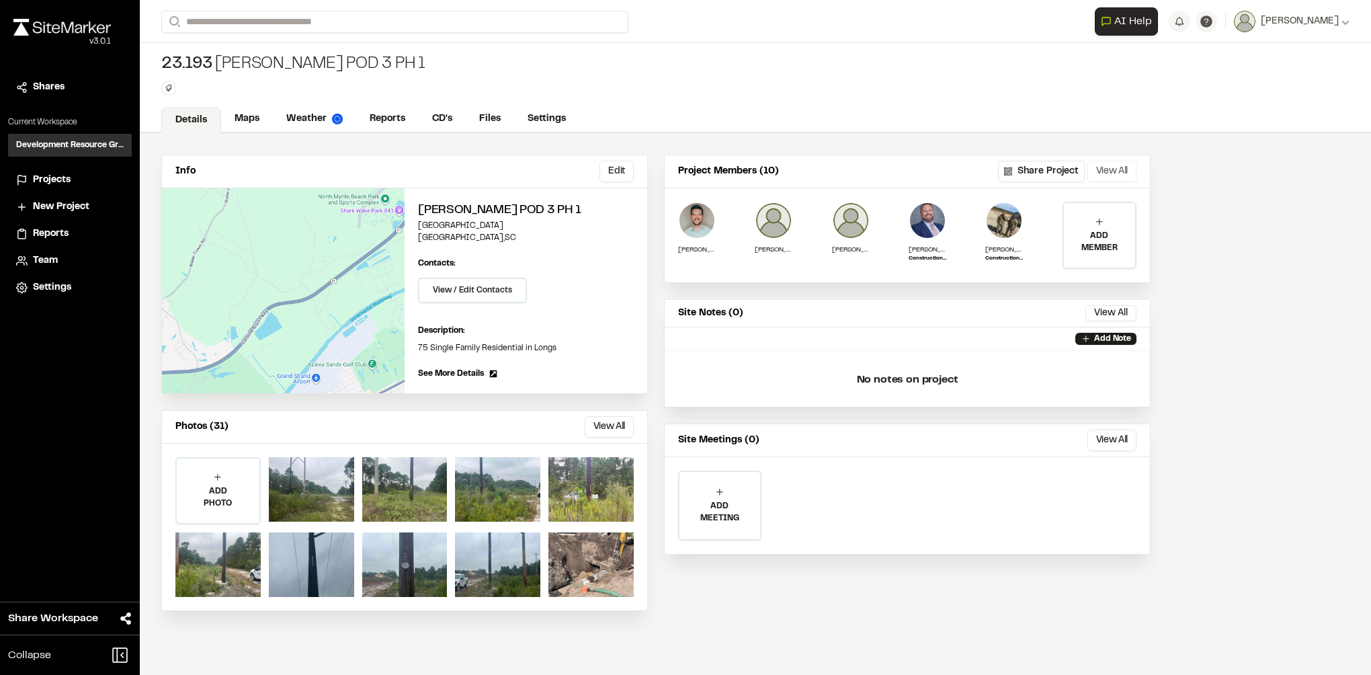
click at [1124, 171] on button "View All" at bounding box center [1111, 172] width 49 height 22
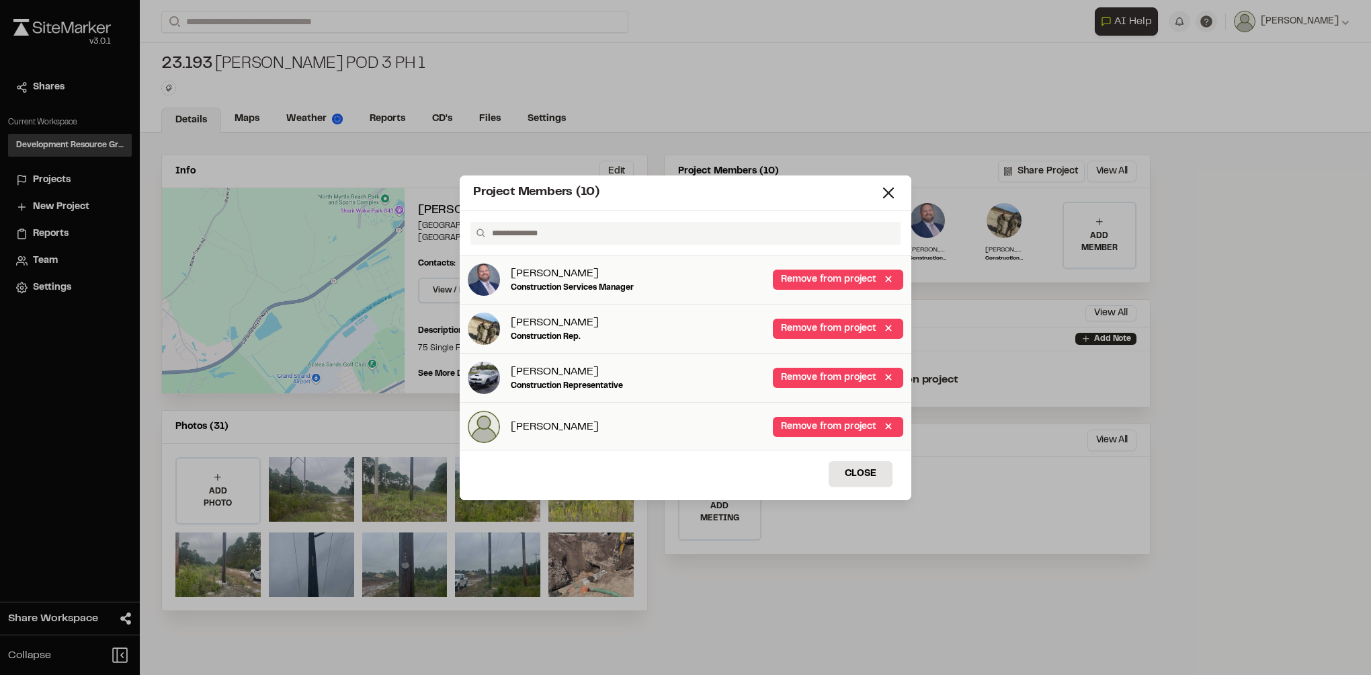
scroll to position [94, 0]
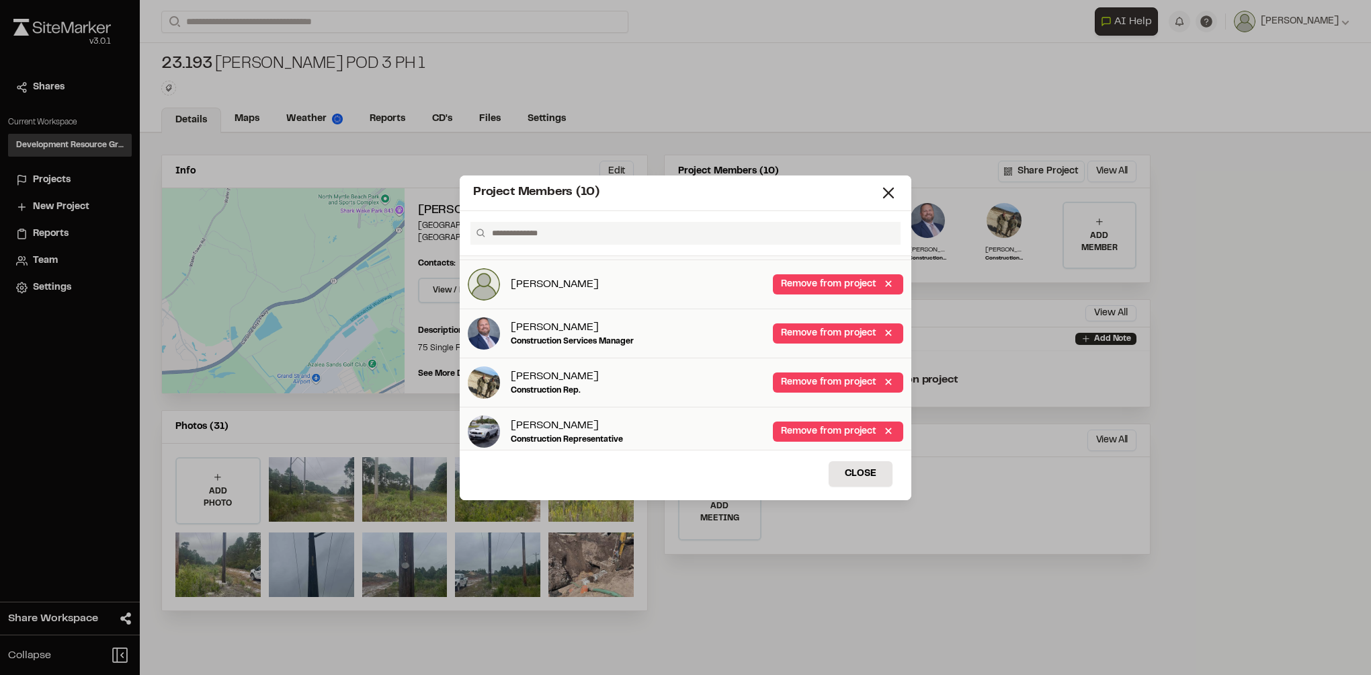
click at [794, 22] on div "Project Members (10) [PERSON_NAME] Remove from project [PERSON_NAME] Remove fro…" at bounding box center [685, 337] width 1371 height 675
